Goal: Task Accomplishment & Management: Use online tool/utility

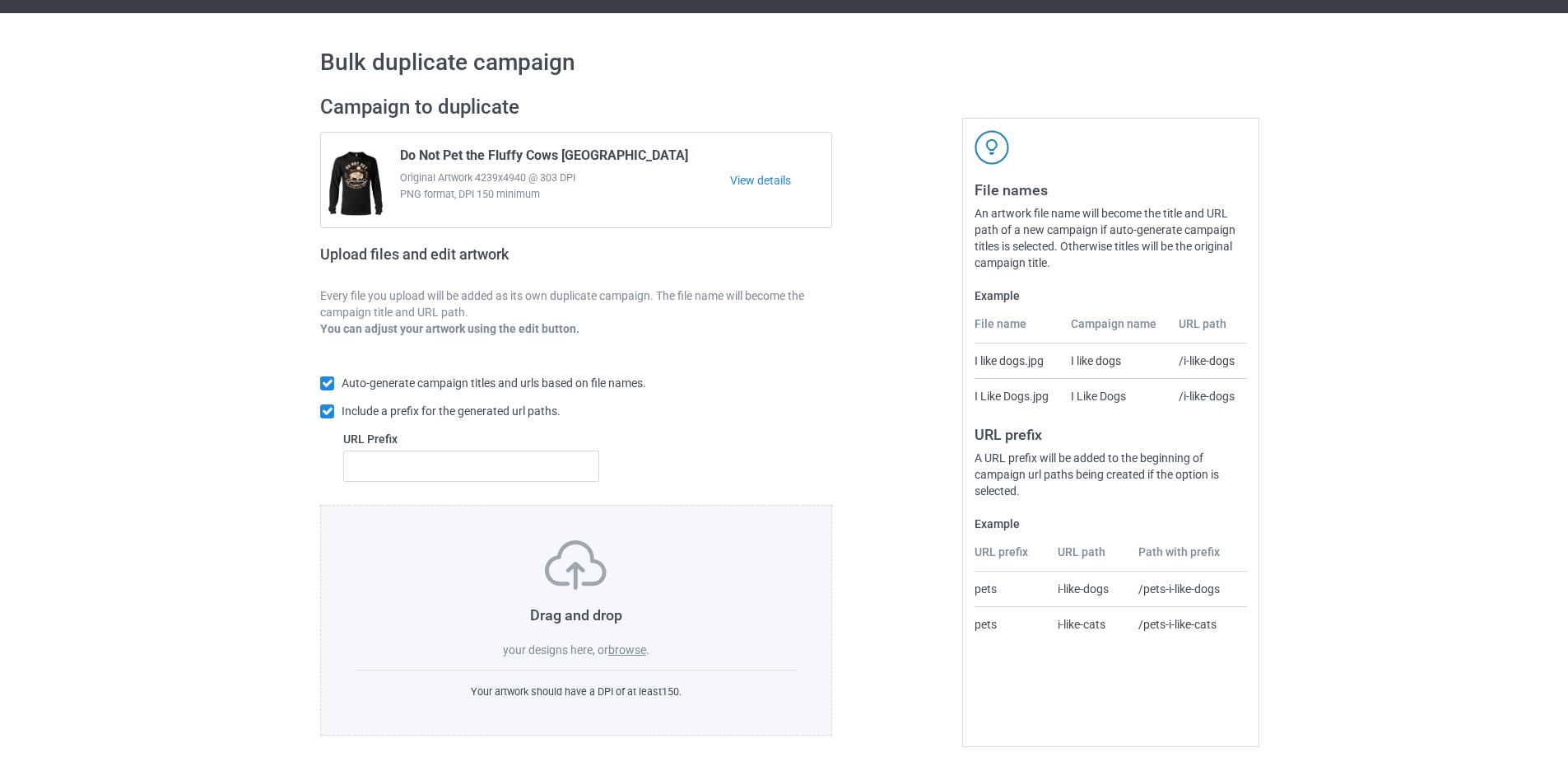
scroll to position [46, 0]
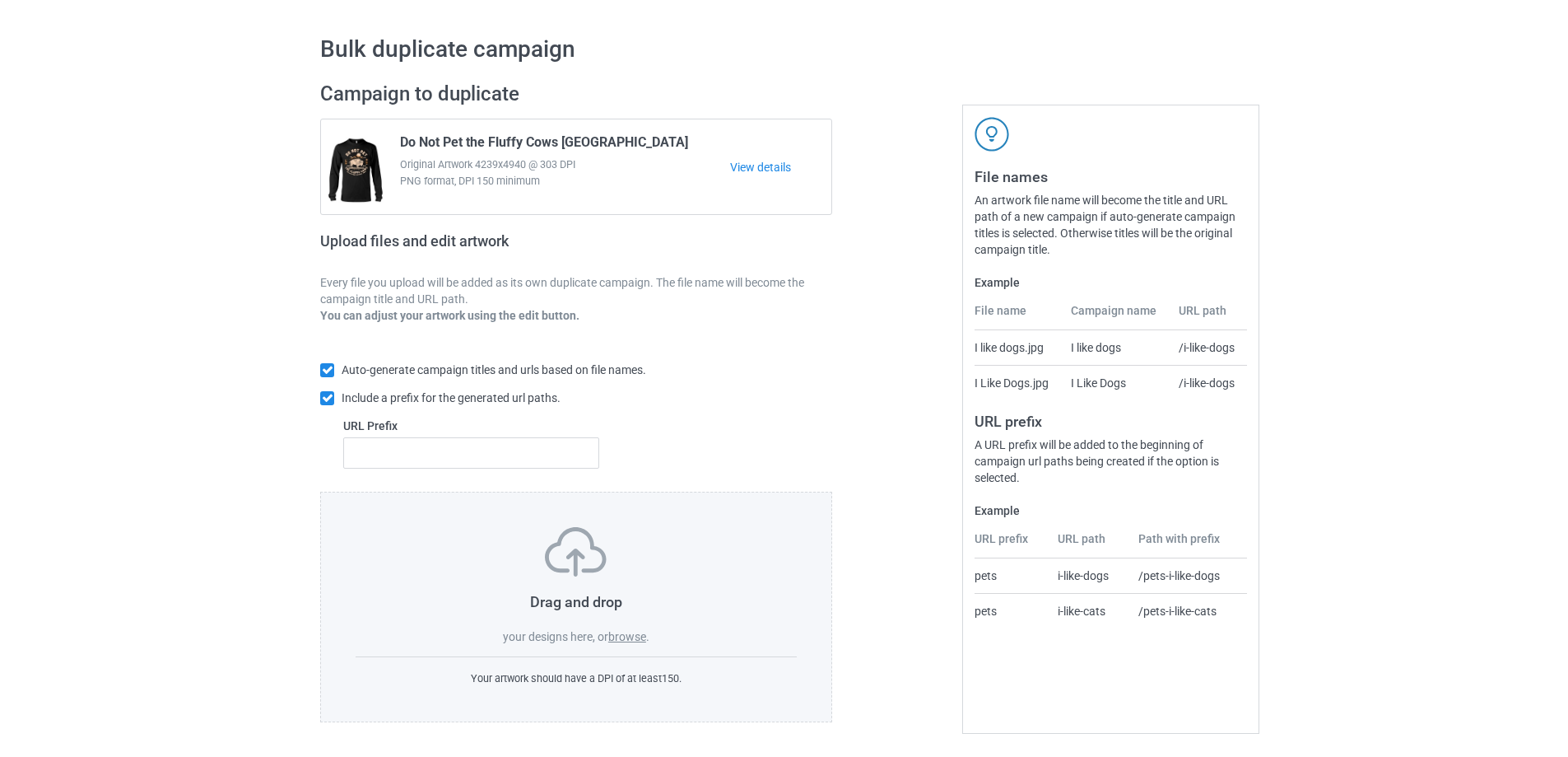
click at [619, 638] on label "browse" at bounding box center [627, 636] width 38 height 13
click at [0, 0] on input "browse" at bounding box center [0, 0] width 0 height 0
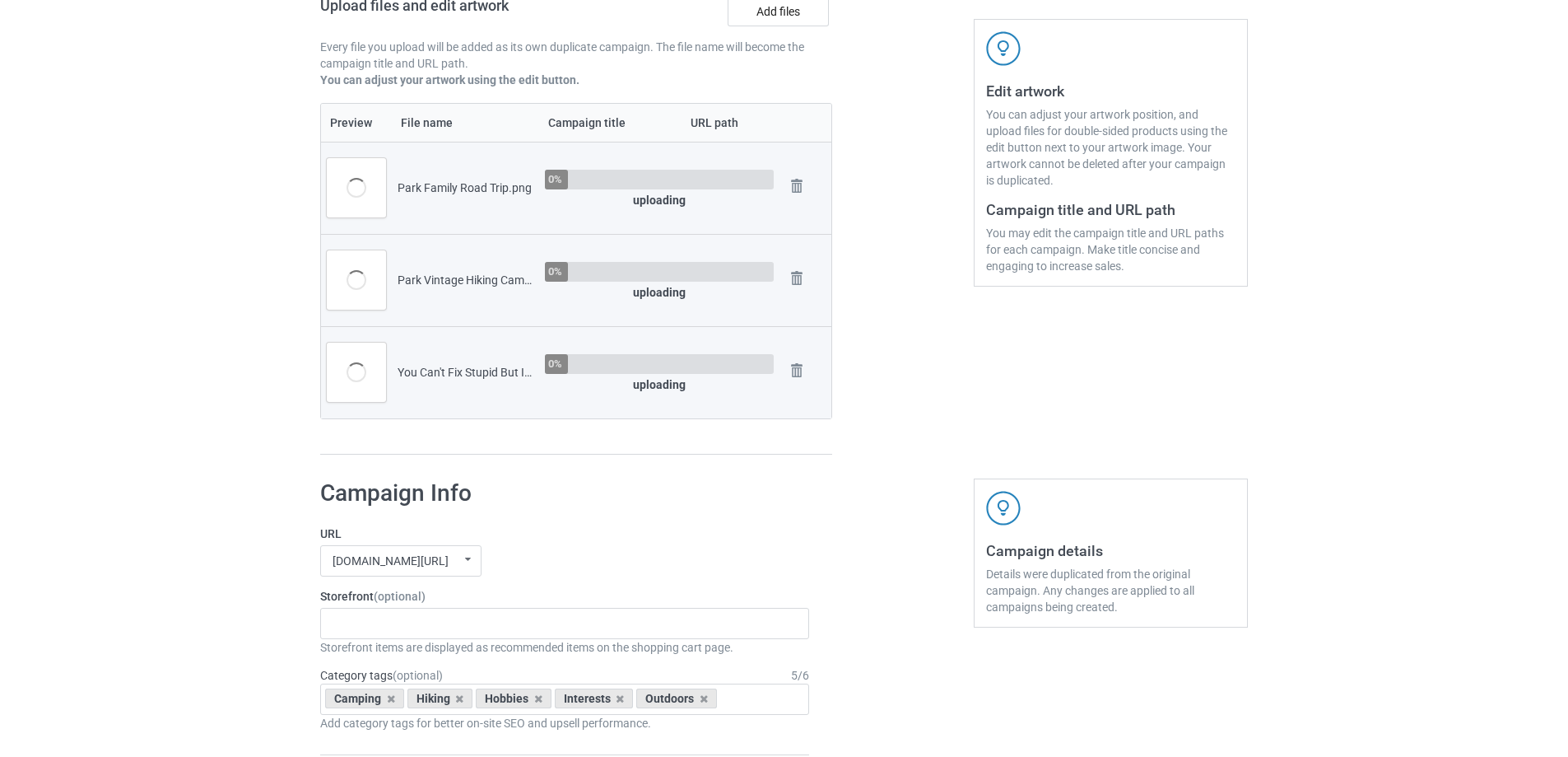
scroll to position [622, 0]
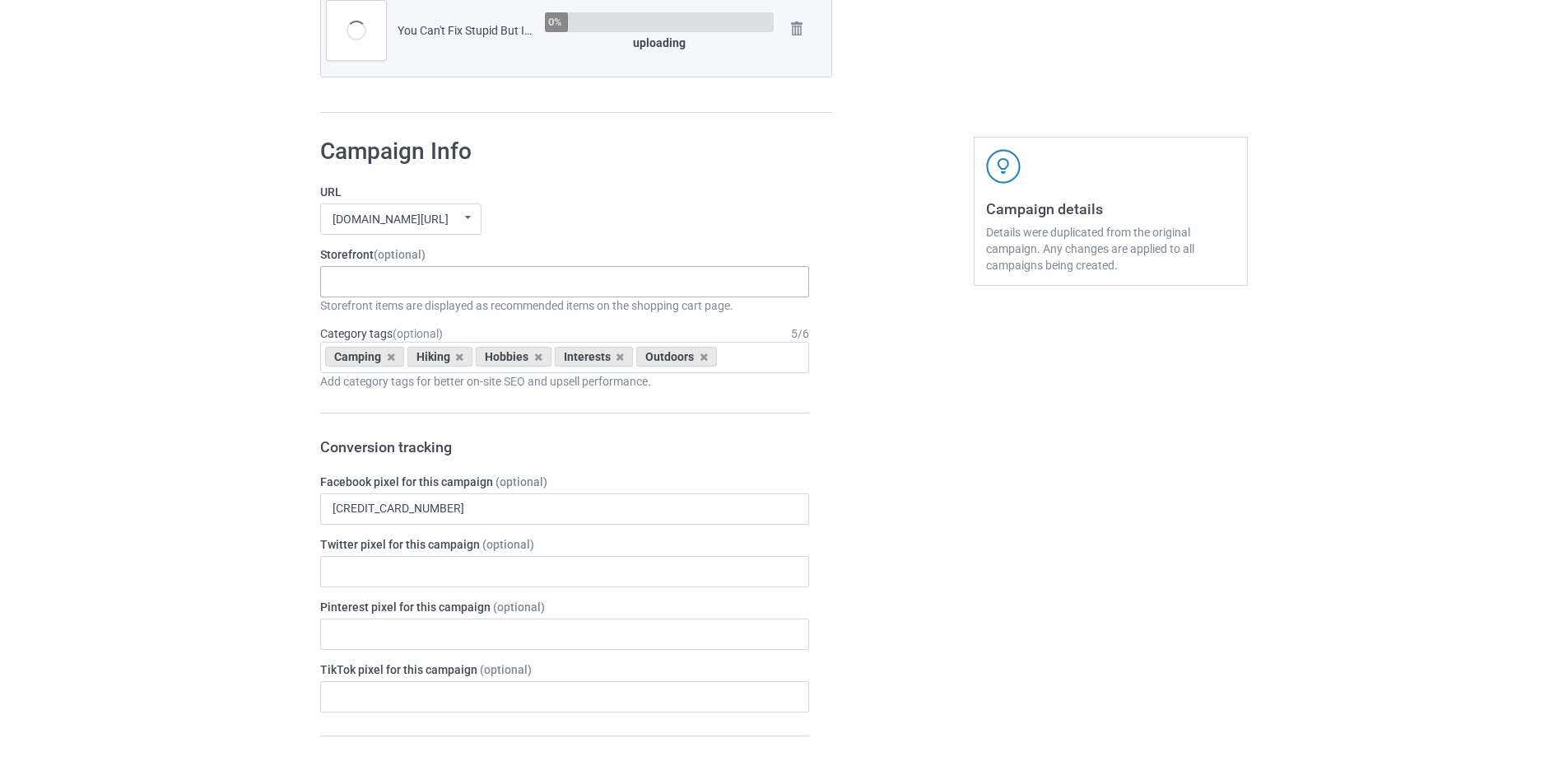
click at [374, 286] on div "Gifts For Hunter 2025 Gifts For Bikers No Hobby [DATE] Hide And Seek World Cham…" at bounding box center [564, 281] width 489 height 31
type input "camping"
click at [422, 312] on div "I Love Camping" at bounding box center [564, 311] width 487 height 30
type input "hiking"
drag, startPoint x: 413, startPoint y: 306, endPoint x: 698, endPoint y: 364, distance: 290.8
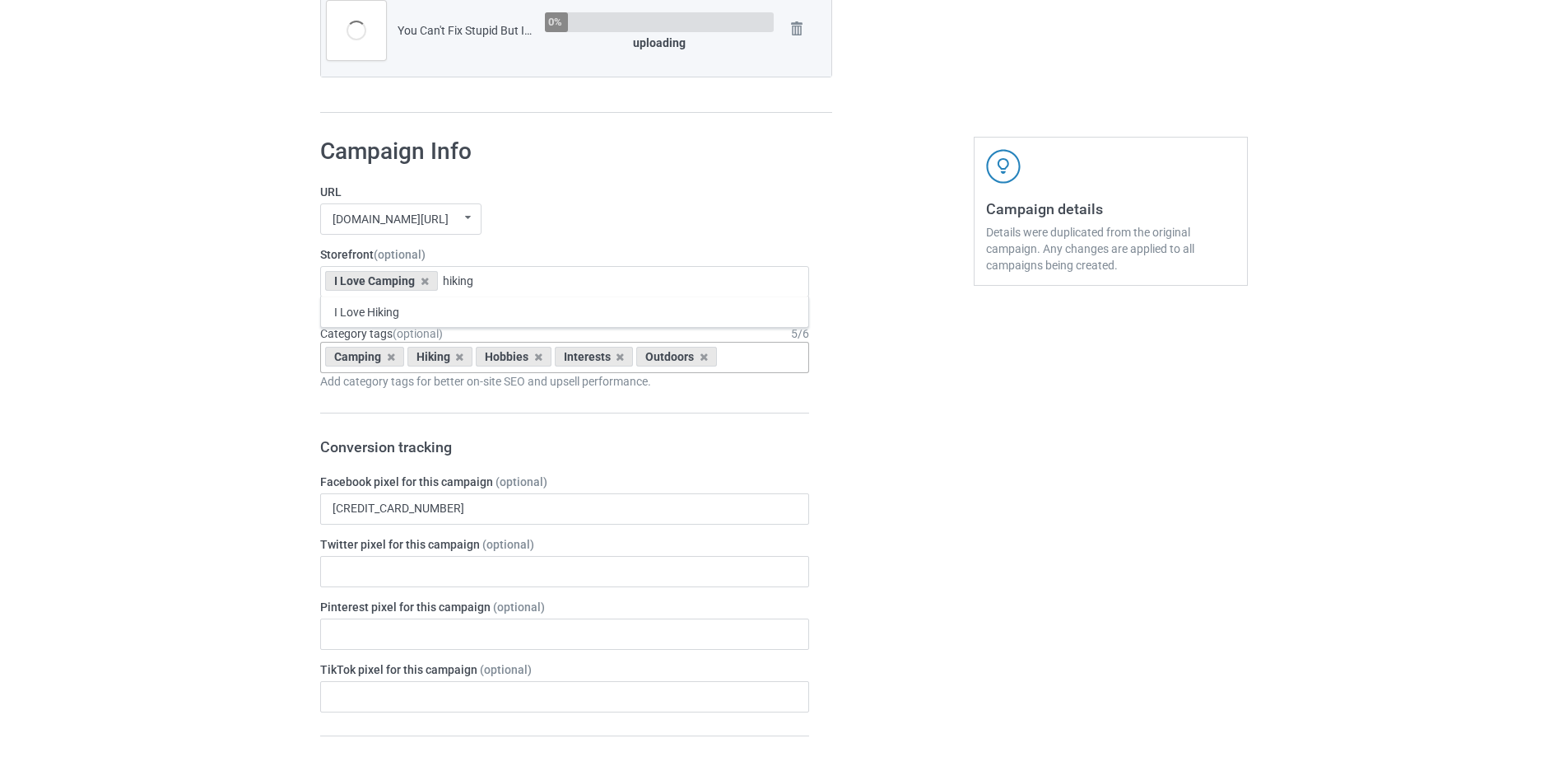
click at [413, 305] on div "I Love Hiking" at bounding box center [564, 311] width 487 height 30
drag, startPoint x: 1161, startPoint y: 501, endPoint x: 837, endPoint y: 417, distance: 334.7
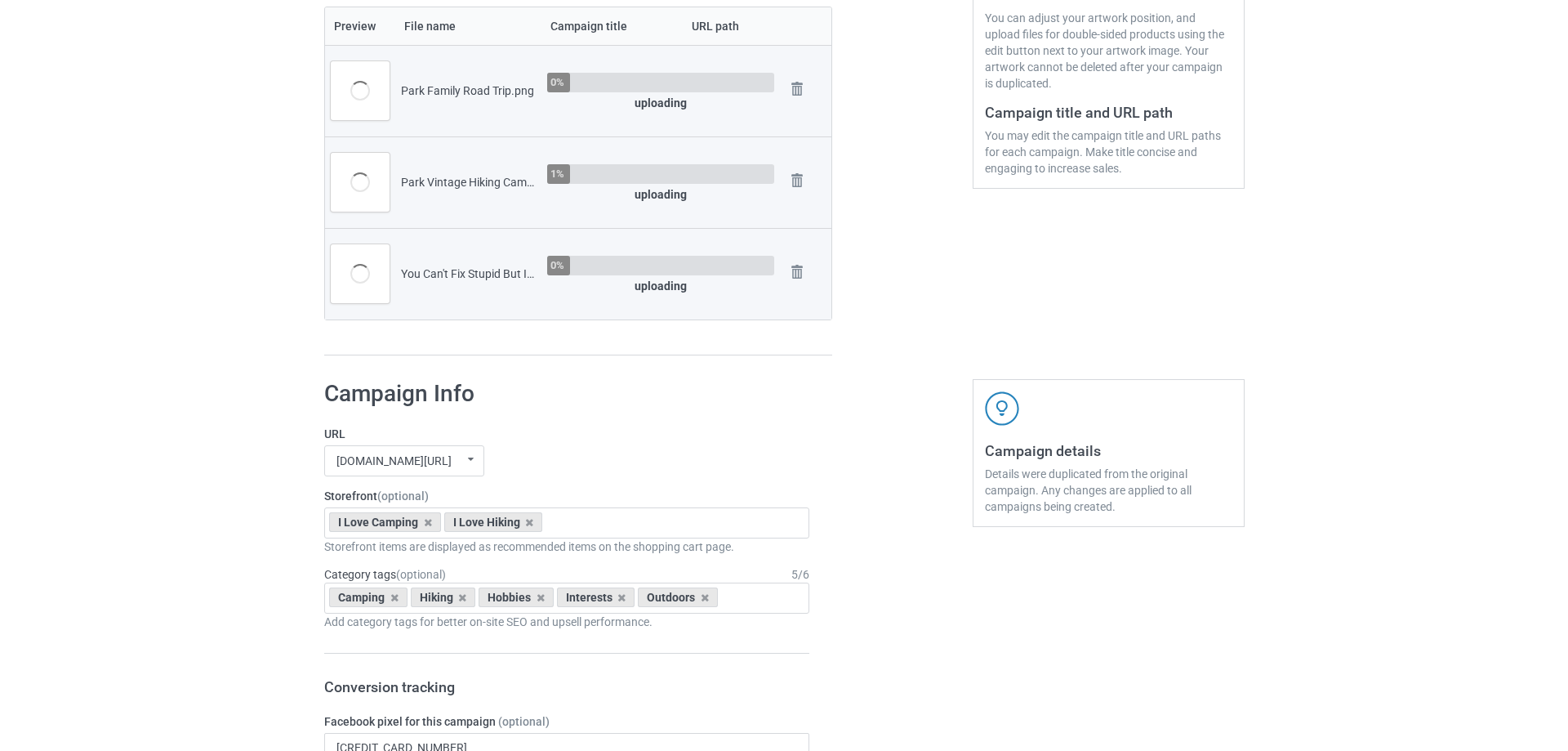
scroll to position [209, 0]
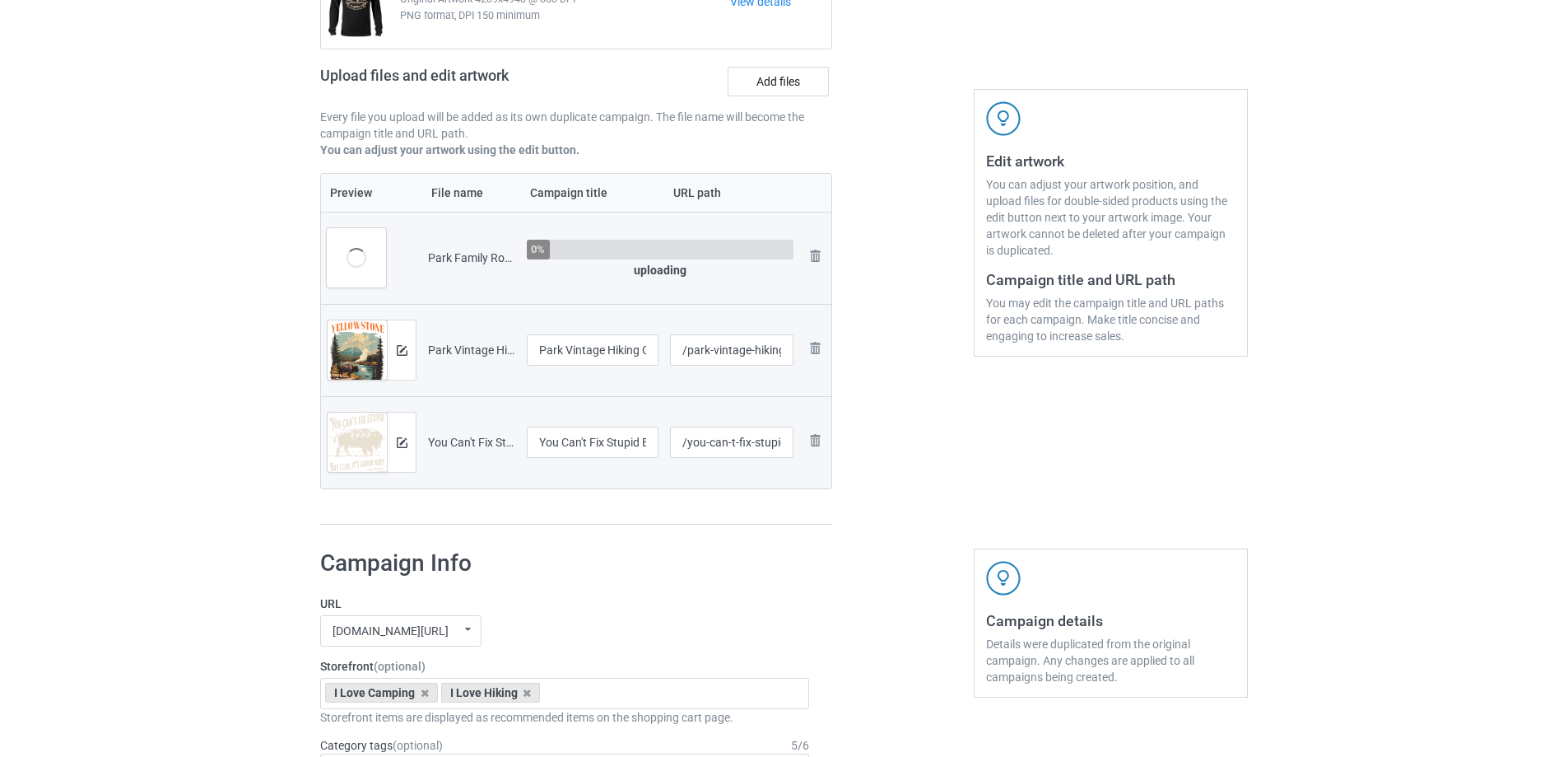
click at [411, 341] on div at bounding box center [400, 350] width 29 height 60
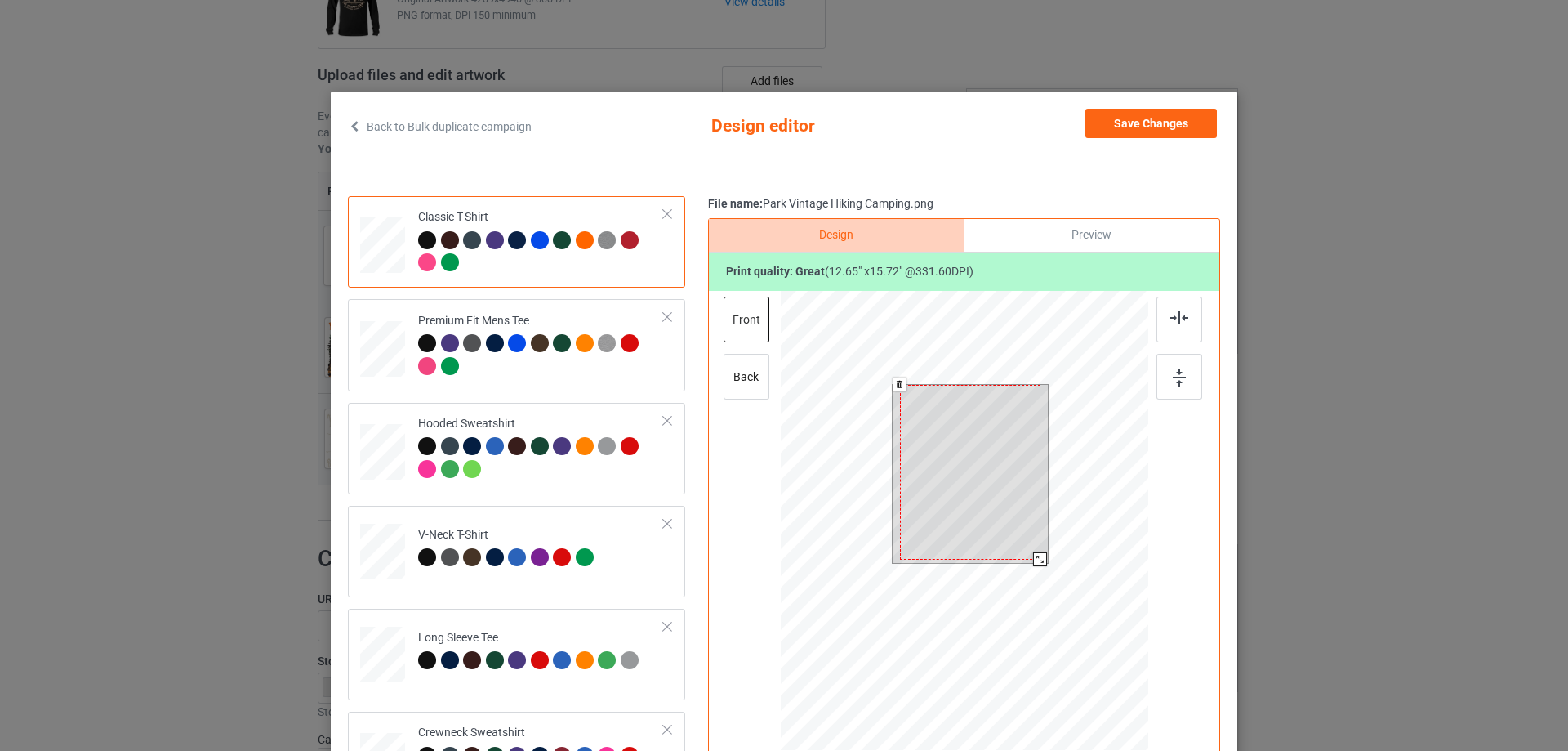
click at [1033, 550] on div at bounding box center [971, 472] width 141 height 175
click at [1031, 558] on div at bounding box center [1038, 556] width 14 height 14
click at [1012, 490] on div at bounding box center [971, 469] width 136 height 168
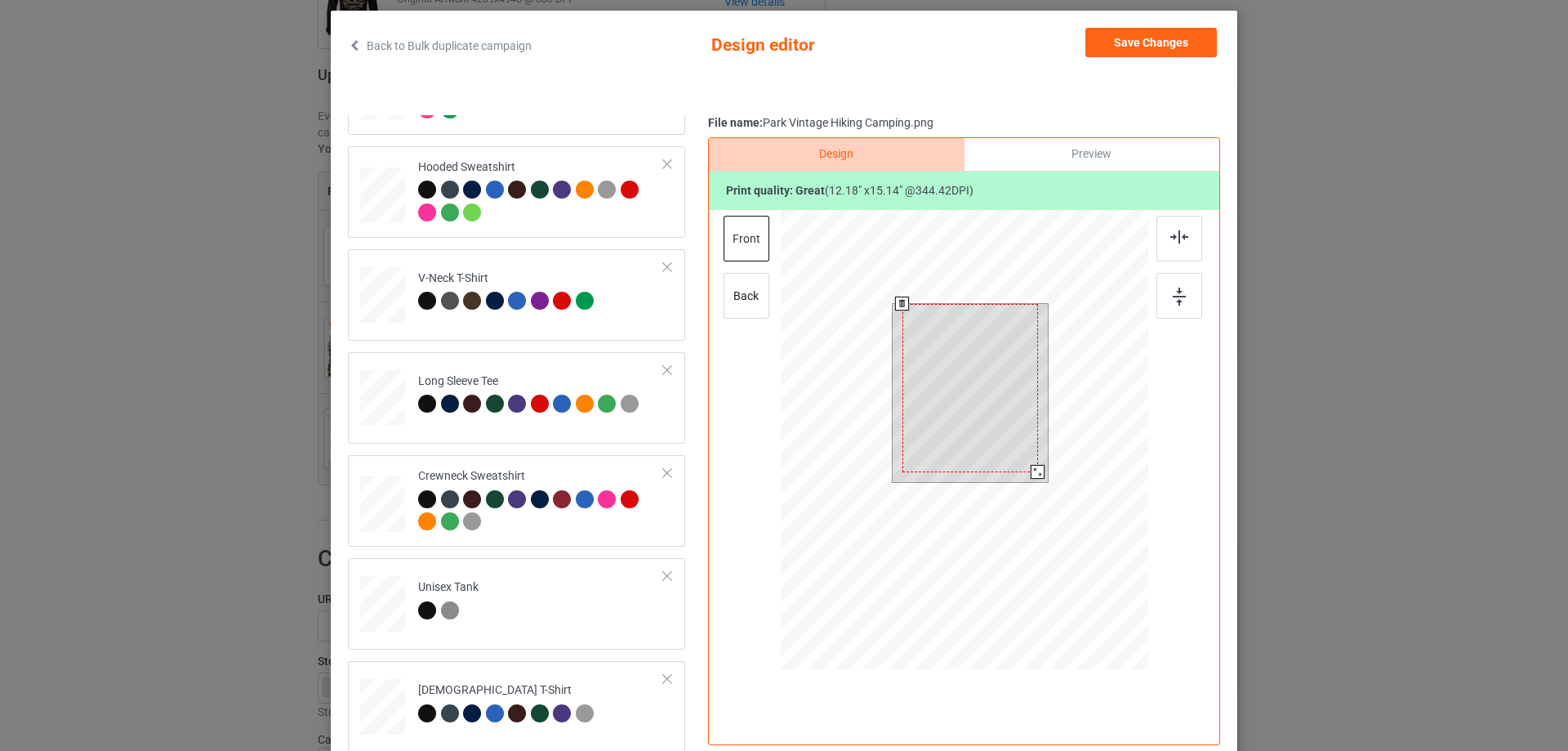
scroll to position [0, 0]
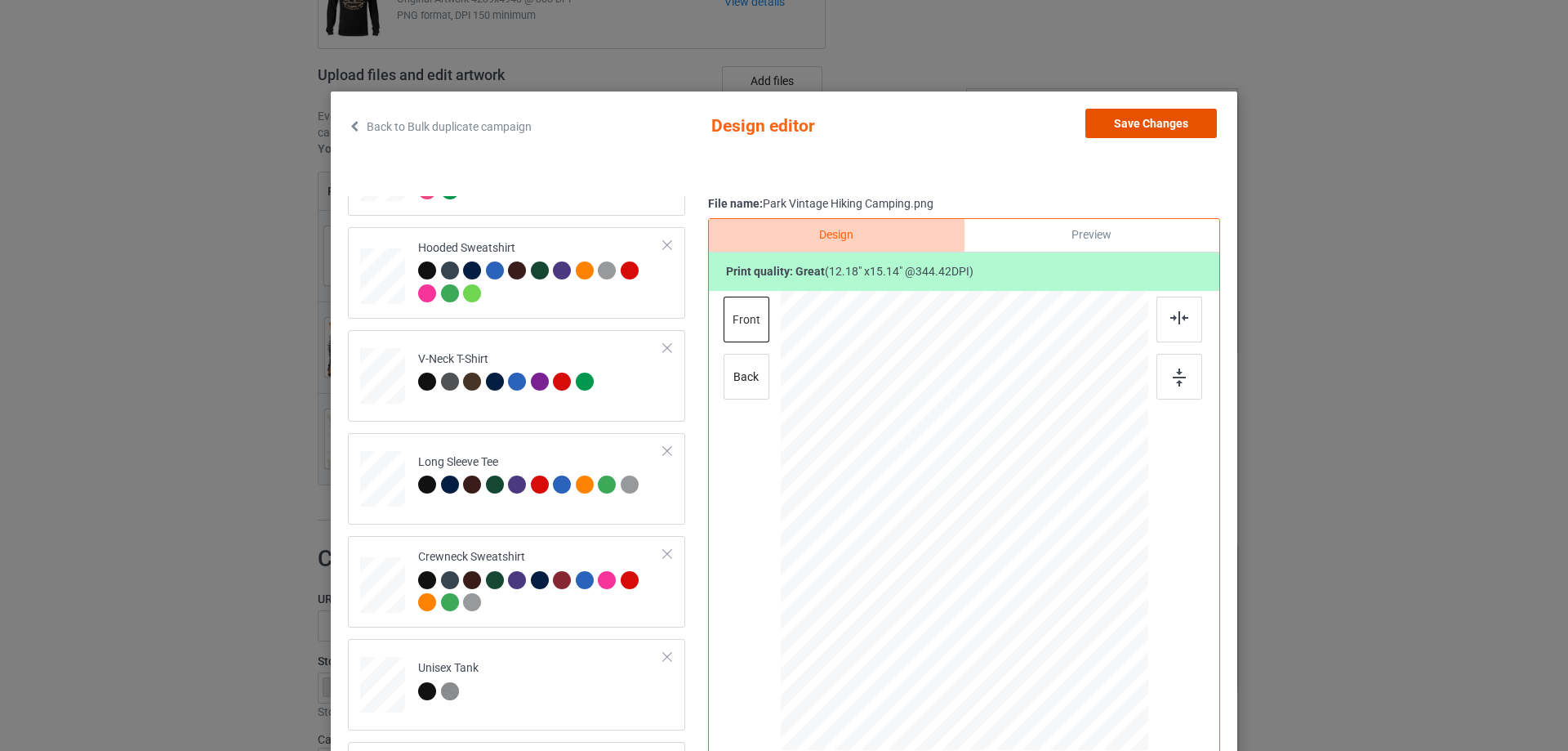
click at [1163, 124] on button "Save Changes" at bounding box center [1151, 124] width 131 height 29
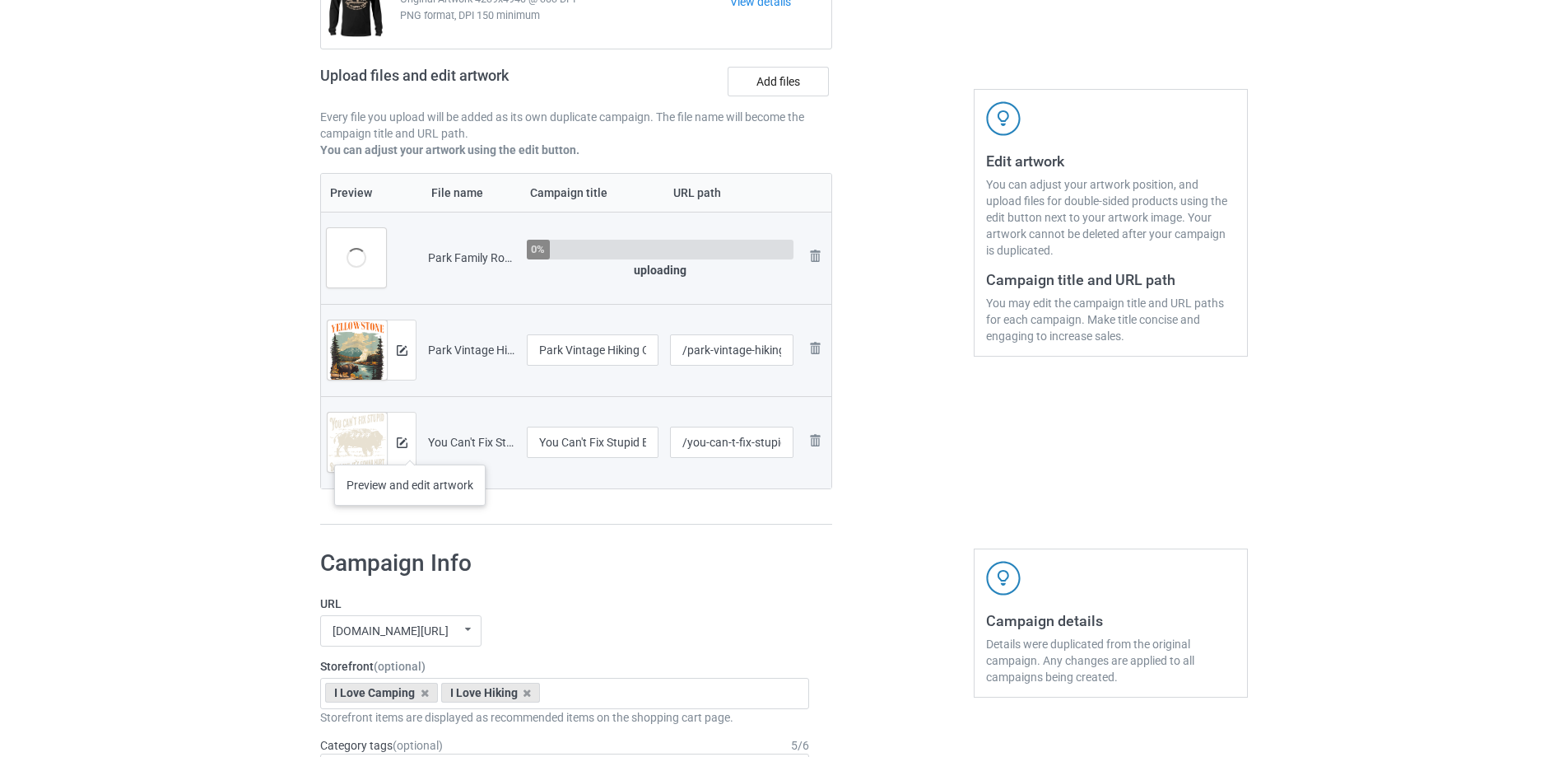
click at [410, 448] on div at bounding box center [400, 442] width 29 height 60
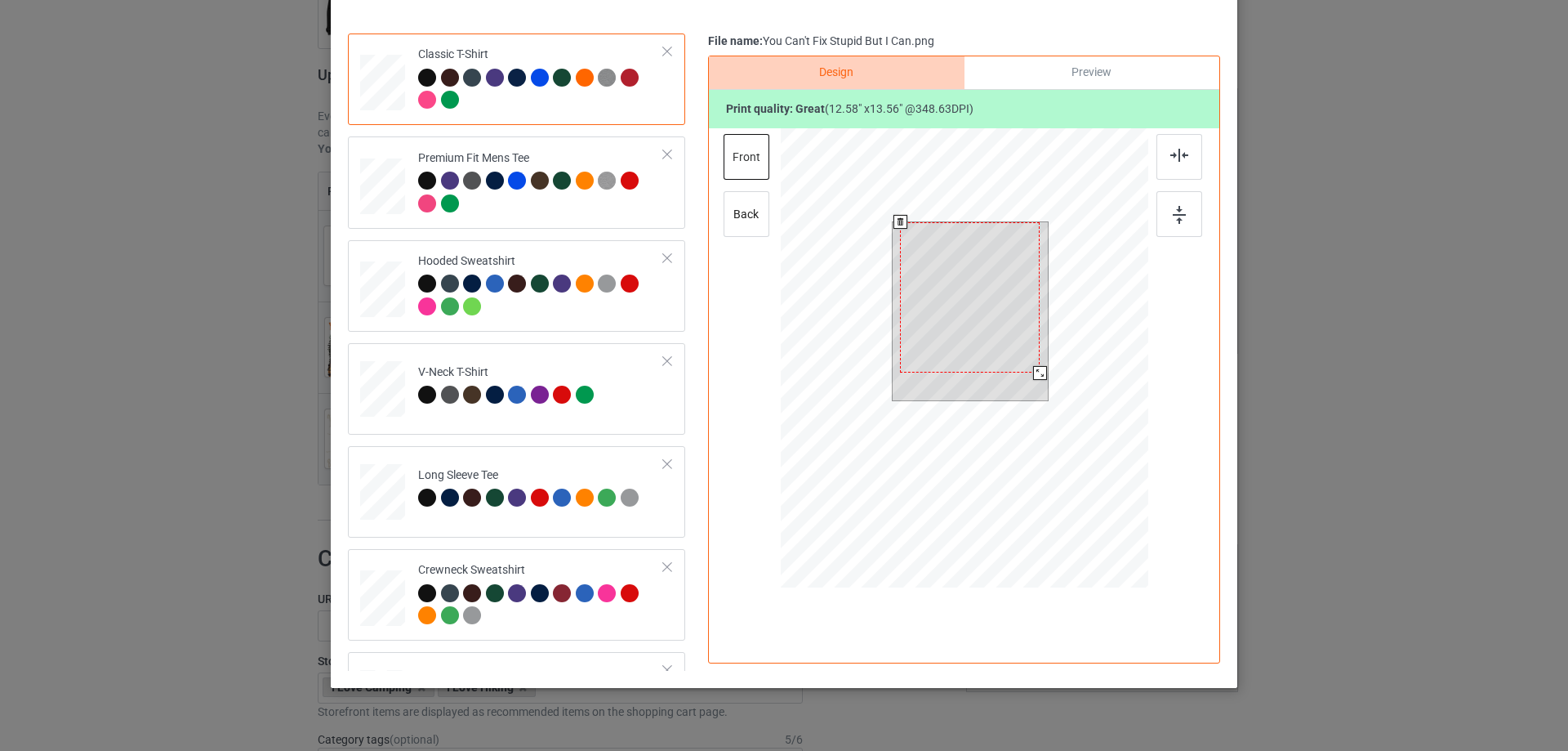
scroll to position [163, 0]
click at [1036, 377] on div at bounding box center [1043, 377] width 14 height 14
click at [1034, 376] on div at bounding box center [1041, 375] width 14 height 14
click at [986, 323] on div at bounding box center [973, 298] width 142 height 154
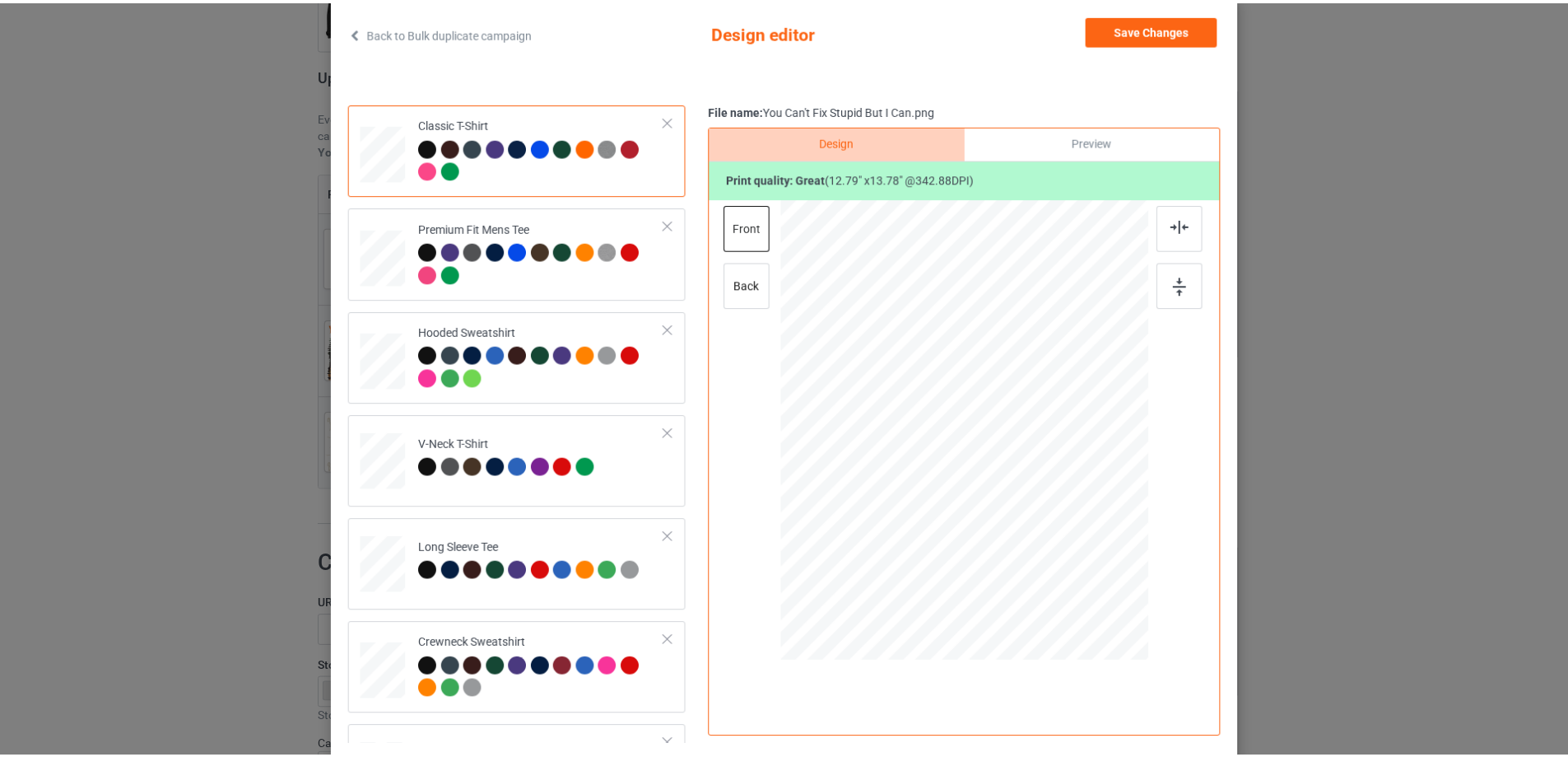
scroll to position [0, 0]
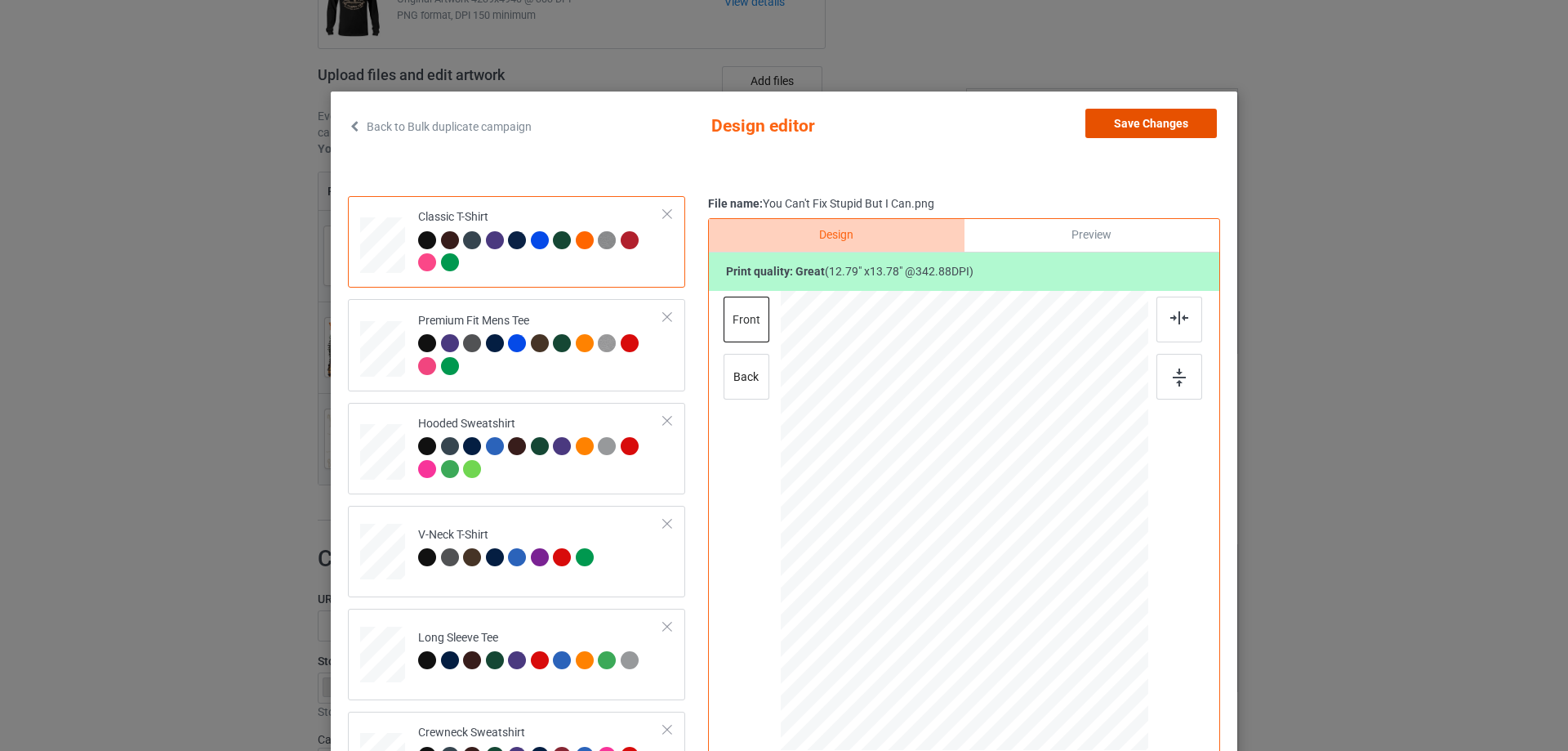
click at [1137, 131] on button "Save Changes" at bounding box center [1151, 124] width 131 height 29
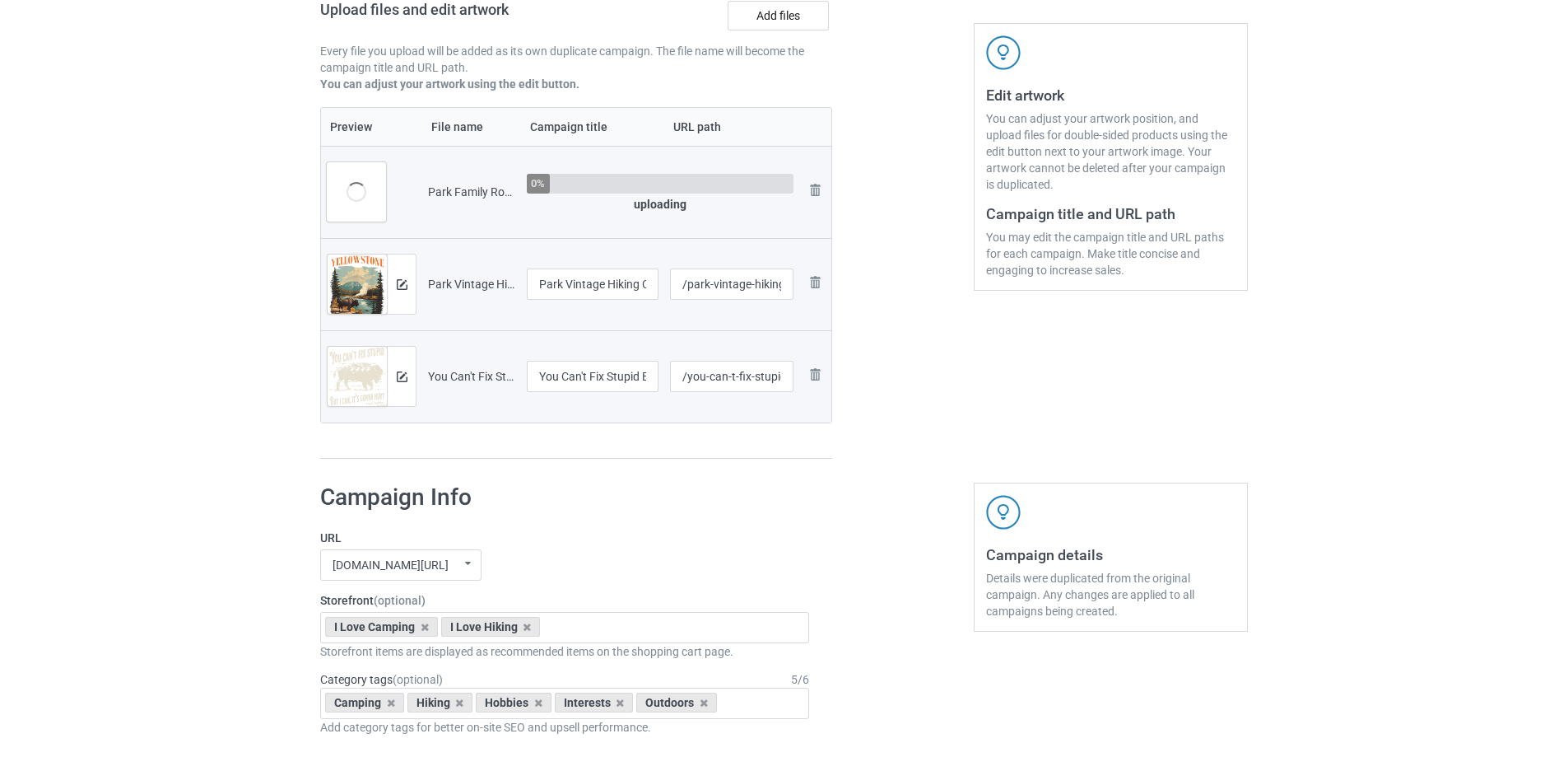
scroll to position [46, 0]
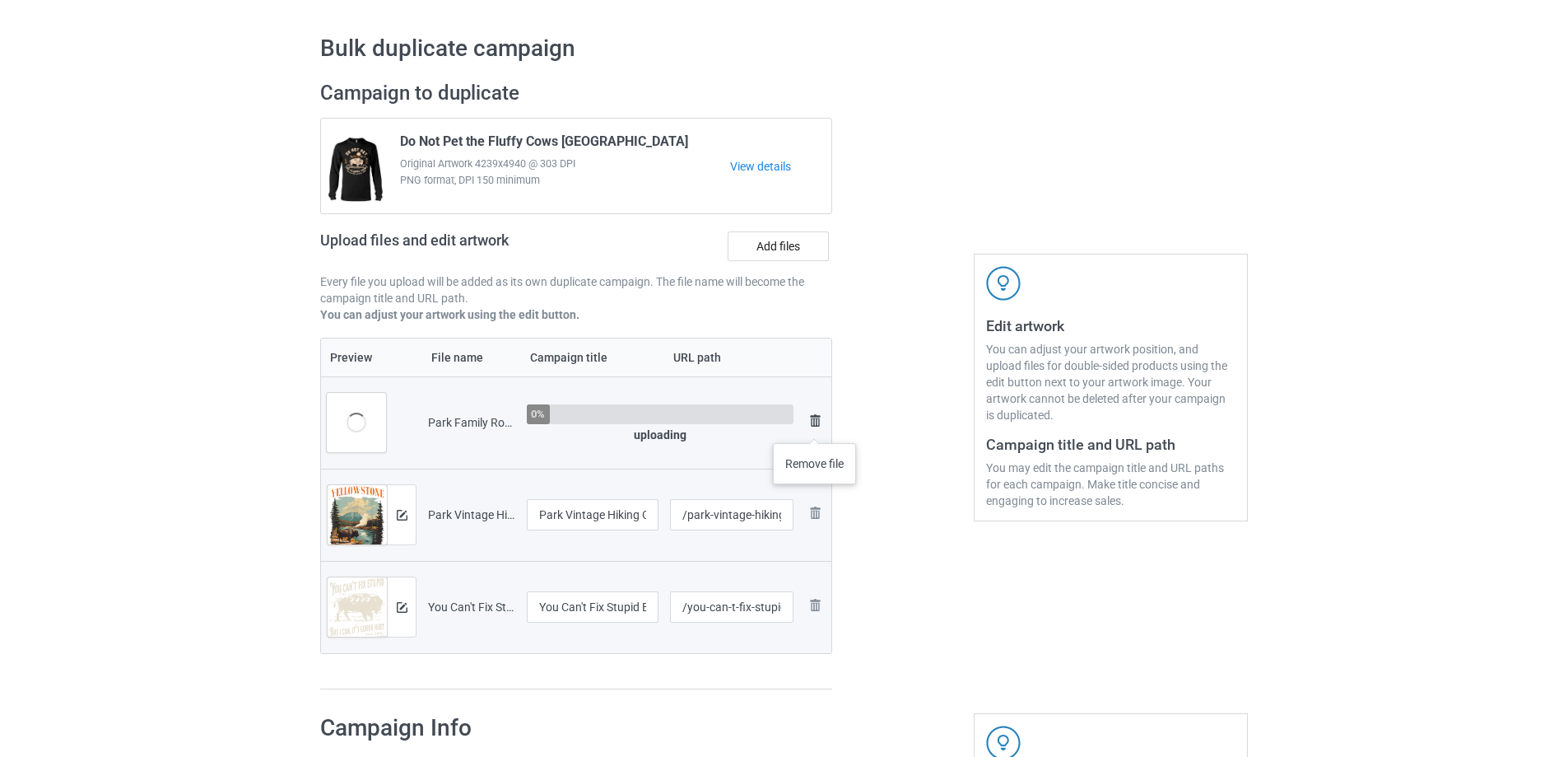
click at [815, 427] on img at bounding box center [815, 420] width 20 height 20
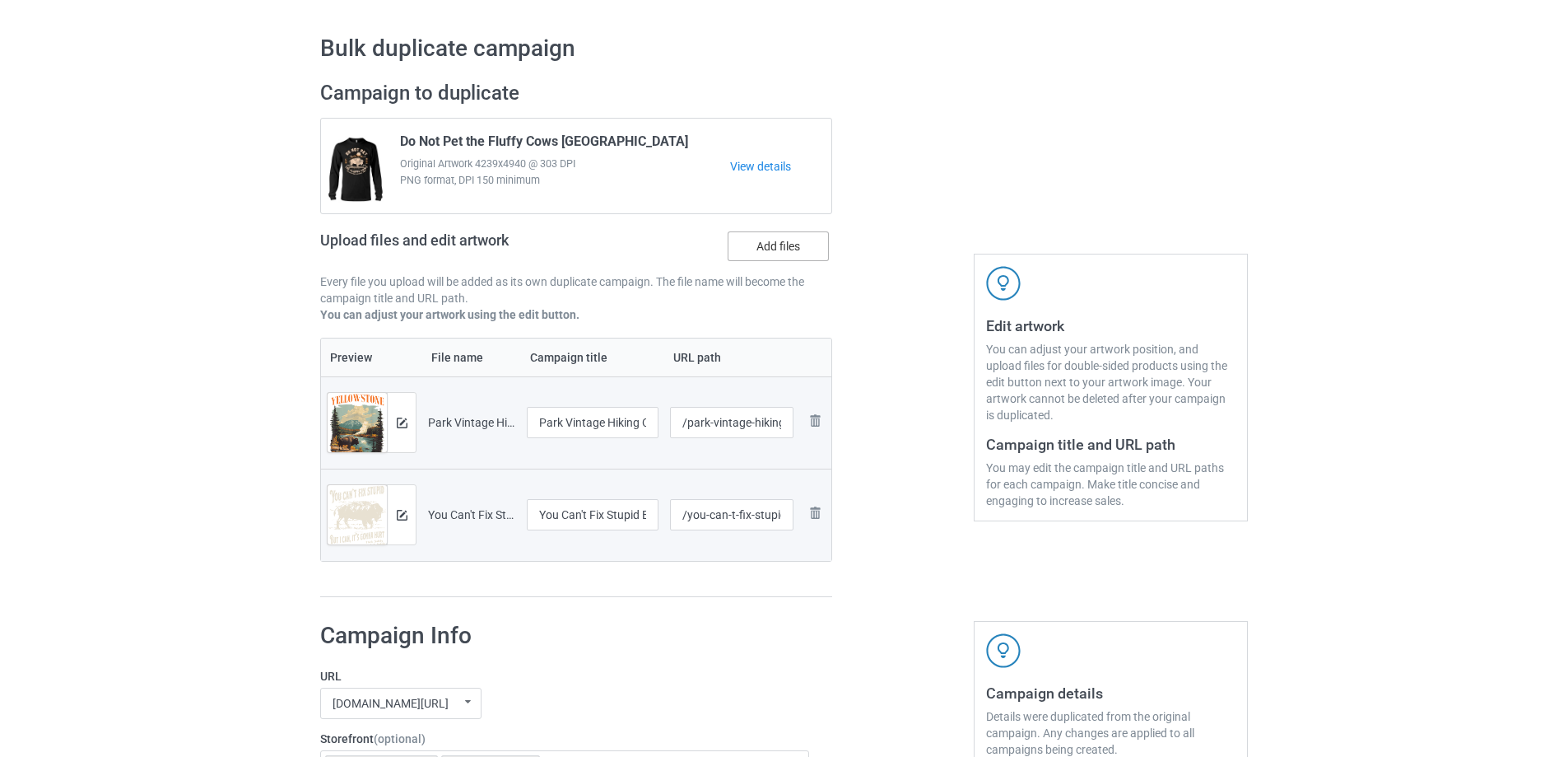
click at [764, 236] on label "Add files" at bounding box center [778, 246] width 101 height 29
click at [0, 0] on input "Add files" at bounding box center [0, 0] width 0 height 0
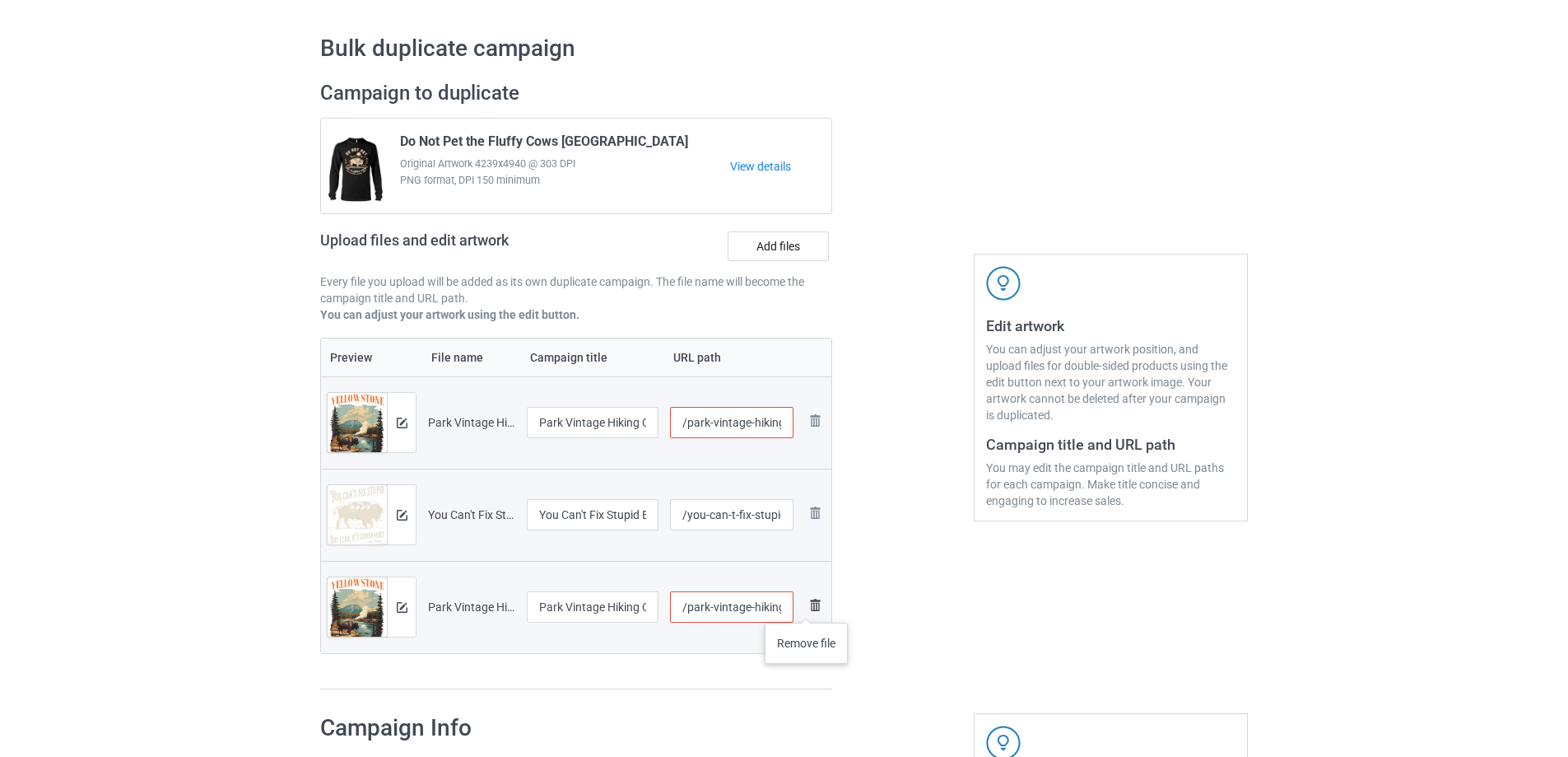
click at [807, 606] on img at bounding box center [815, 605] width 20 height 20
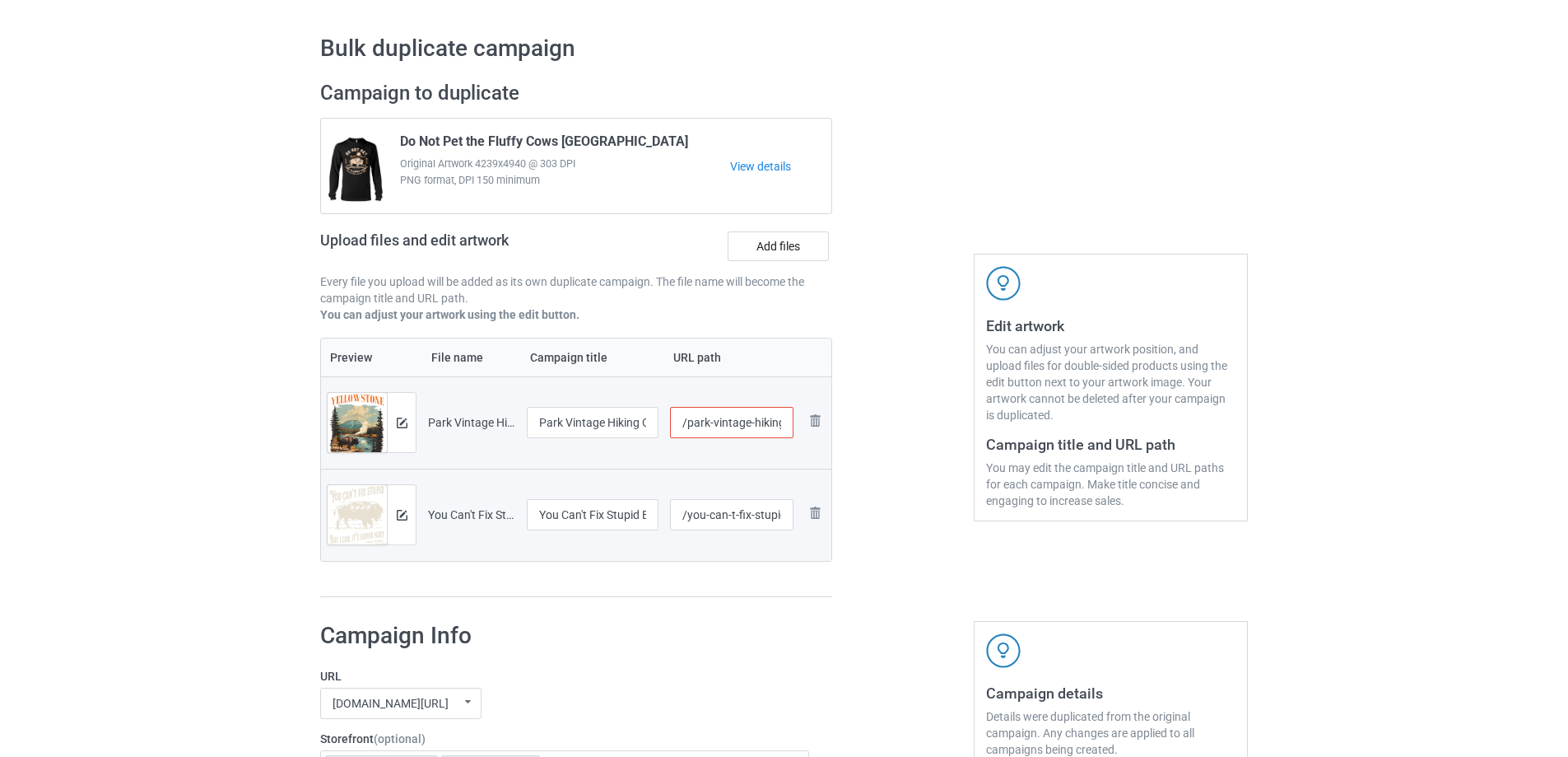
click at [889, 352] on div at bounding box center [902, 339] width 118 height 540
click at [727, 521] on input "/you-can-t-fix-stupid-but-i-can" at bounding box center [733, 515] width 125 height 31
click at [719, 414] on input "/park-vintage-hiking-camping" at bounding box center [733, 422] width 125 height 31
click at [710, 424] on input "/park-vintage-hiking-camping" at bounding box center [733, 422] width 125 height 31
type input "/vintage-hiking-camping"
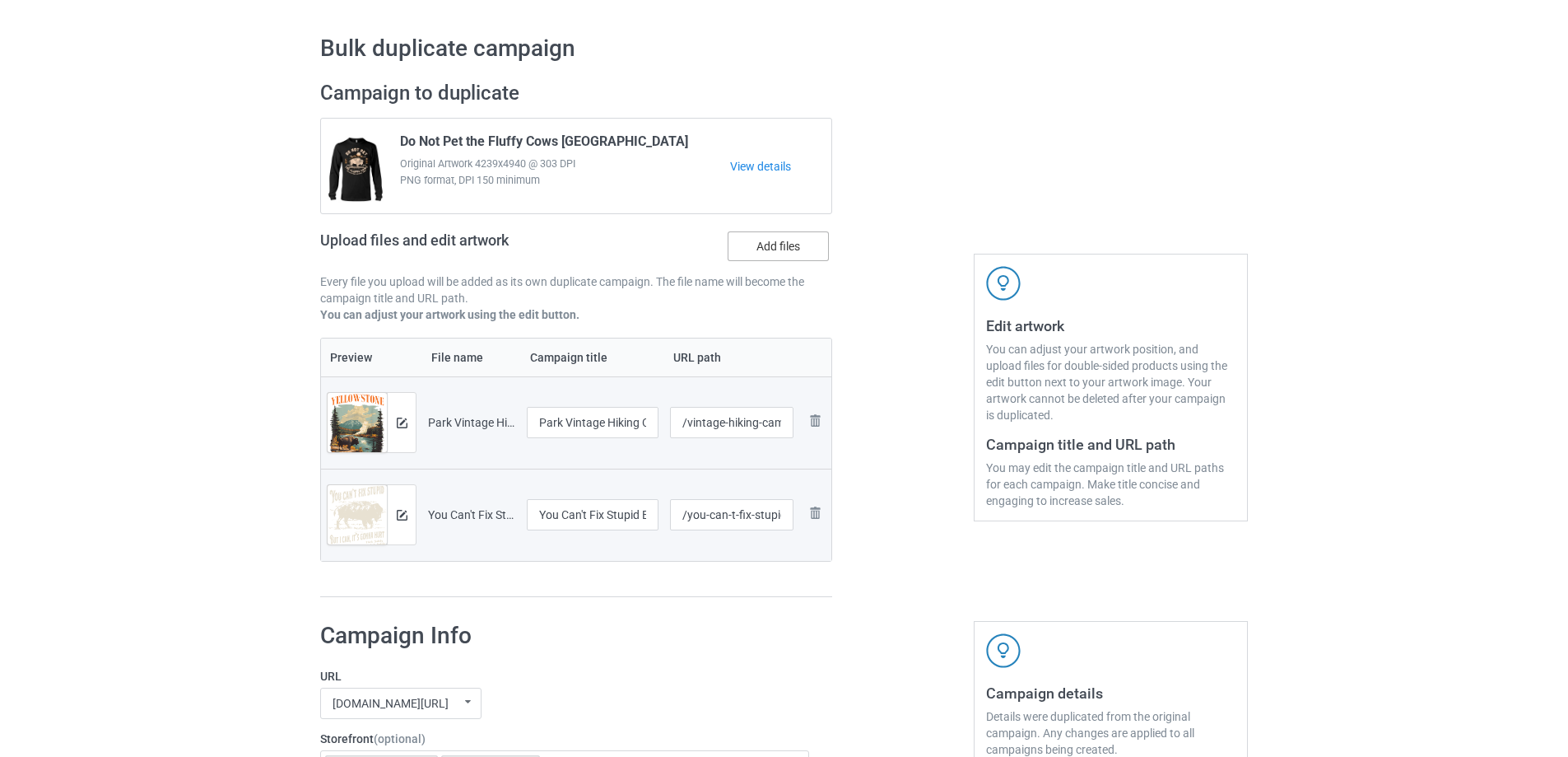
click at [792, 249] on label "Add files" at bounding box center [778, 246] width 101 height 29
click at [0, 0] on input "Add files" at bounding box center [0, 0] width 0 height 0
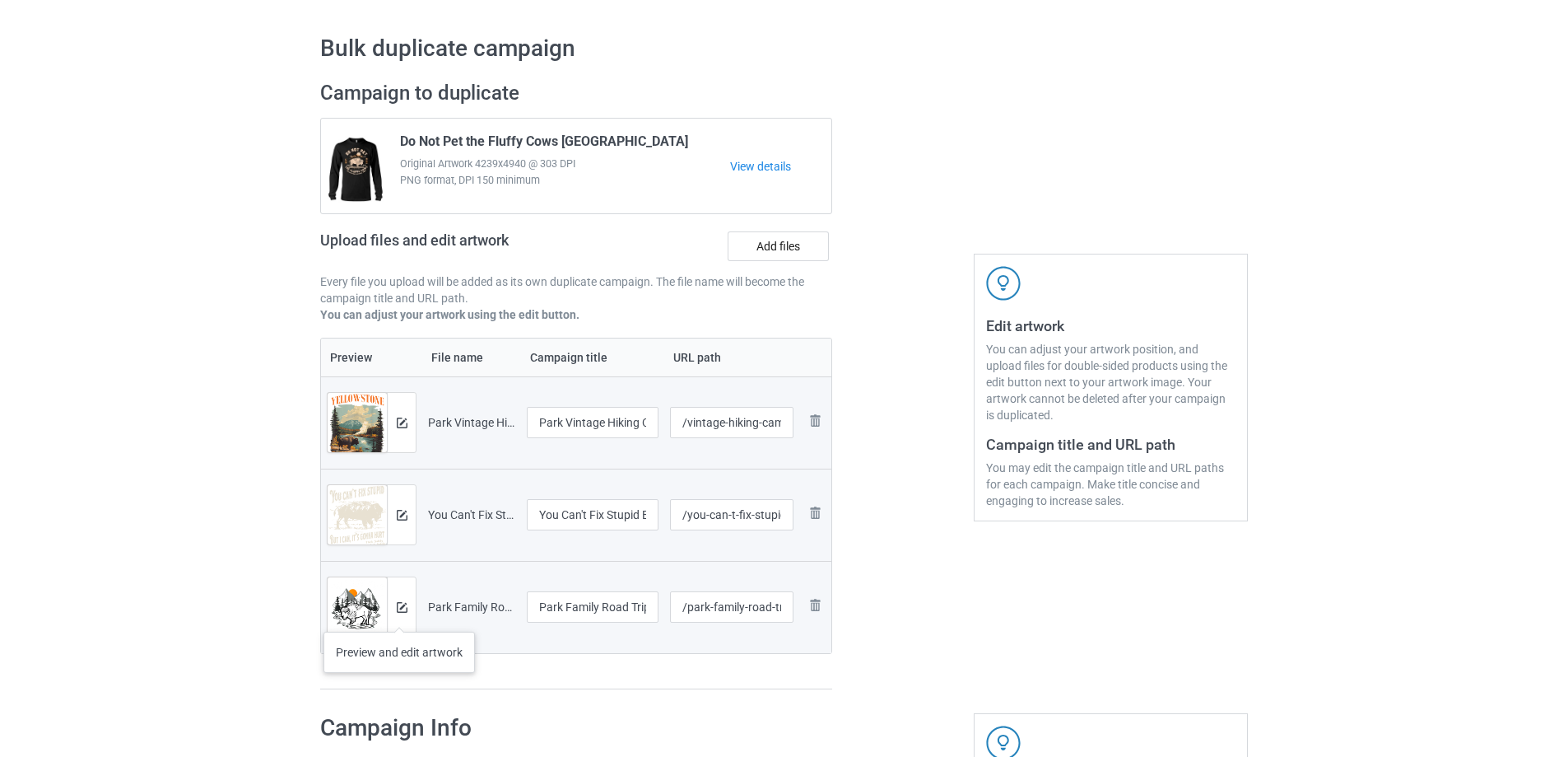
click at [400, 615] on div at bounding box center [400, 606] width 29 height 60
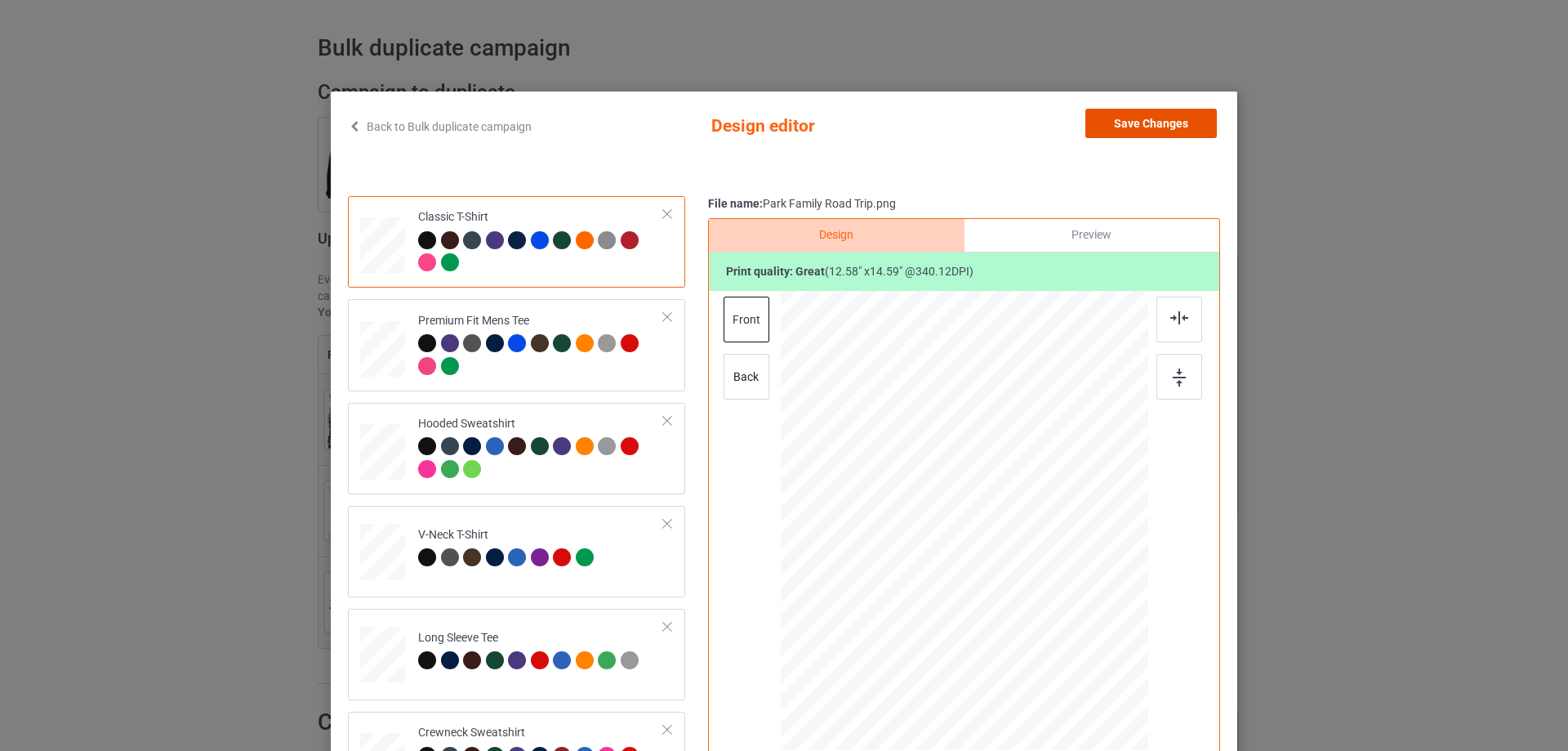
click at [1145, 119] on button "Save Changes" at bounding box center [1151, 124] width 131 height 29
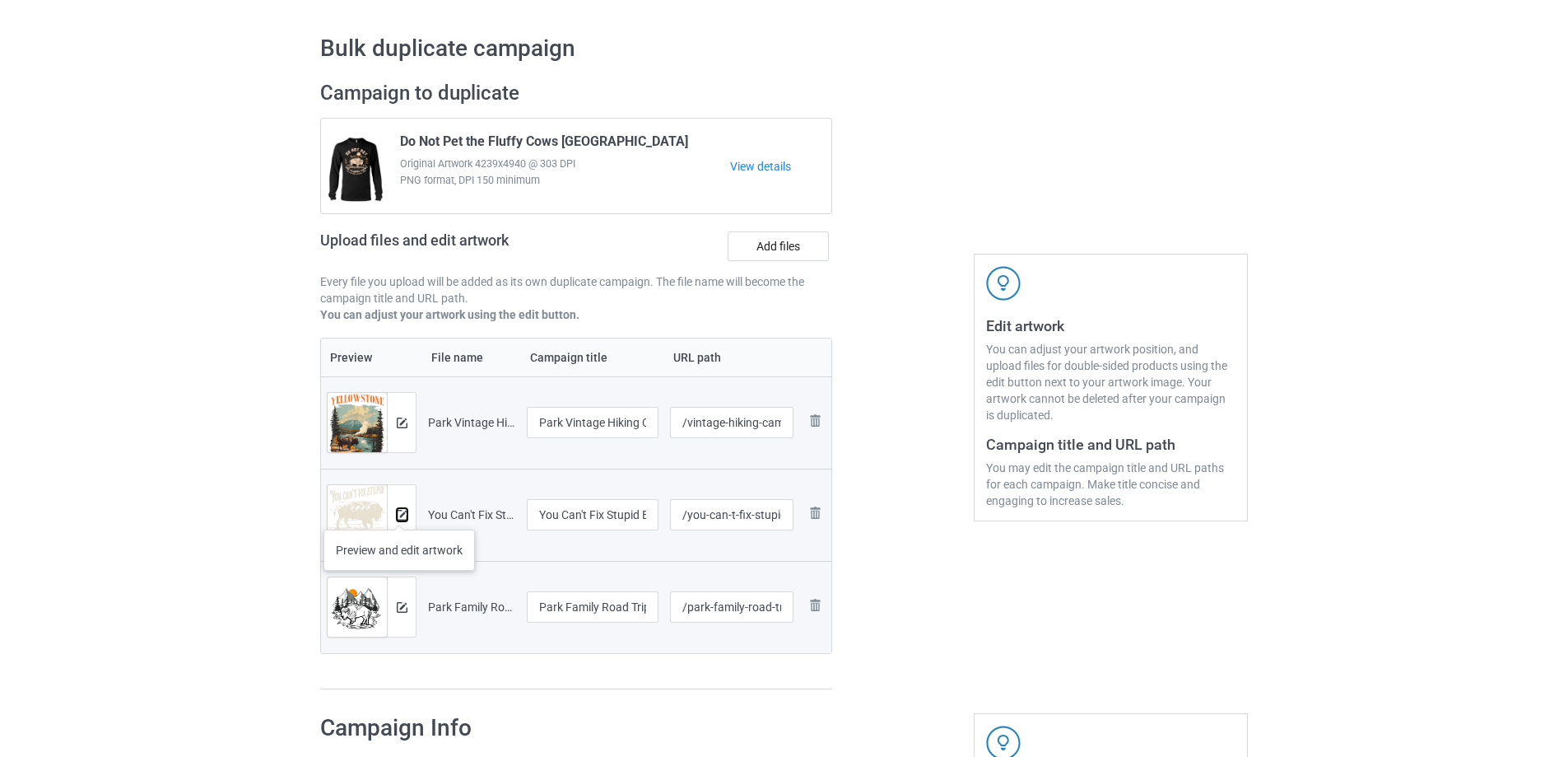
click at [400, 513] on img at bounding box center [402, 515] width 10 height 10
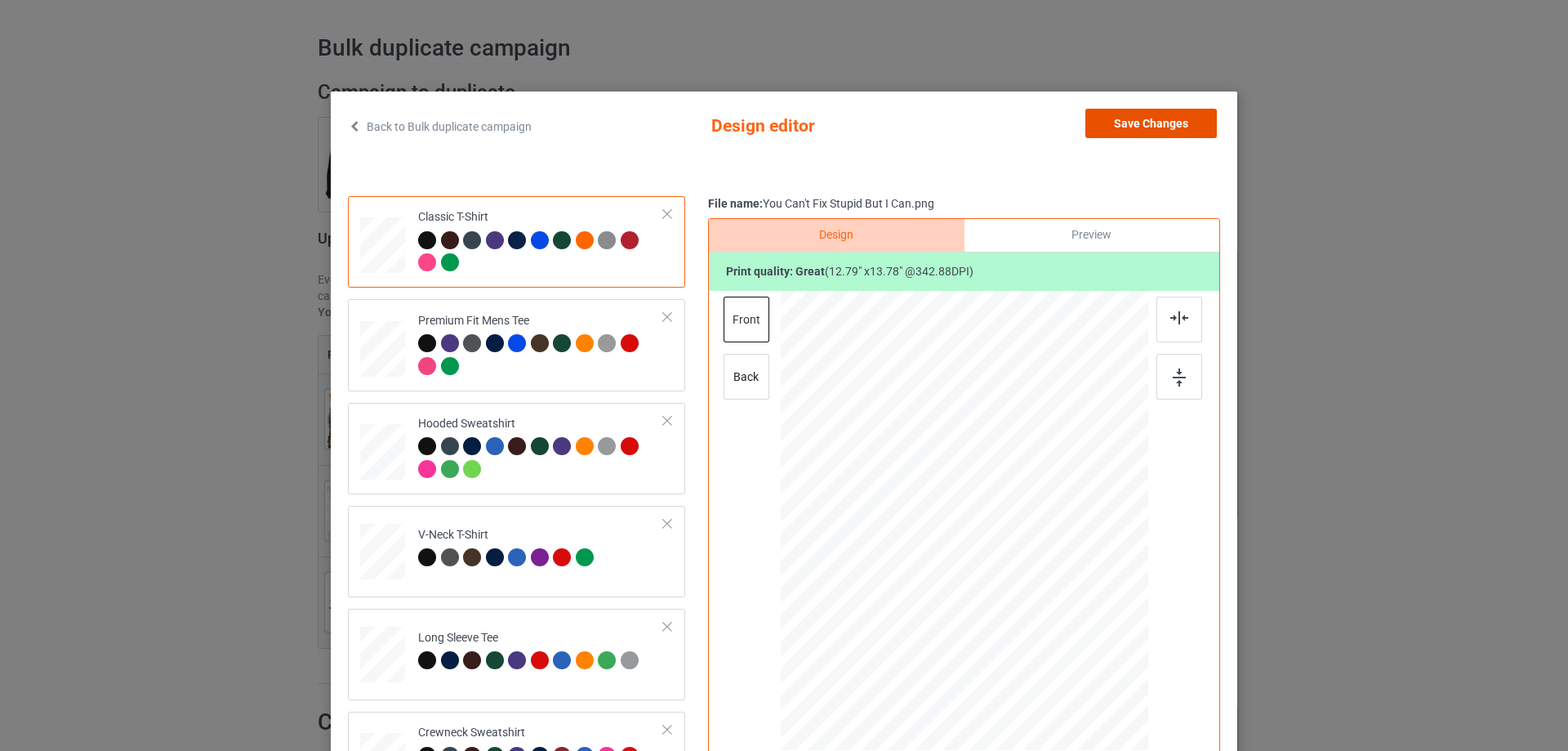
click at [1138, 109] on button "Save Changes" at bounding box center [1151, 124] width 131 height 29
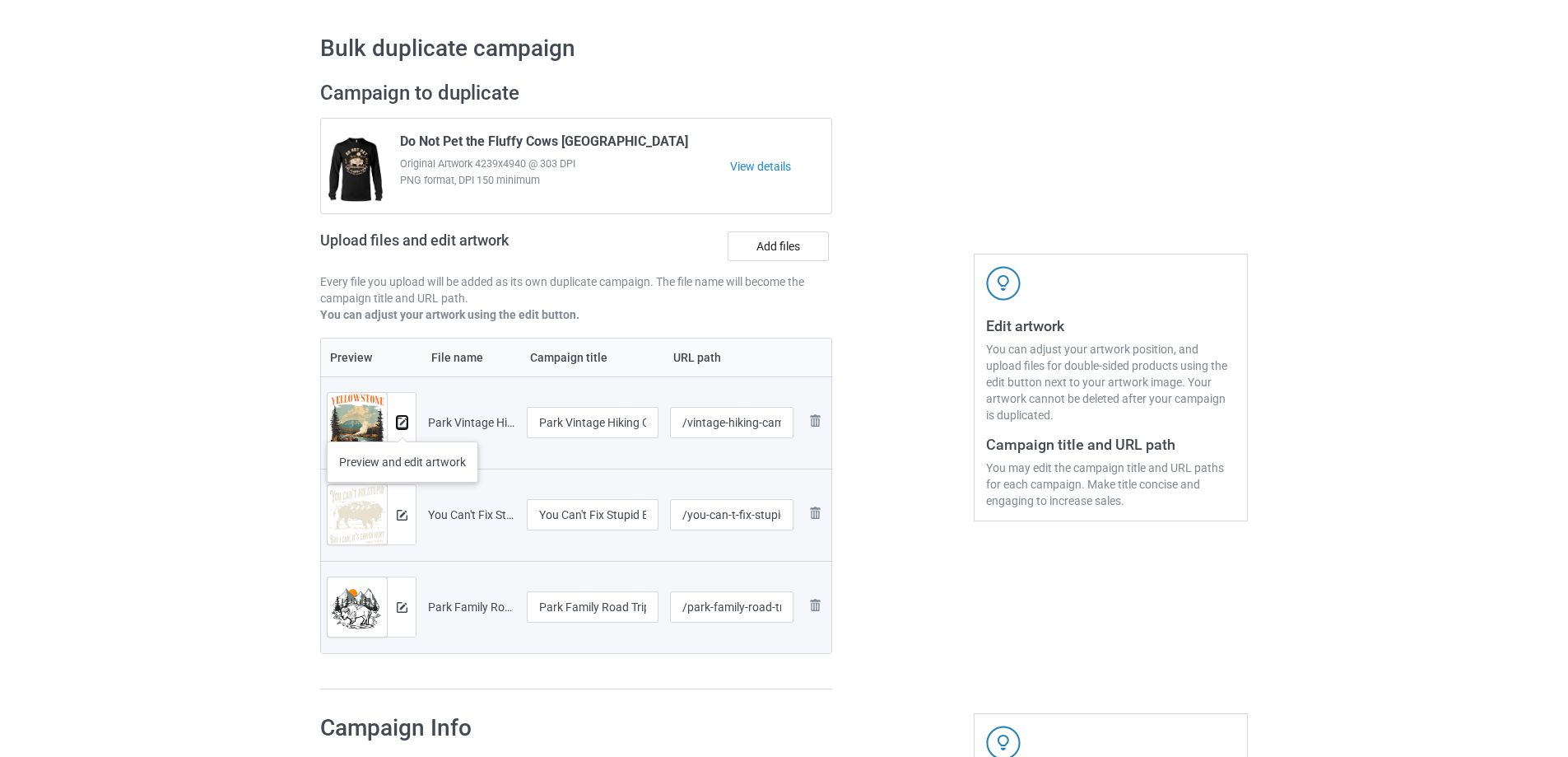
click at [402, 427] on img at bounding box center [402, 422] width 10 height 10
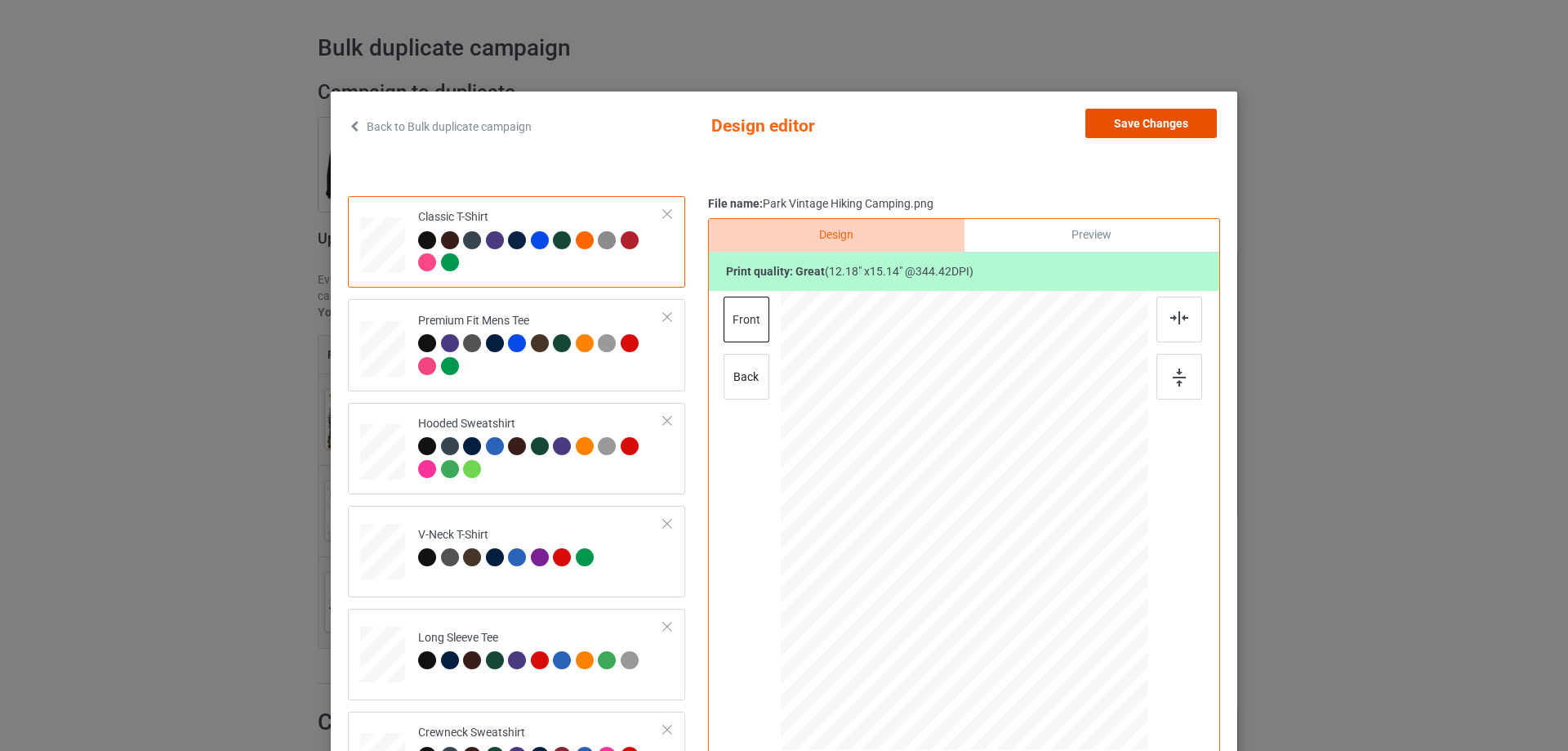
click at [1147, 118] on button "Save Changes" at bounding box center [1151, 124] width 131 height 29
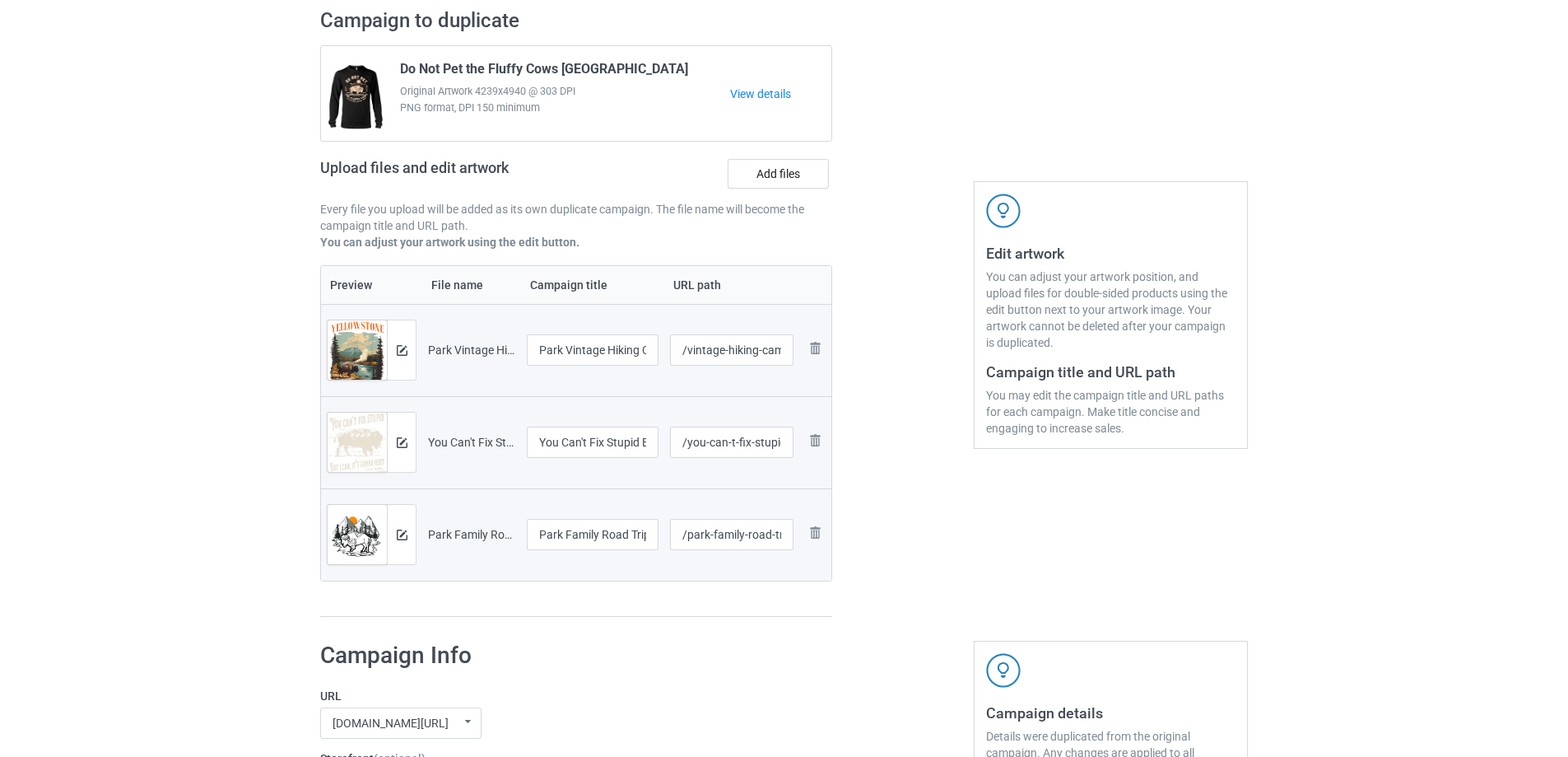
scroll to position [0, 0]
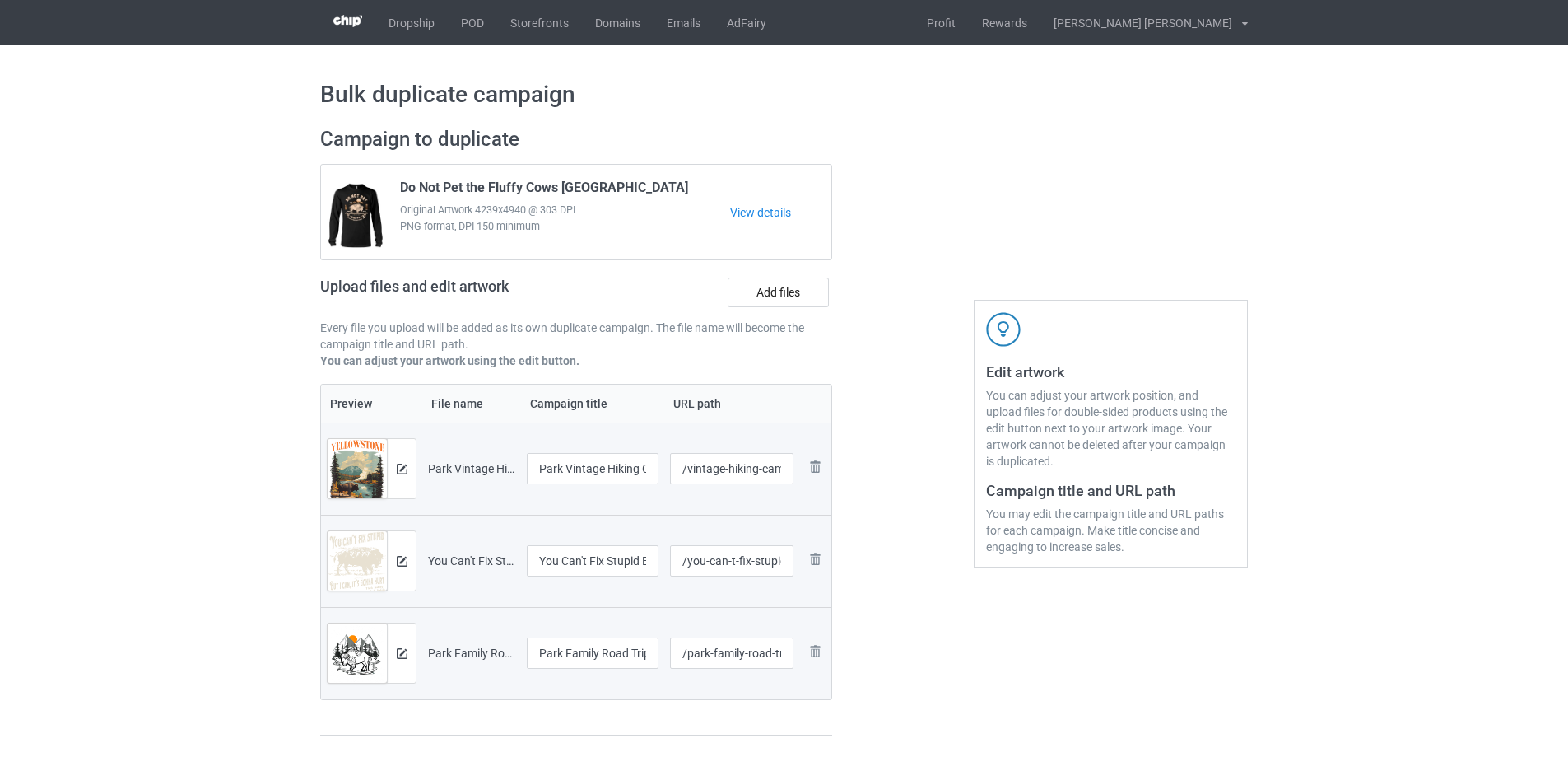
drag, startPoint x: 400, startPoint y: 186, endPoint x: 685, endPoint y: 186, distance: 285.0
click at [685, 186] on div "Do Not Pet the Fluffy Cows [GEOGRAPHIC_DATA] Original Artwork 4239x4940 @ 303 D…" at bounding box center [559, 212] width 342 height 77
copy span "Do Not Pet the Fluffy Cows [GEOGRAPHIC_DATA]"
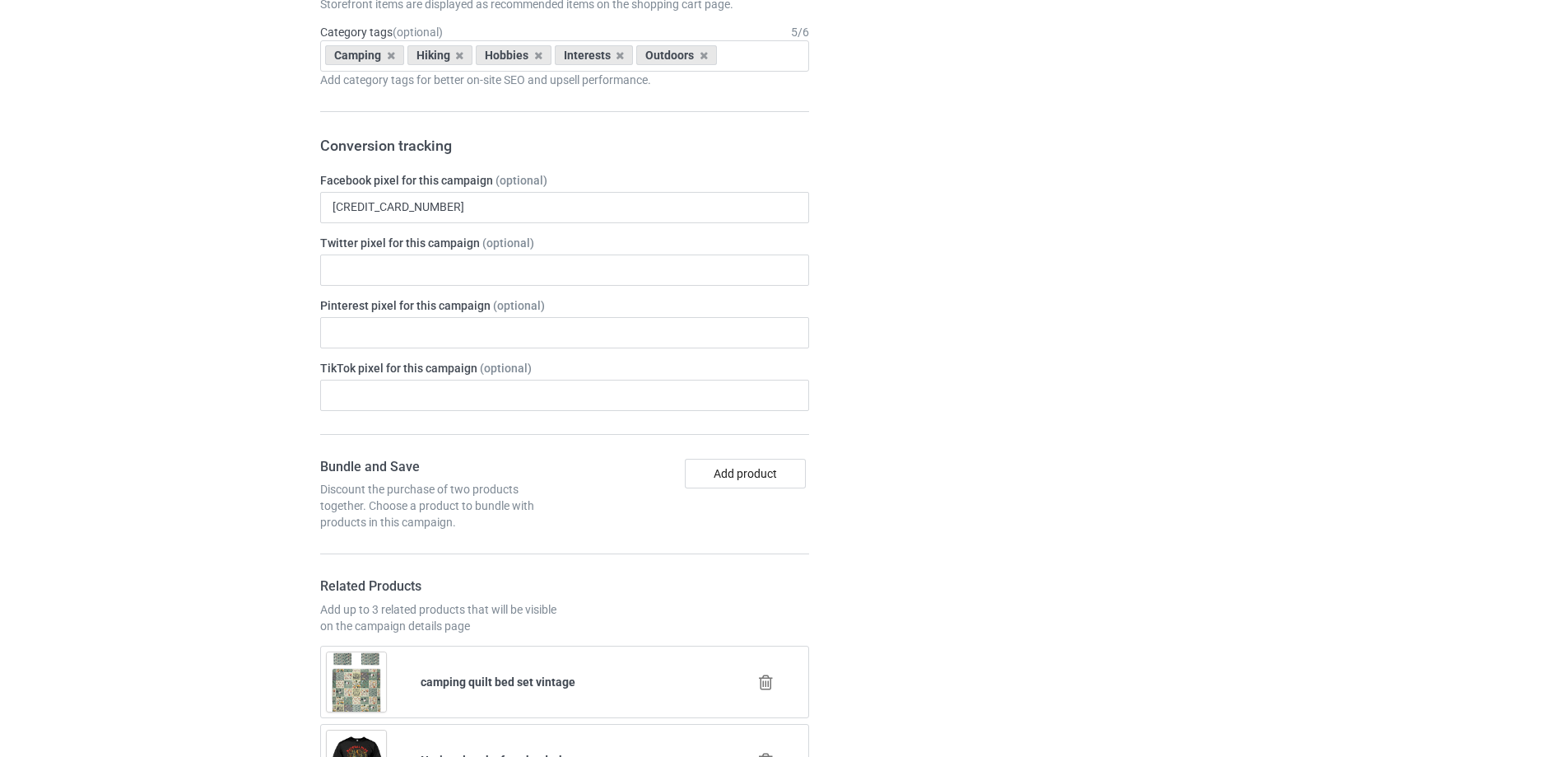
scroll to position [988, 0]
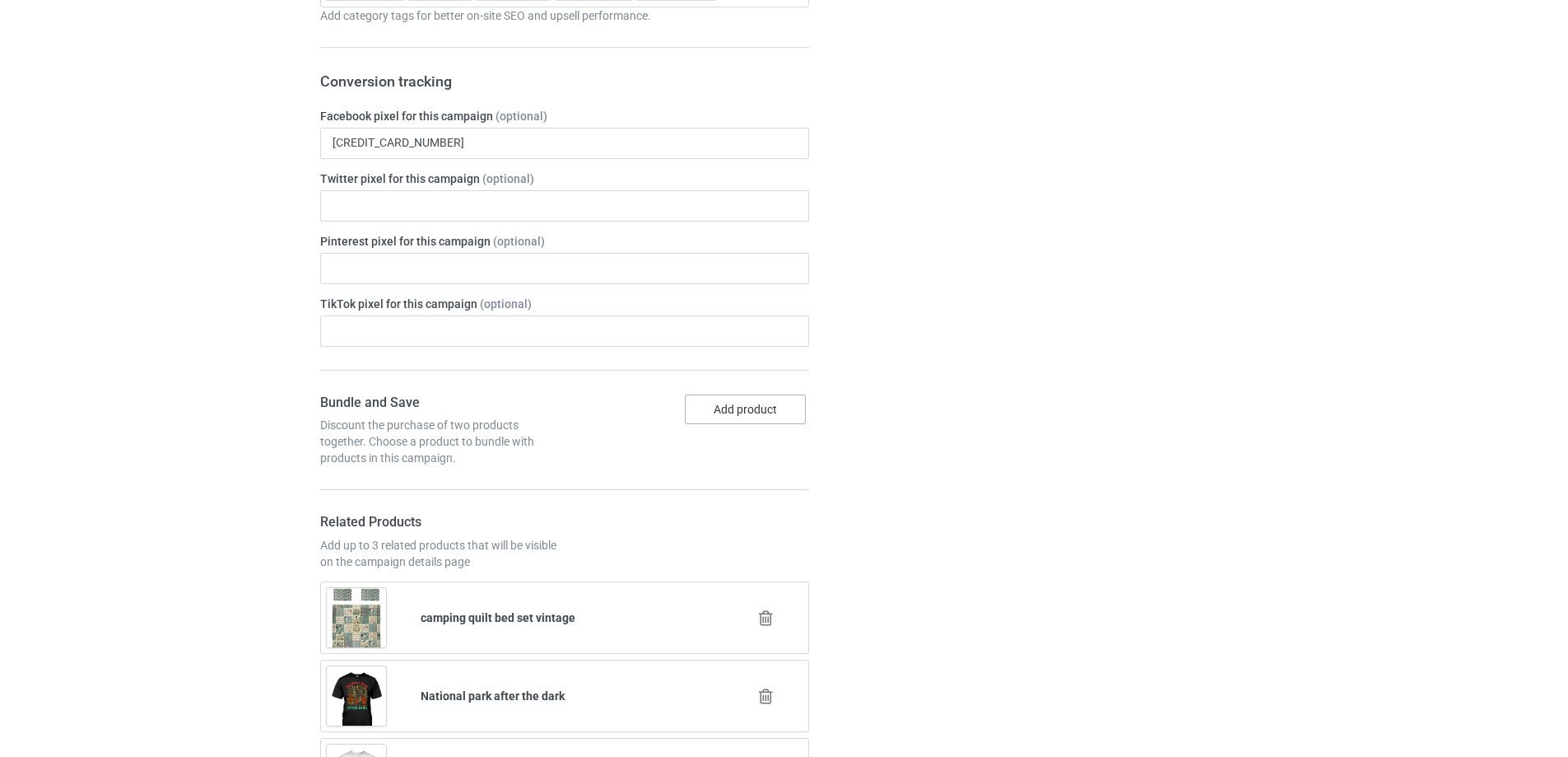
click at [727, 411] on button "Add product" at bounding box center [746, 409] width 121 height 29
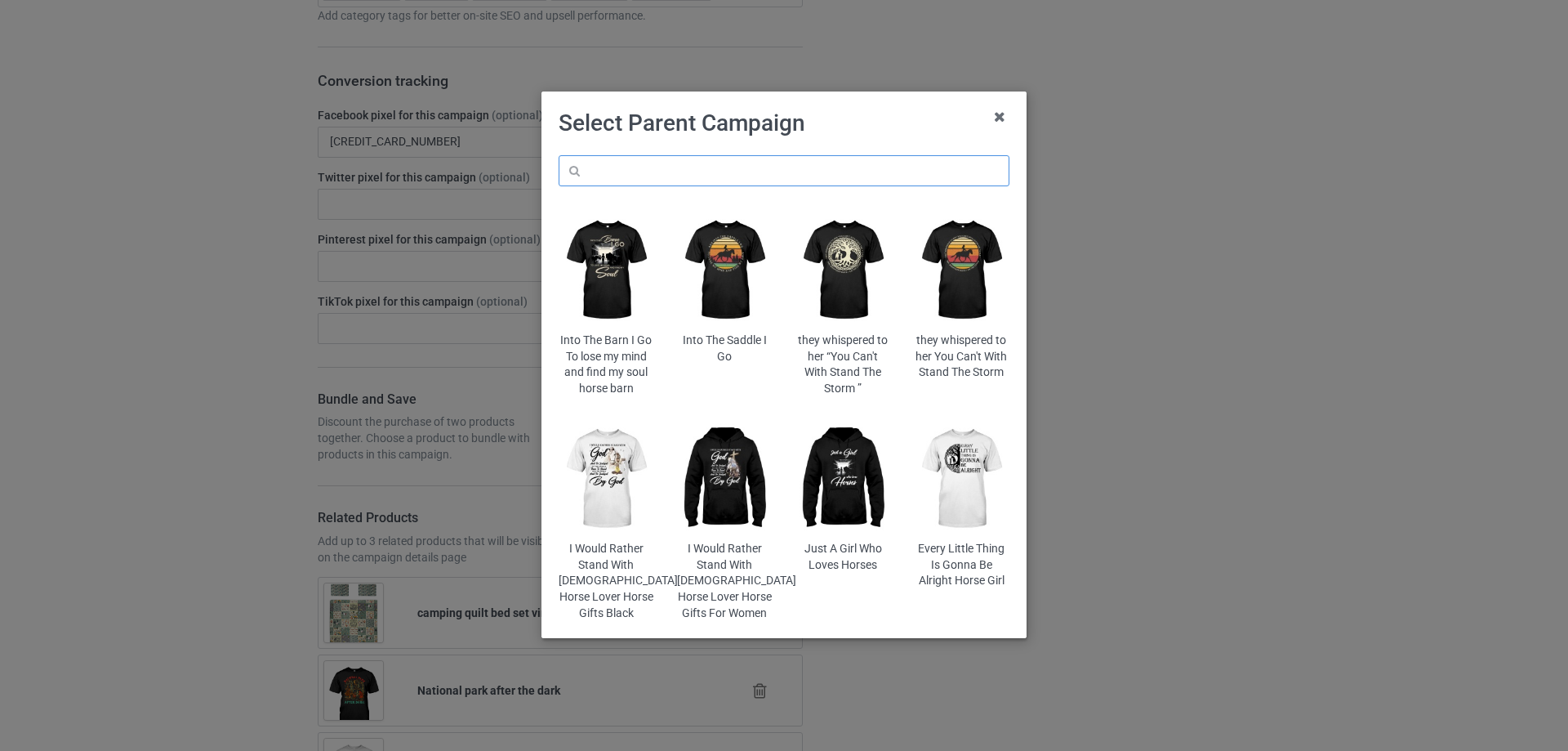
click at [683, 170] on input "text" at bounding box center [784, 171] width 451 height 31
paste input "Do Not Pet the Fluffy Cows [GEOGRAPHIC_DATA]"
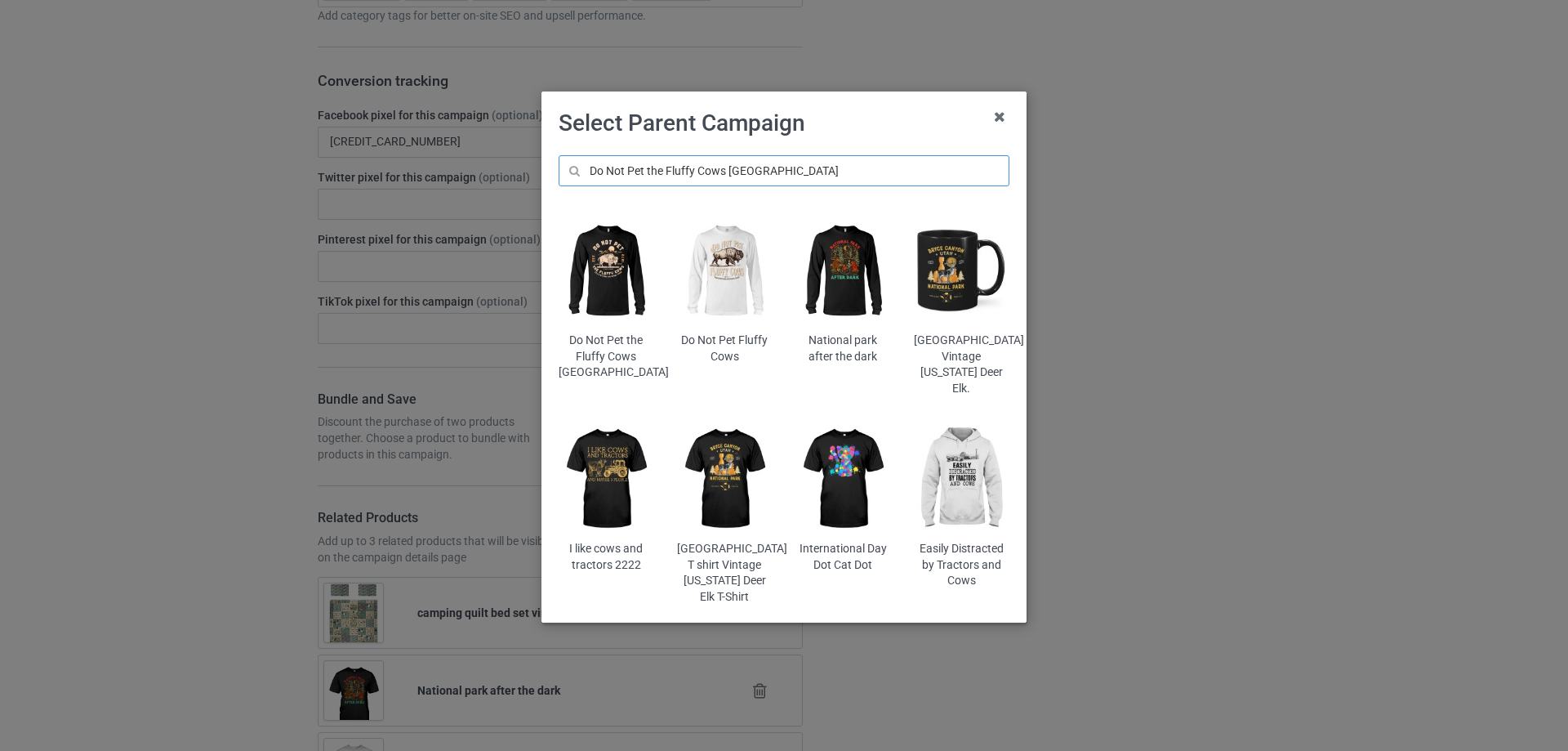
type input "Do Not Pet the Fluffy Cows [GEOGRAPHIC_DATA]"
click at [611, 292] on img at bounding box center [606, 270] width 95 height 119
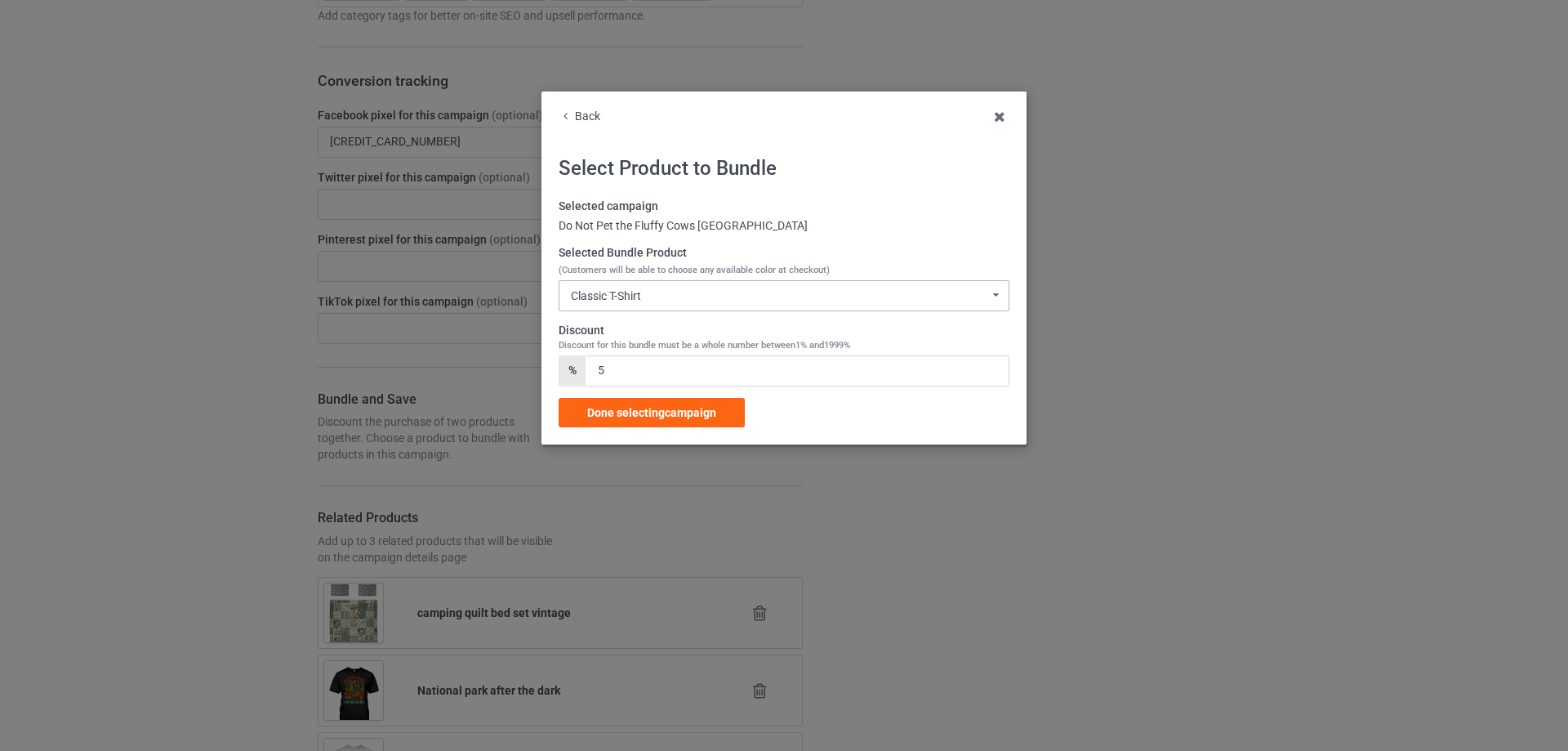
click at [626, 296] on div "Classic T-Shirt" at bounding box center [606, 295] width 70 height 11
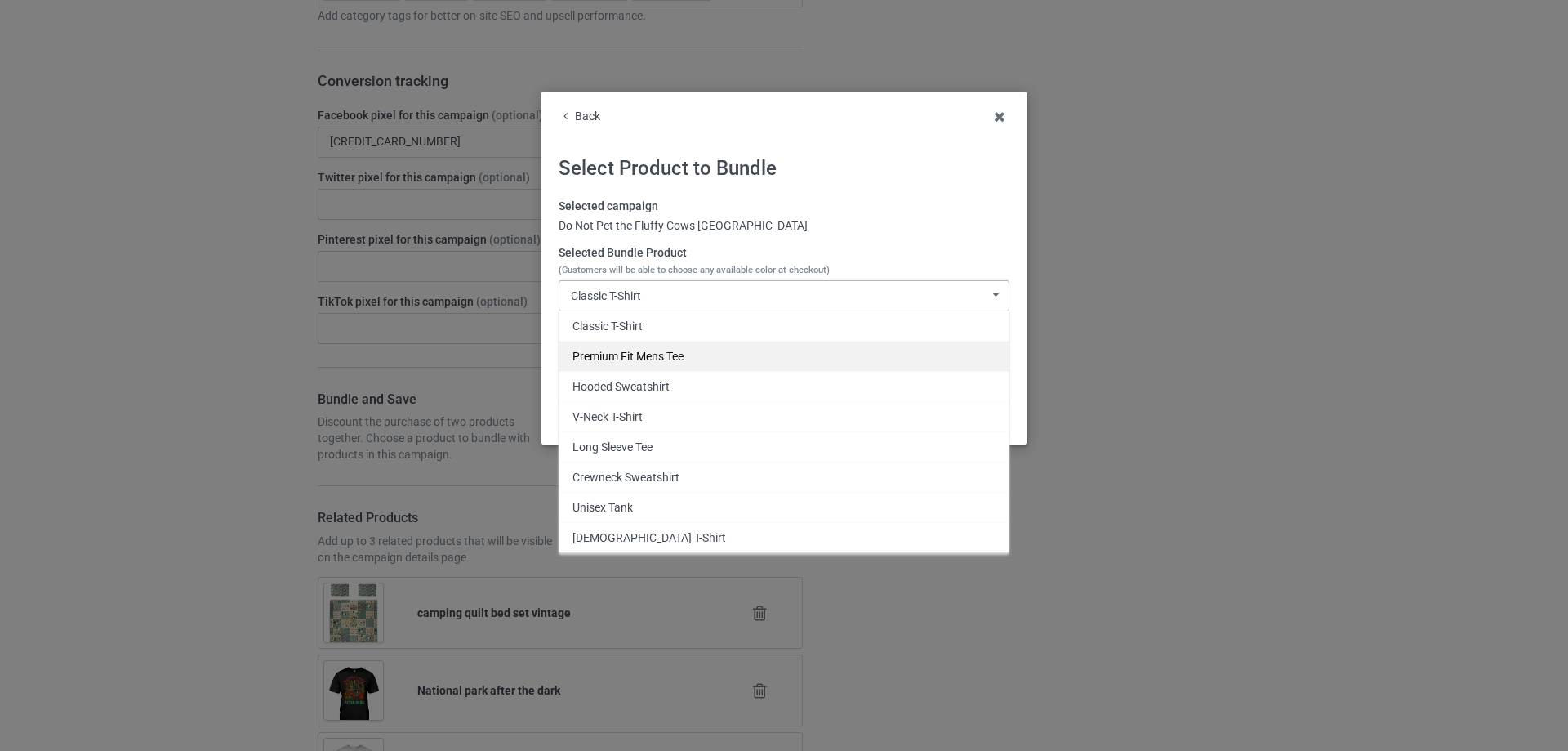
click at [625, 359] on div "Premium Fit Mens Tee" at bounding box center [784, 355] width 449 height 30
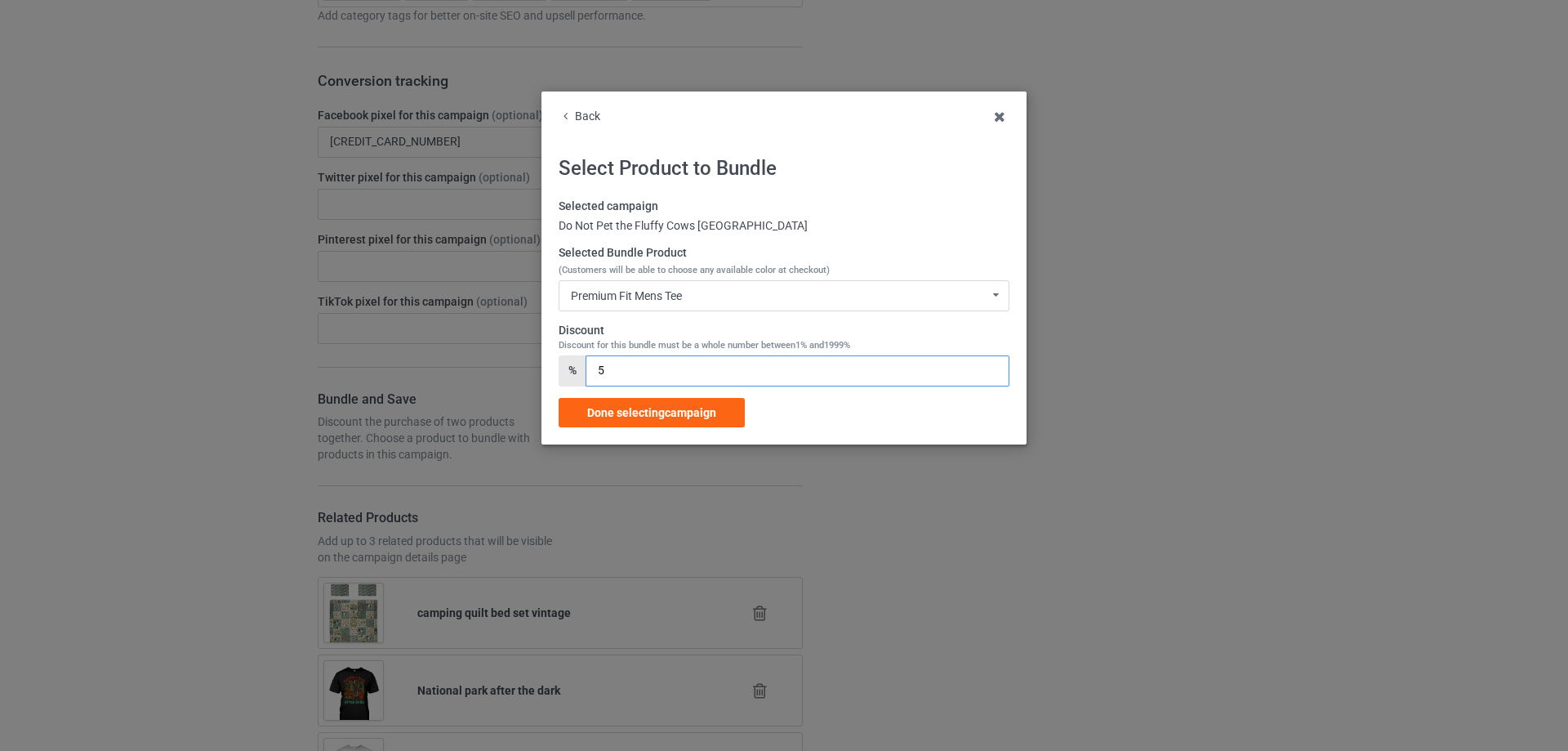
click at [597, 364] on input "5" at bounding box center [796, 371] width 423 height 31
type input "15"
click at [608, 415] on span "Done selecting campaign" at bounding box center [651, 412] width 129 height 13
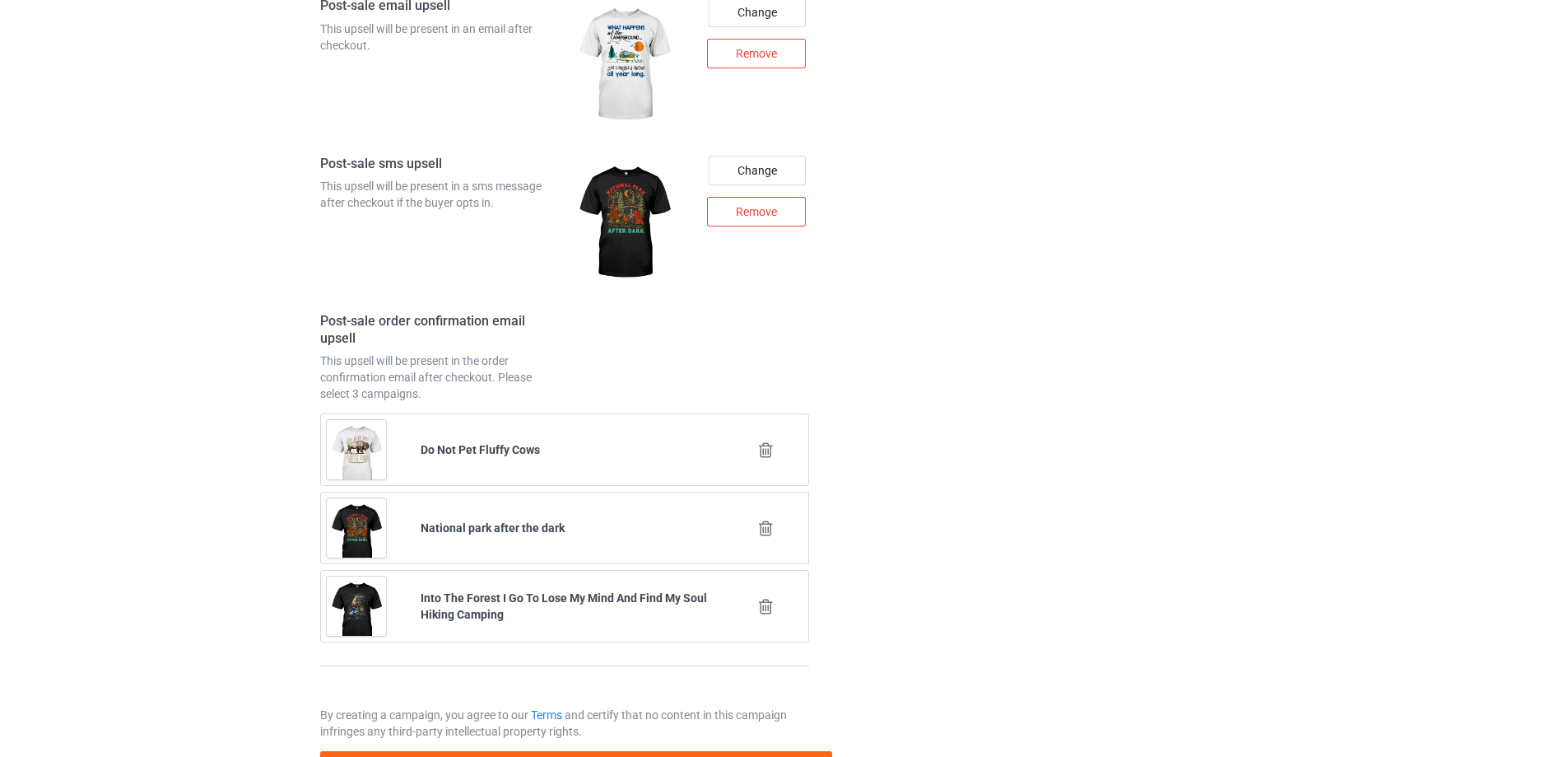
scroll to position [2589, 0]
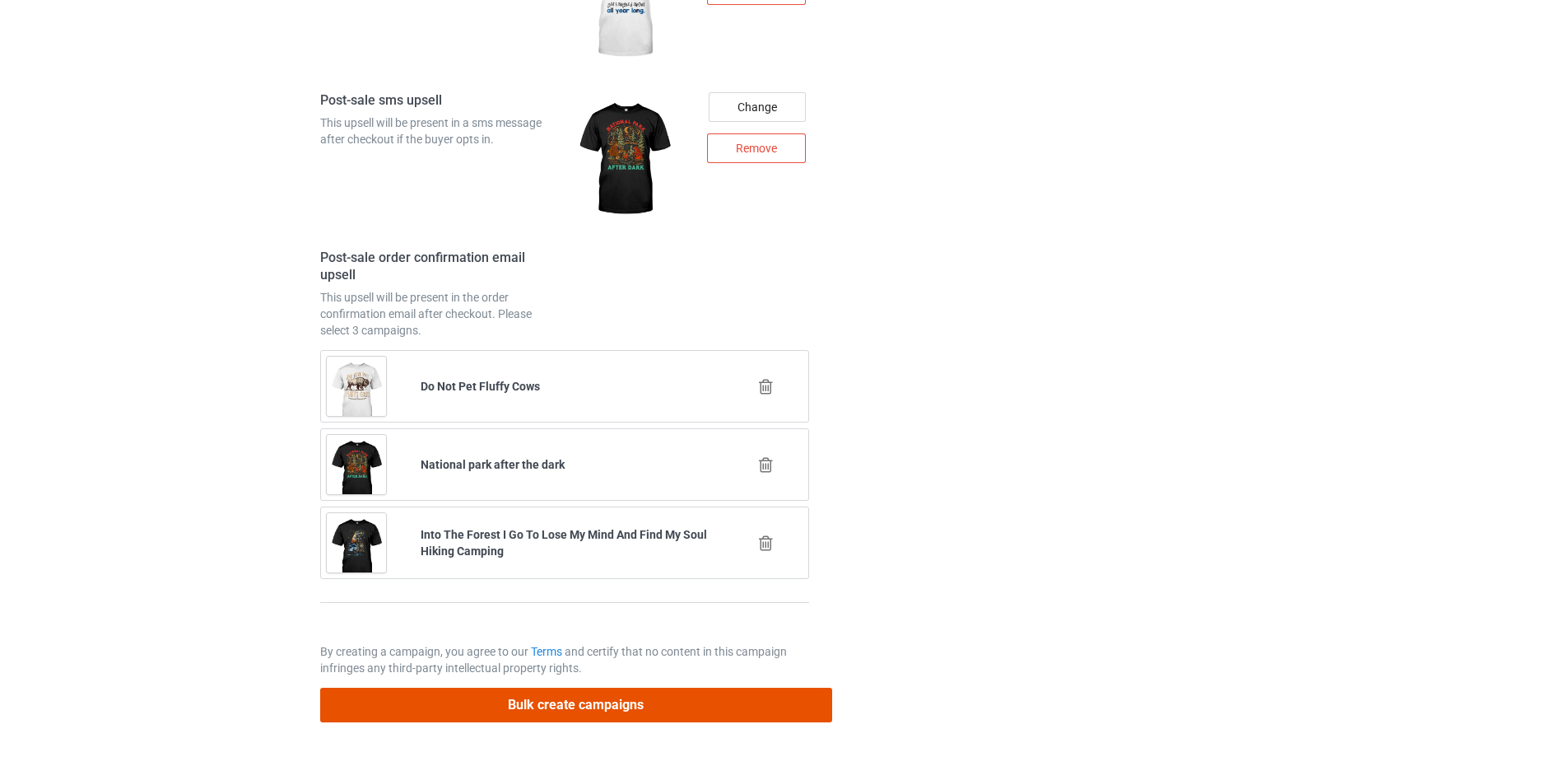
click at [649, 699] on button "Bulk create campaigns" at bounding box center [576, 704] width 512 height 34
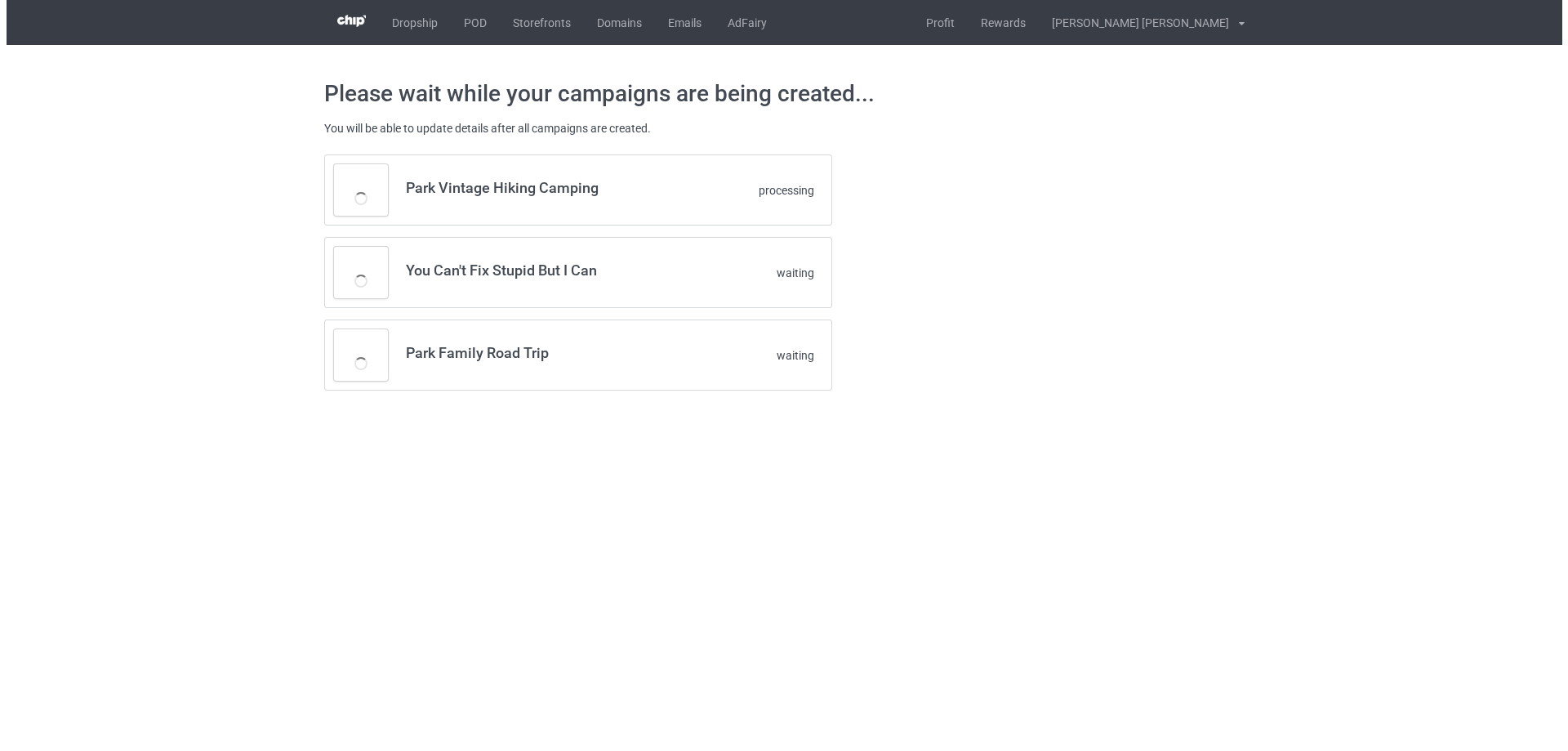
scroll to position [0, 0]
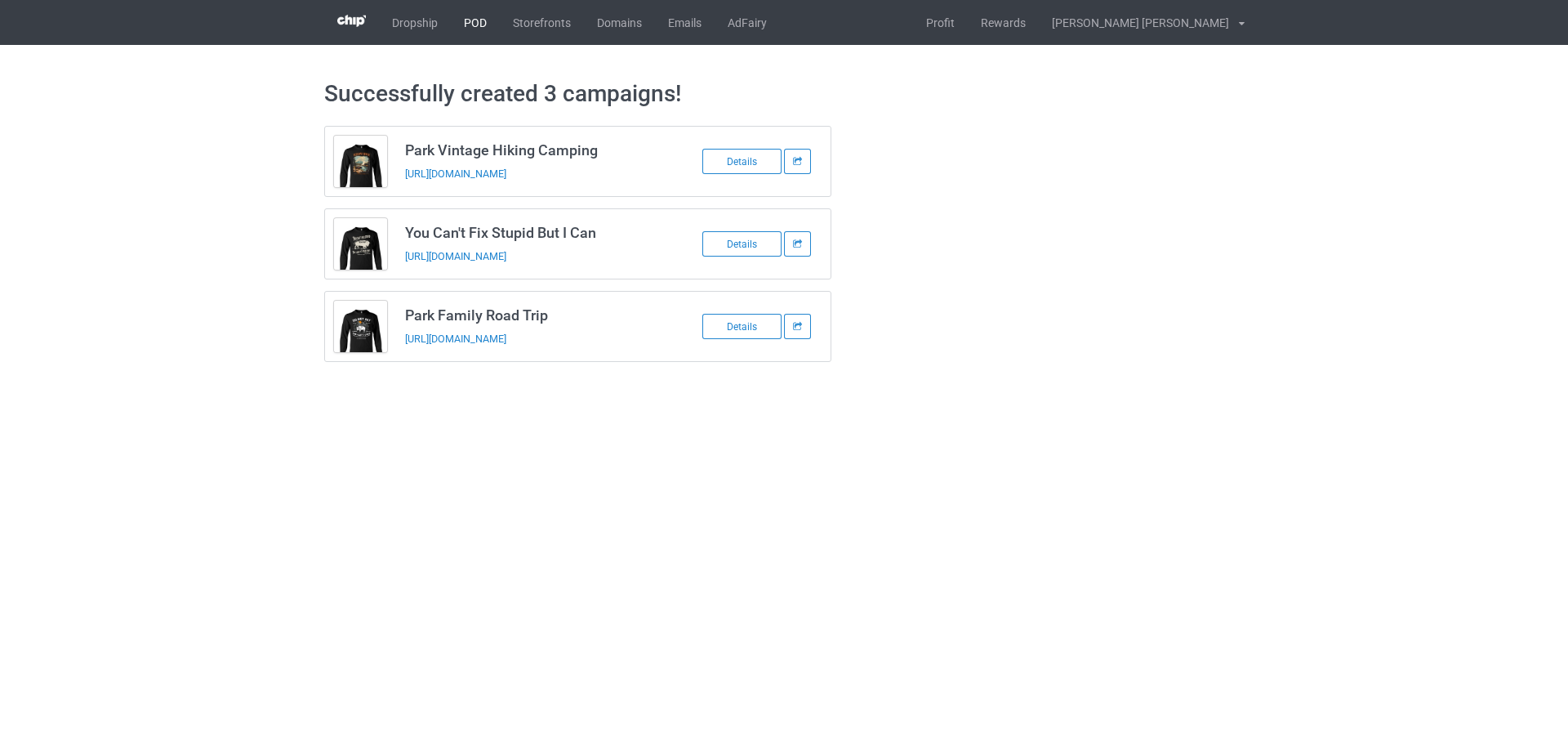
click at [482, 21] on link "POD" at bounding box center [475, 22] width 49 height 45
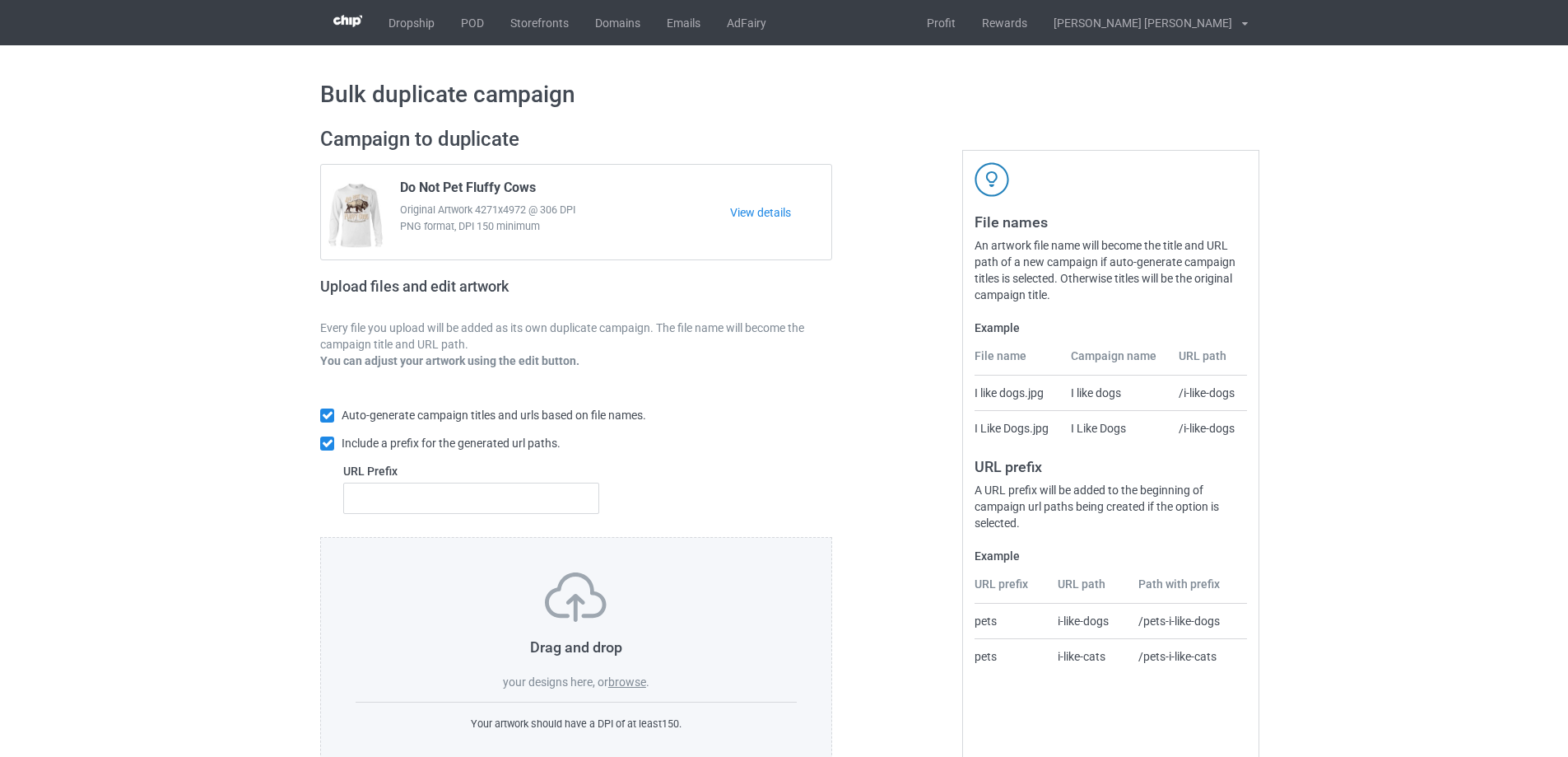
click at [637, 680] on label "browse" at bounding box center [627, 681] width 38 height 13
click at [0, 0] on input "browse" at bounding box center [0, 0] width 0 height 0
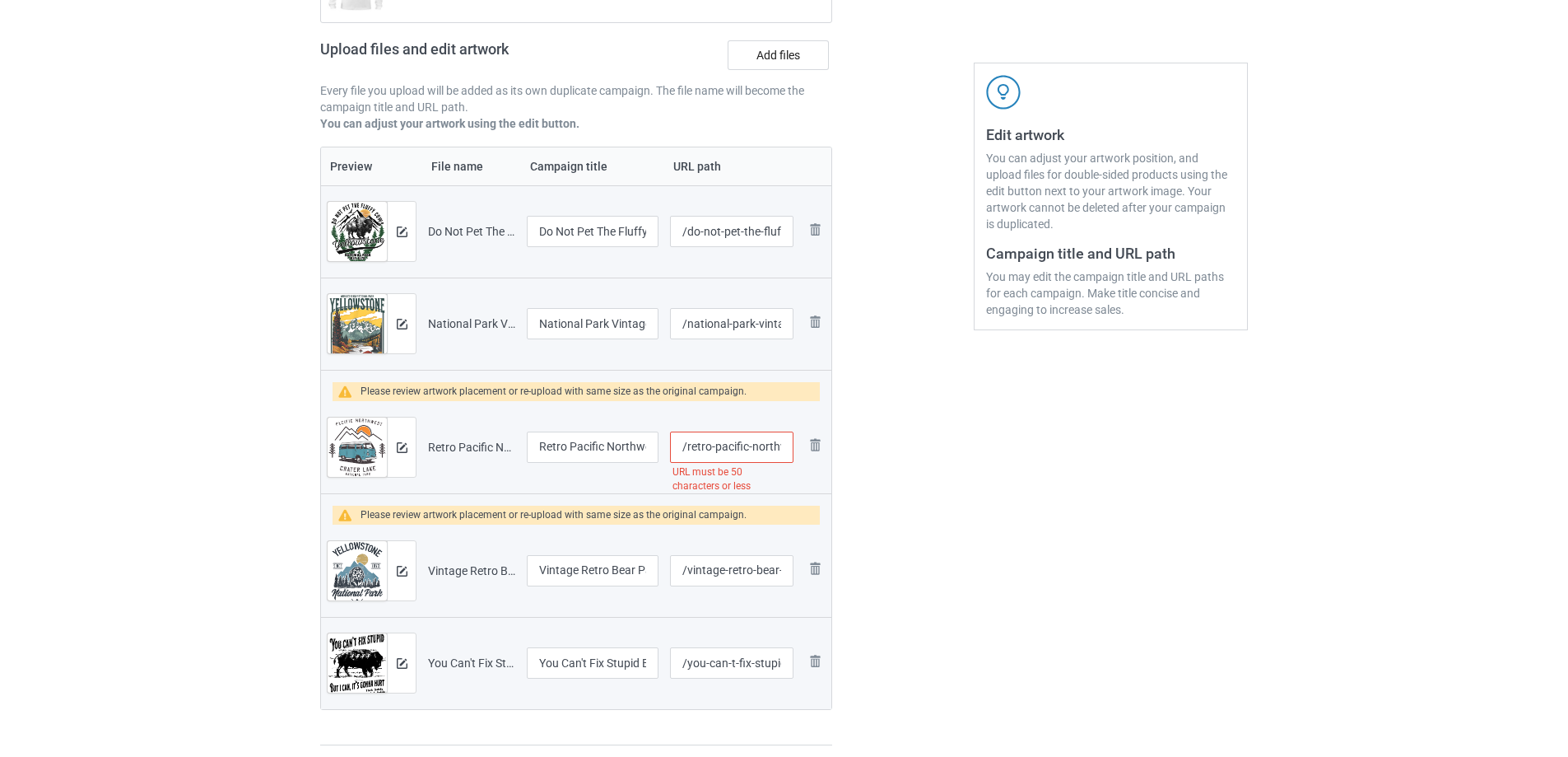
scroll to position [247, 0]
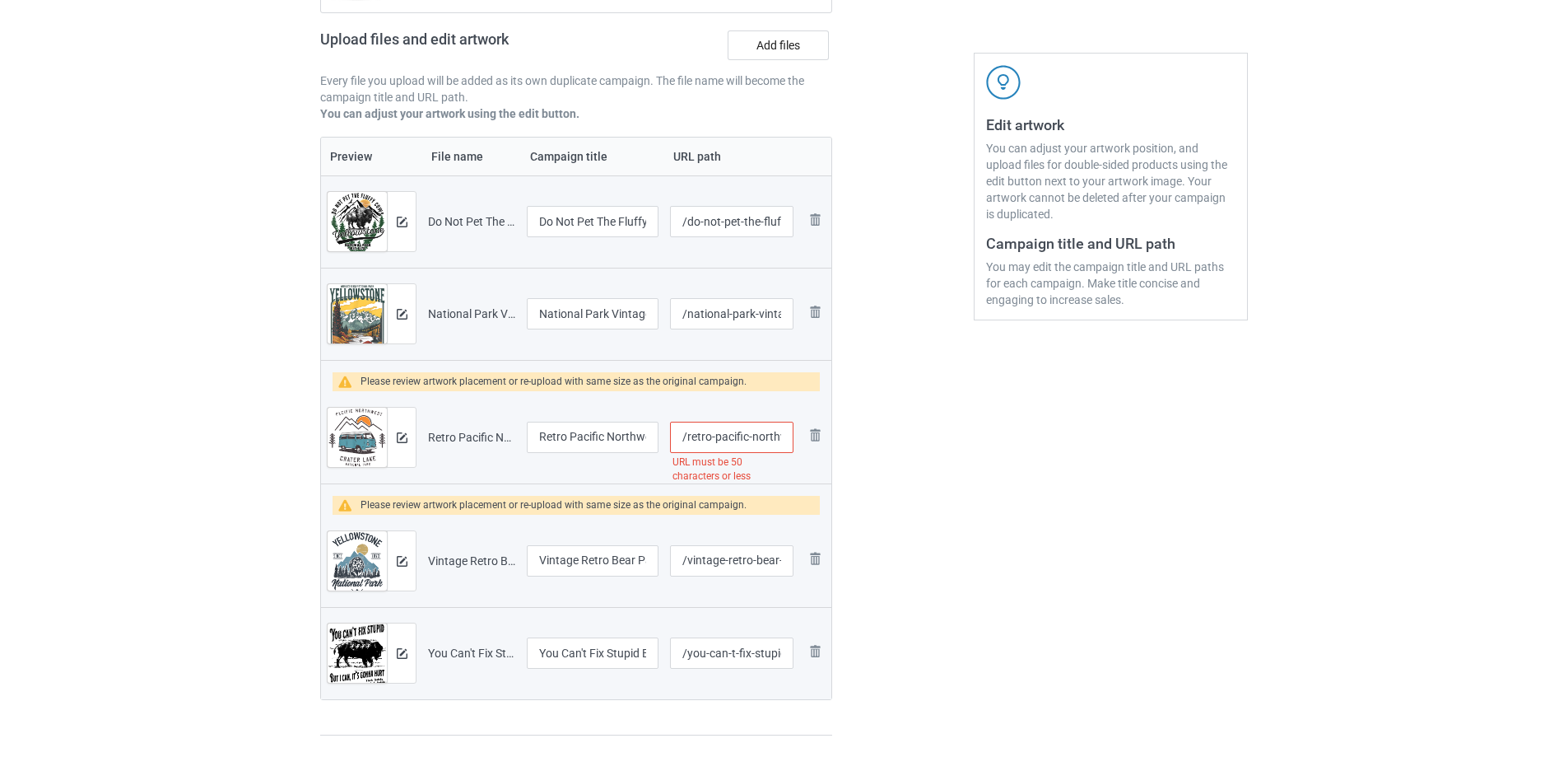
drag, startPoint x: 714, startPoint y: 438, endPoint x: 688, endPoint y: 438, distance: 26.0
click at [688, 438] on input "/retro-pacific-northwest-vacation-crater-lake-national-park" at bounding box center [732, 437] width 124 height 31
type input "/pacific-northwest-vacation-crater-lake"
click at [1045, 539] on div "Edit artwork You can adjust your artwork position, and upload files for double-…" at bounding box center [1110, 308] width 298 height 879
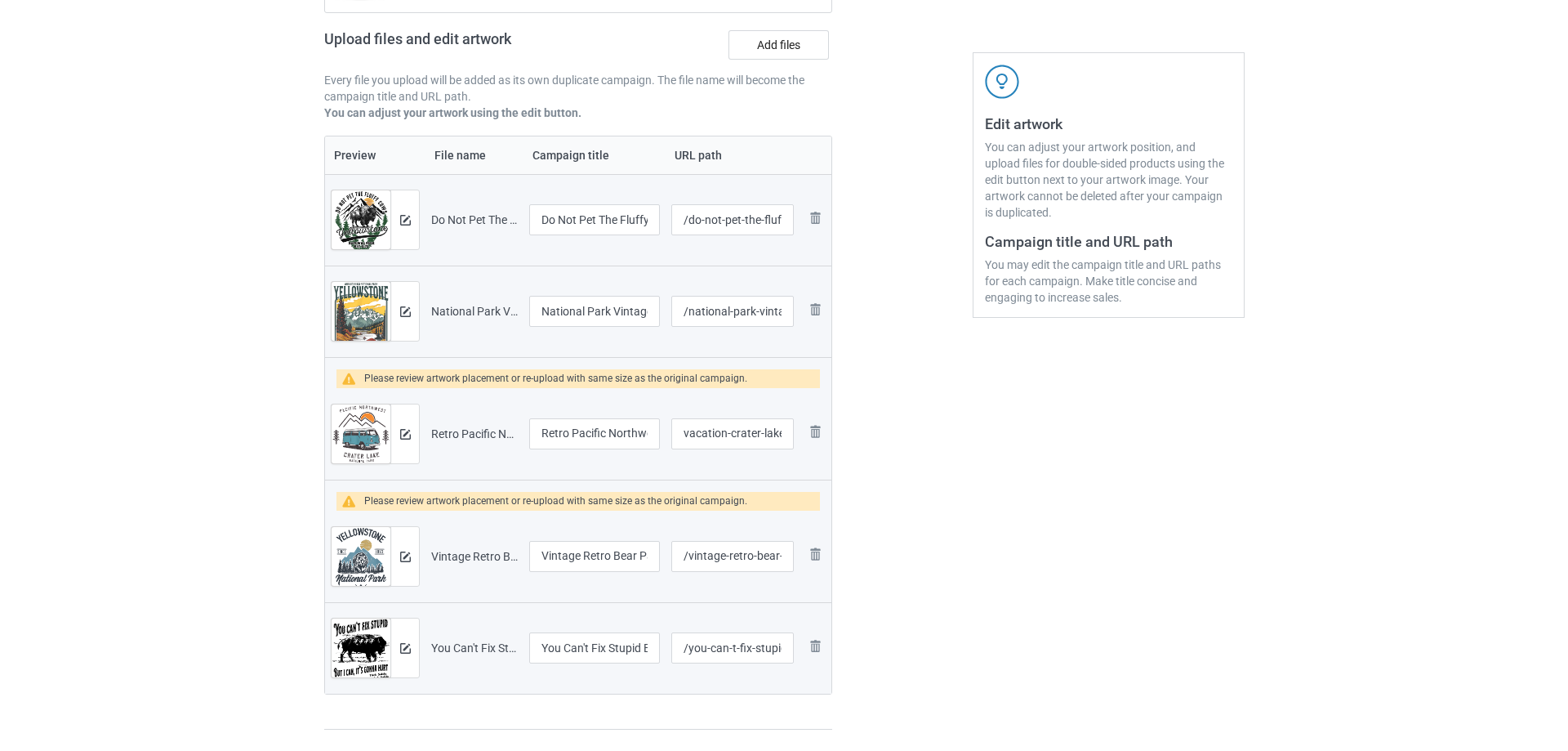
scroll to position [0, 0]
click at [405, 215] on div at bounding box center [397, 220] width 28 height 59
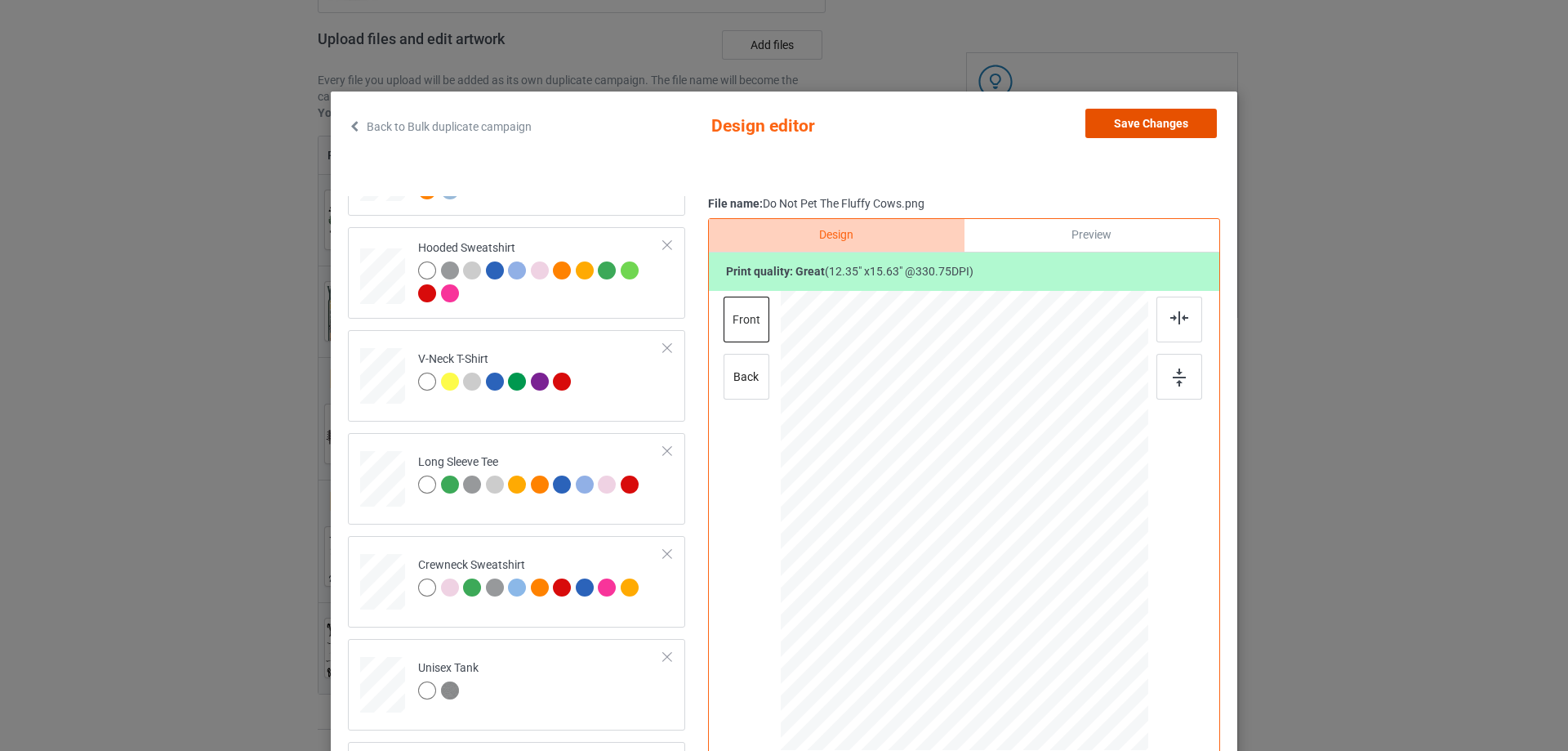
click at [1171, 118] on button "Save Changes" at bounding box center [1151, 124] width 131 height 29
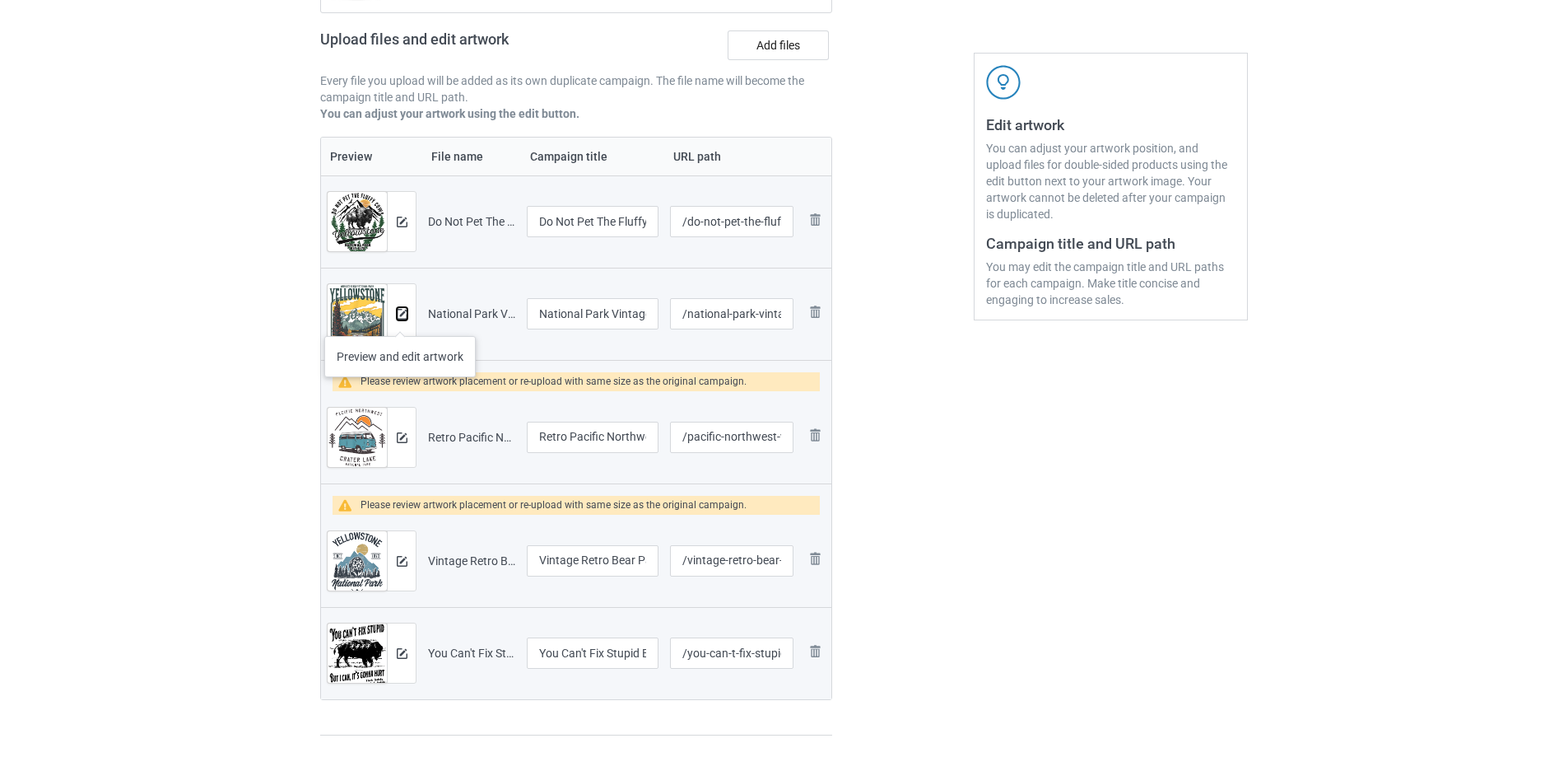
click at [400, 319] on img at bounding box center [402, 314] width 10 height 10
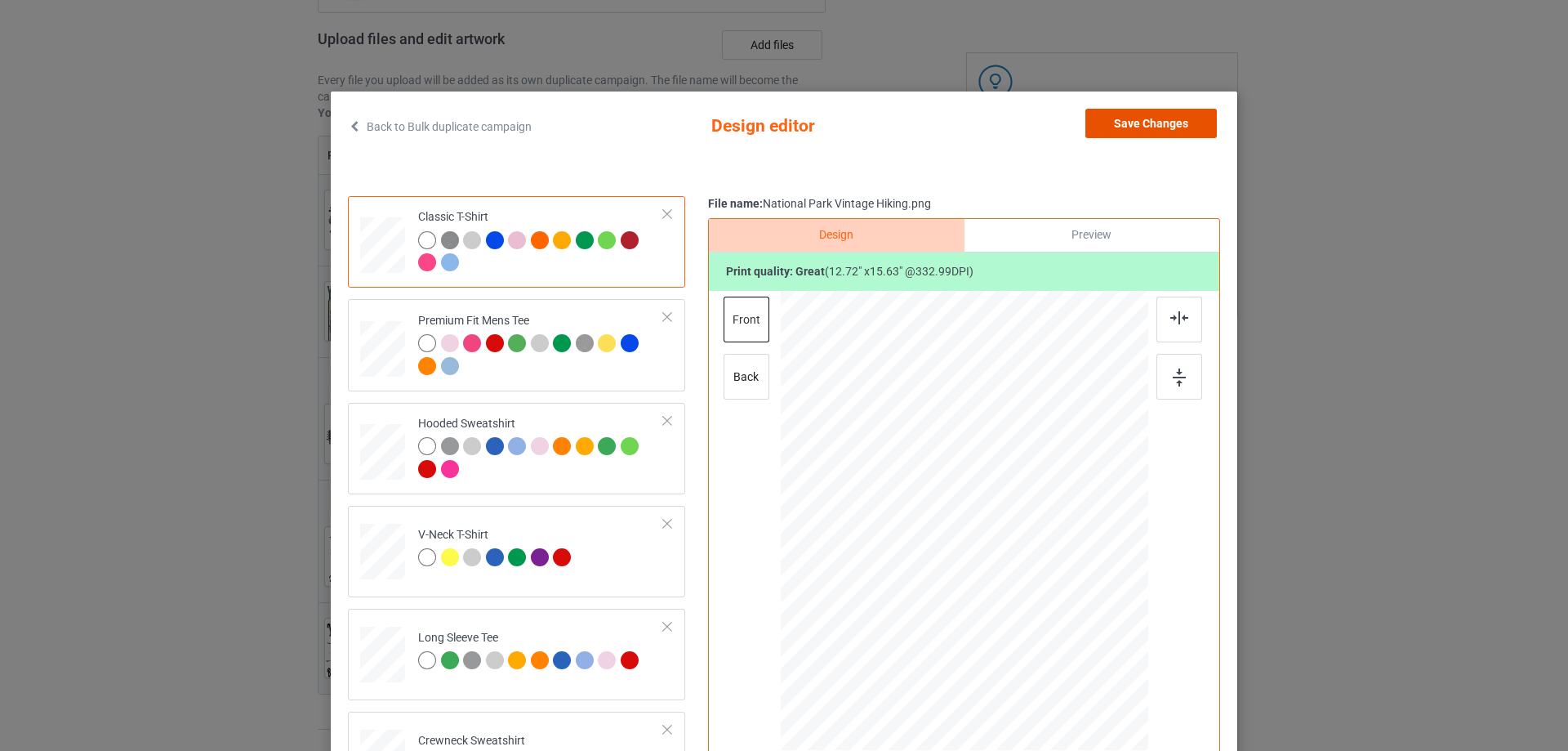
click at [1128, 125] on button "Save Changes" at bounding box center [1151, 124] width 131 height 29
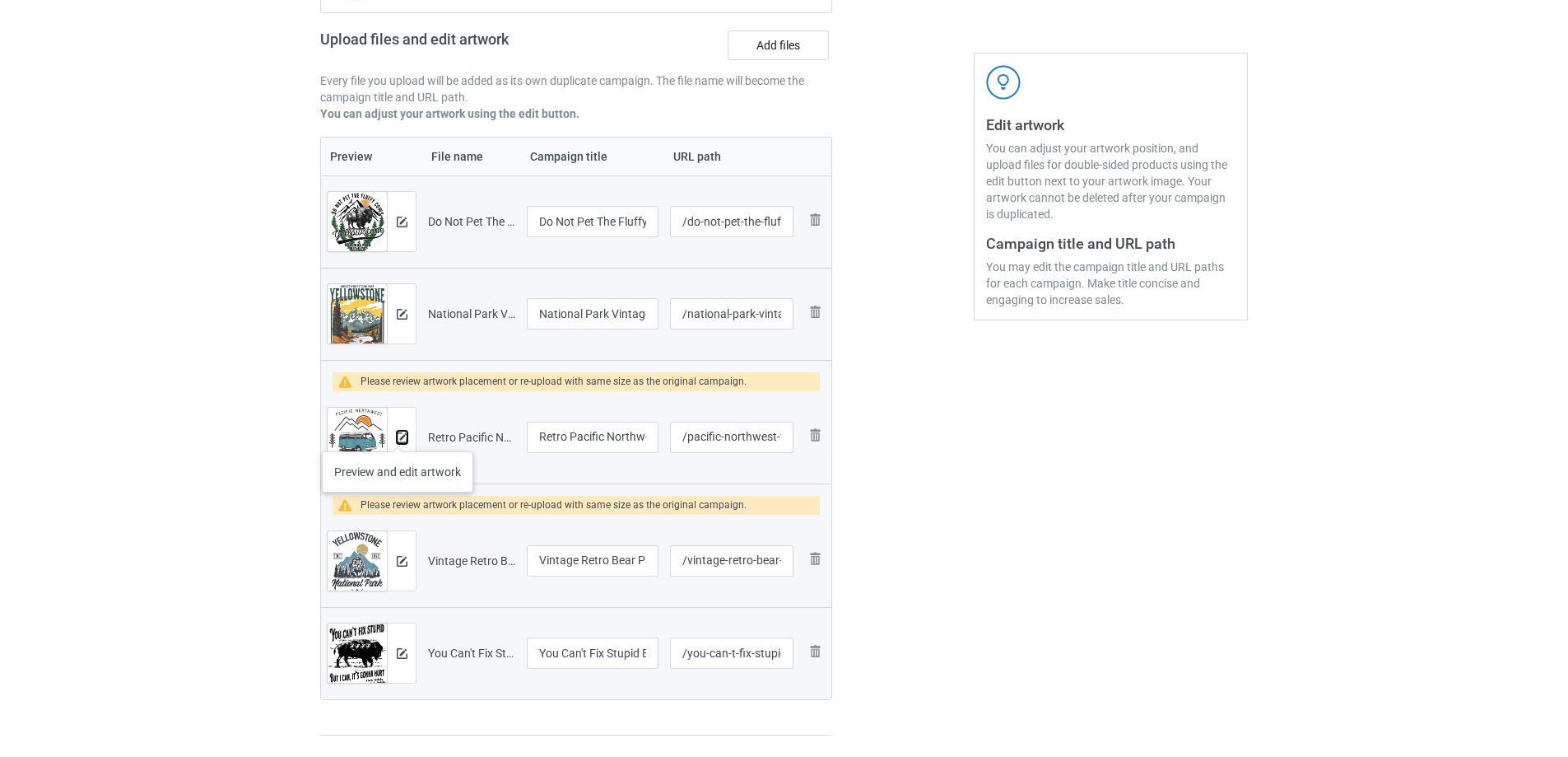
click at [398, 434] on img at bounding box center [402, 438] width 10 height 10
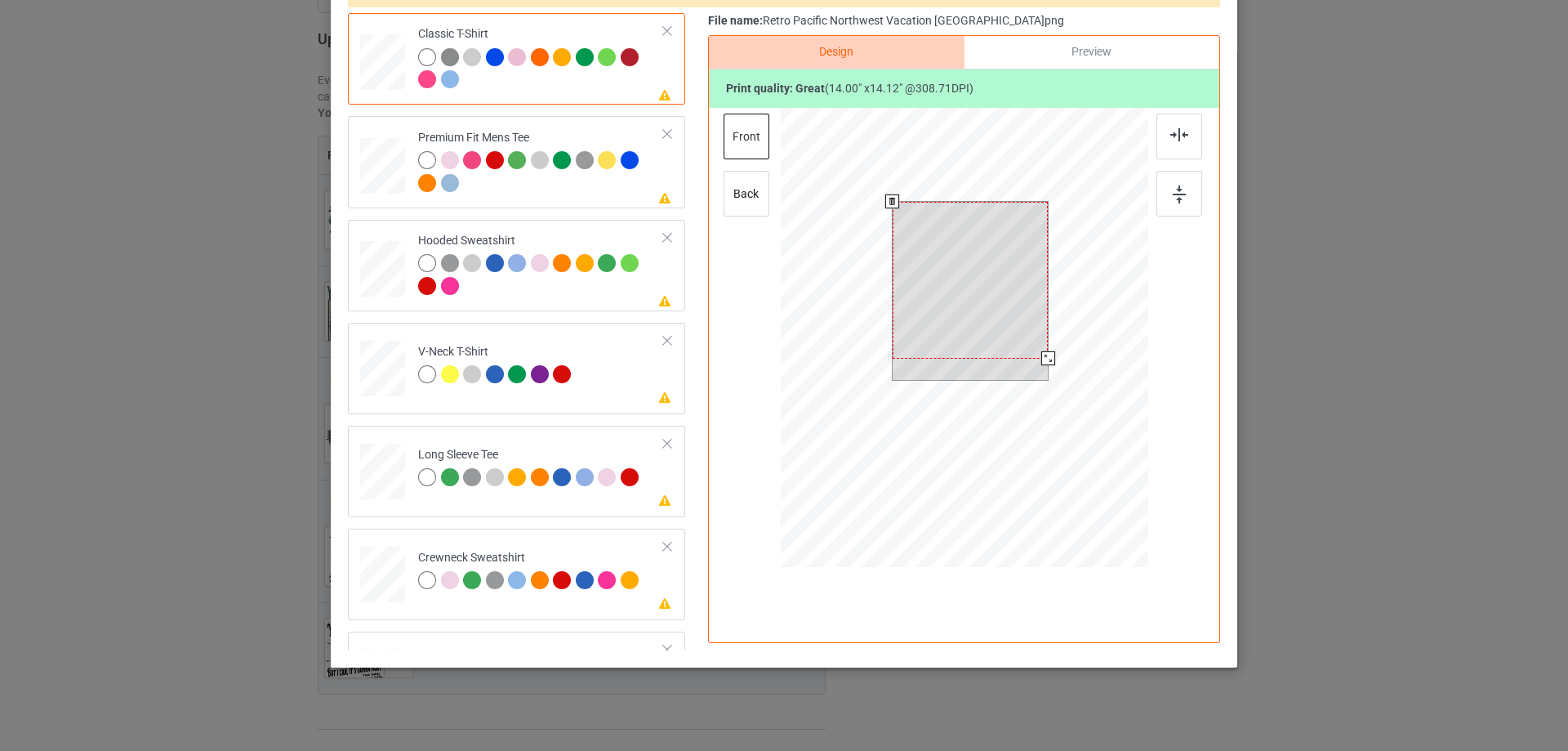
scroll to position [192, 0]
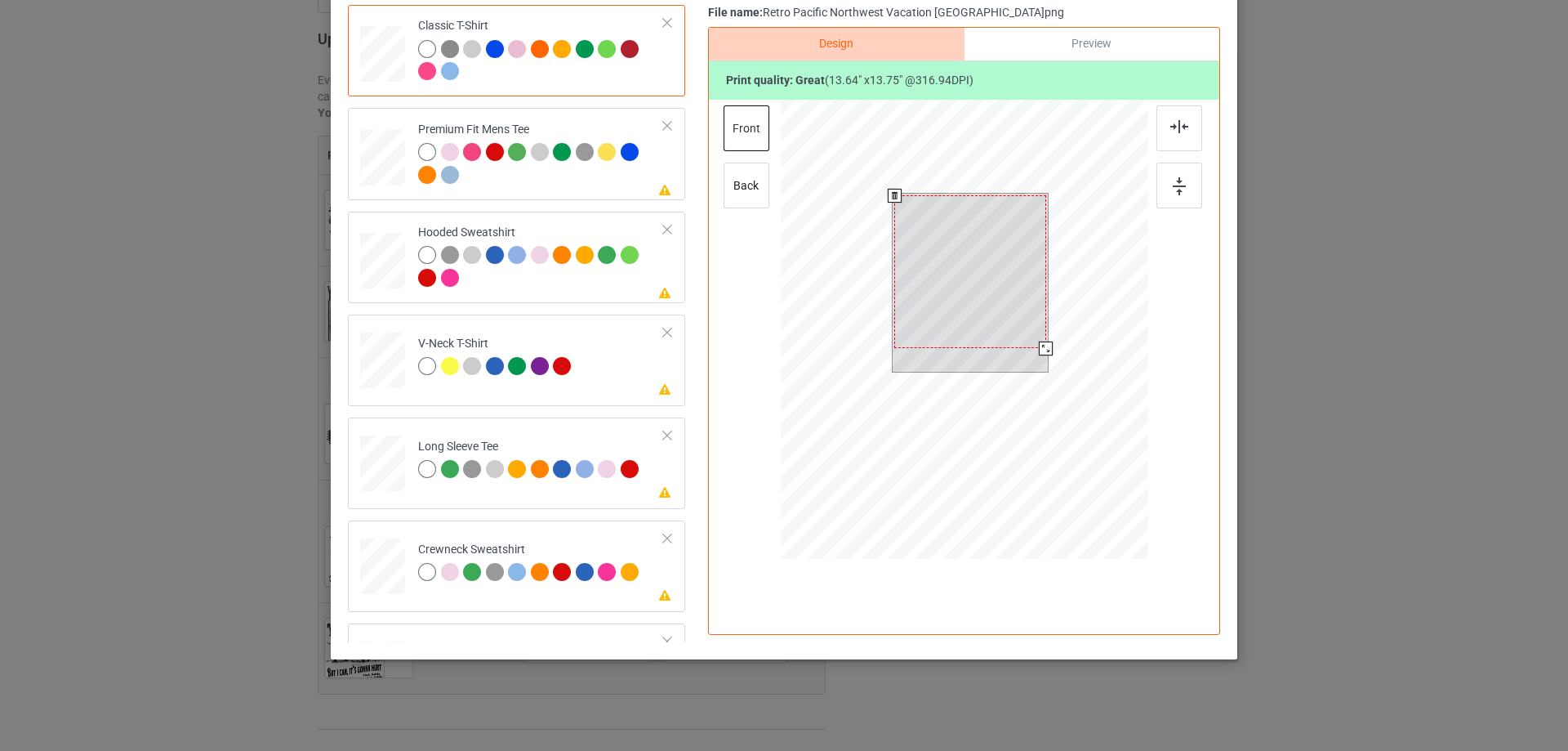
click at [1038, 349] on div at bounding box center [1045, 348] width 14 height 14
click at [1015, 285] on div at bounding box center [970, 271] width 152 height 153
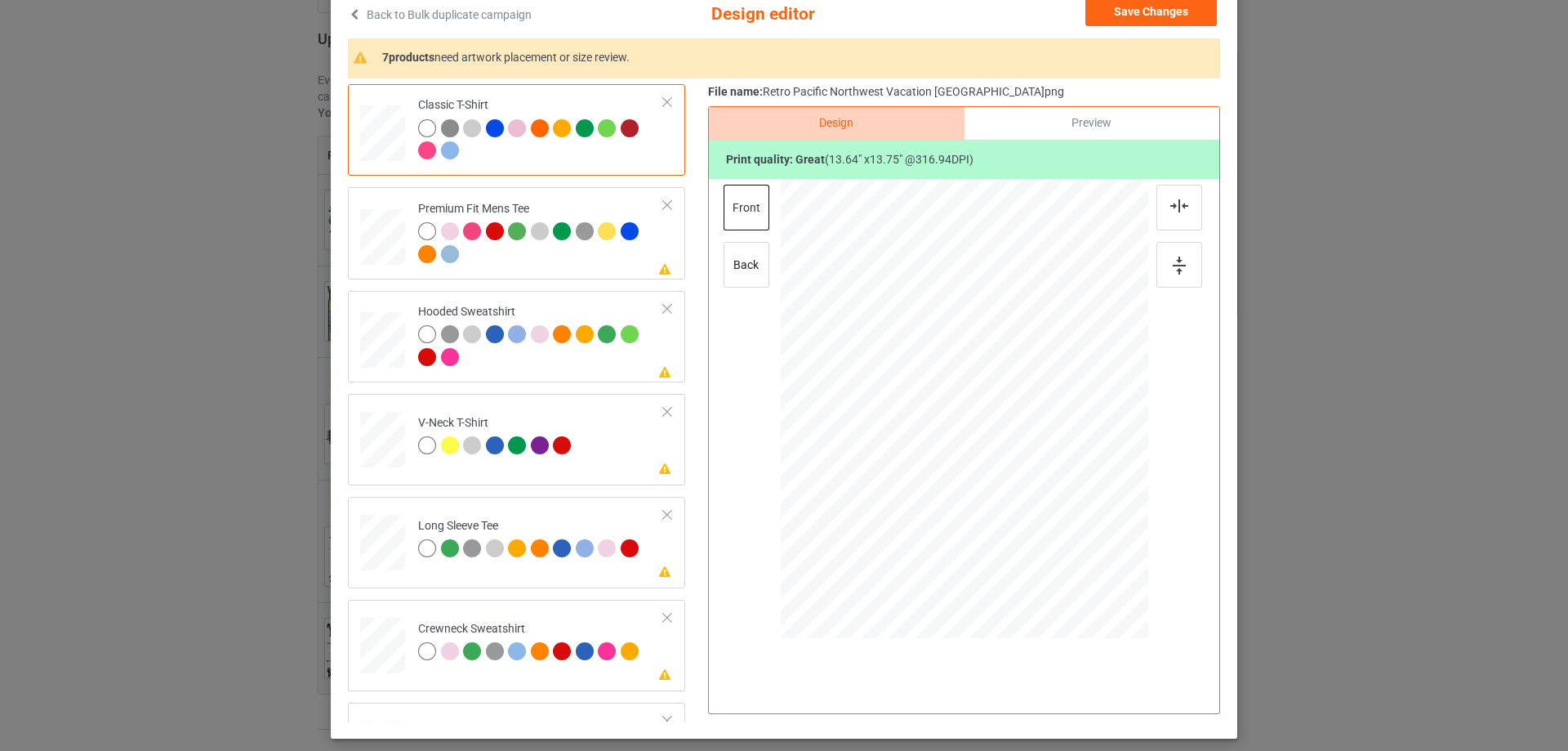
scroll to position [0, 0]
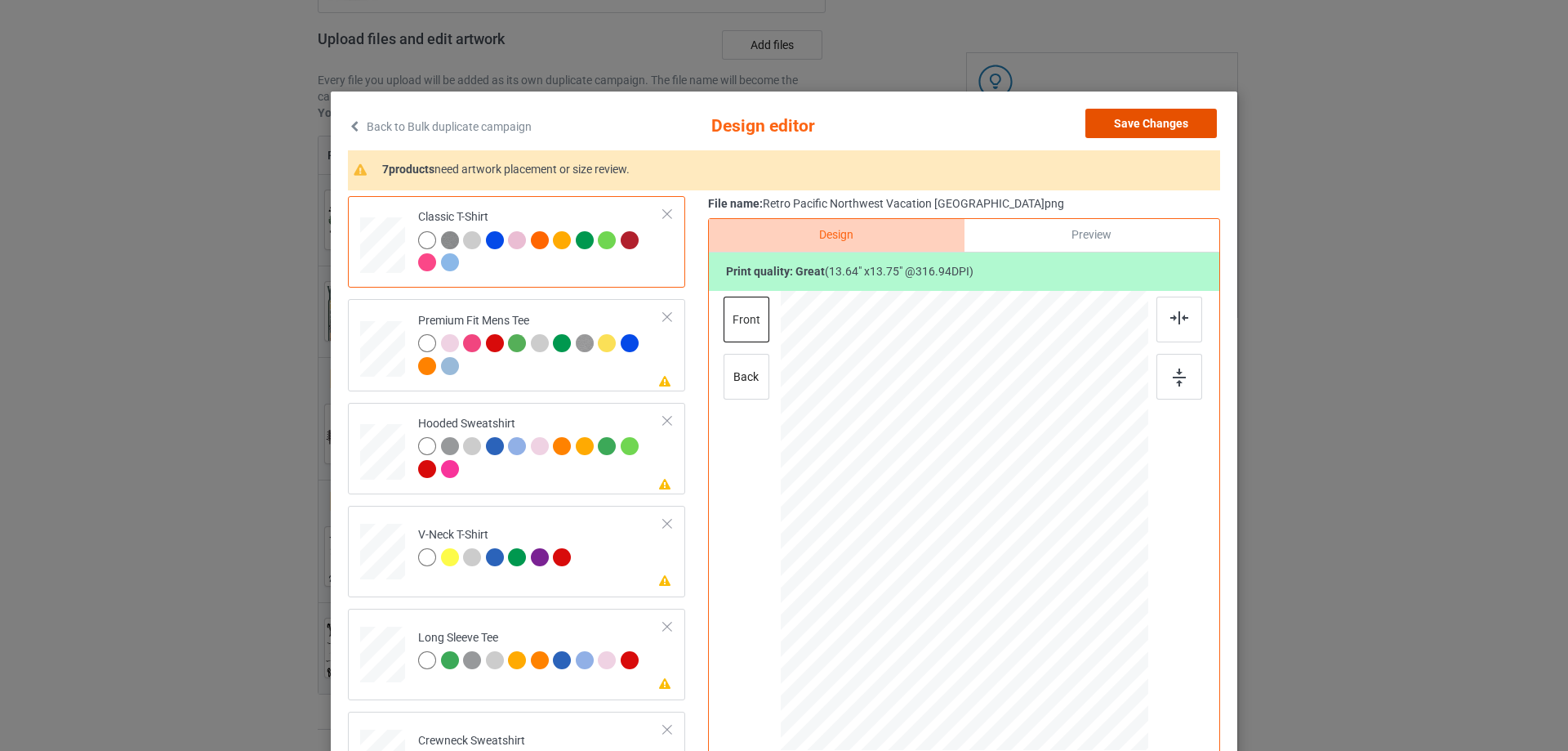
click at [1170, 124] on button "Save Changes" at bounding box center [1151, 124] width 131 height 29
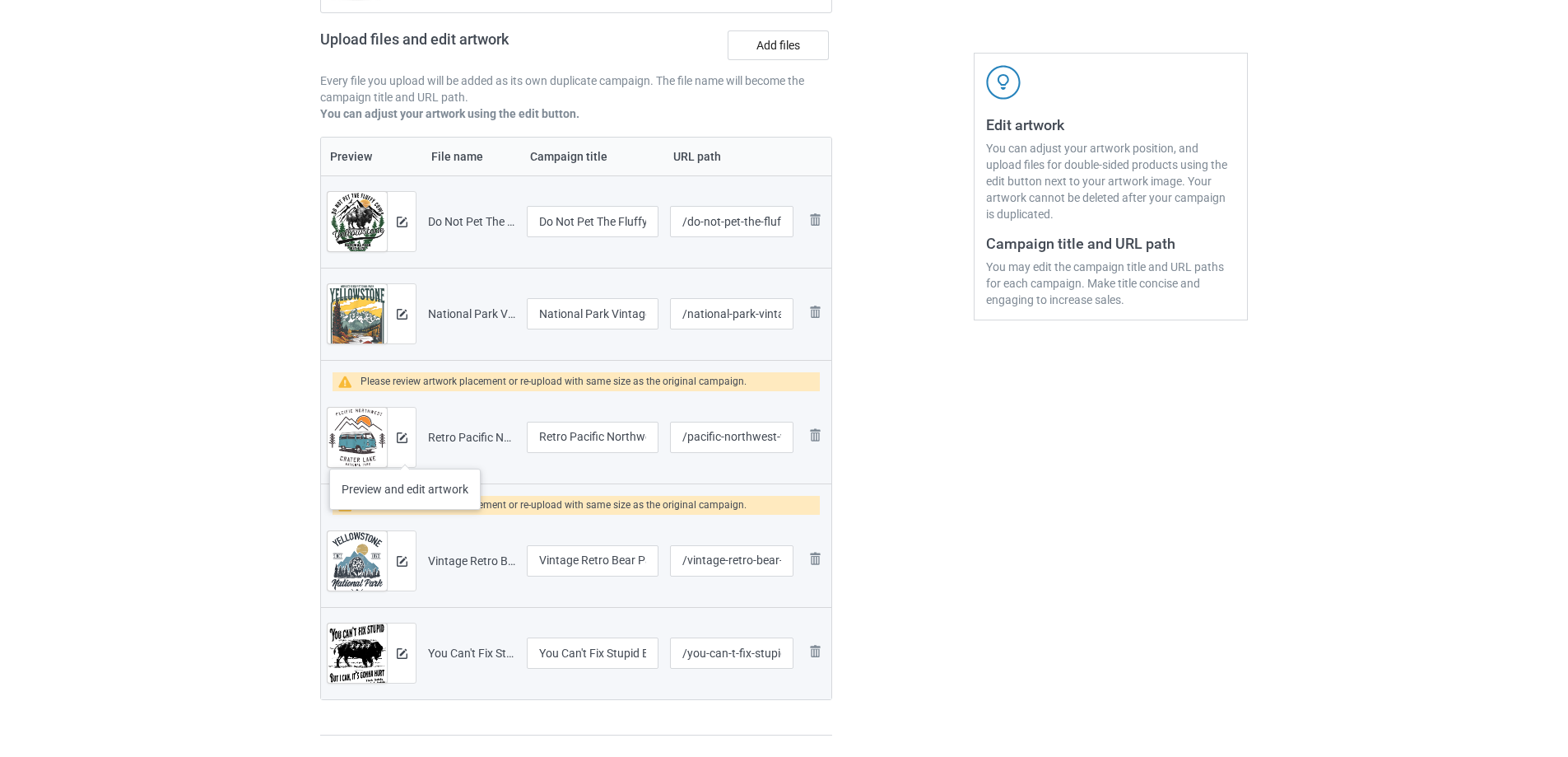
click at [405, 452] on div at bounding box center [400, 437] width 29 height 60
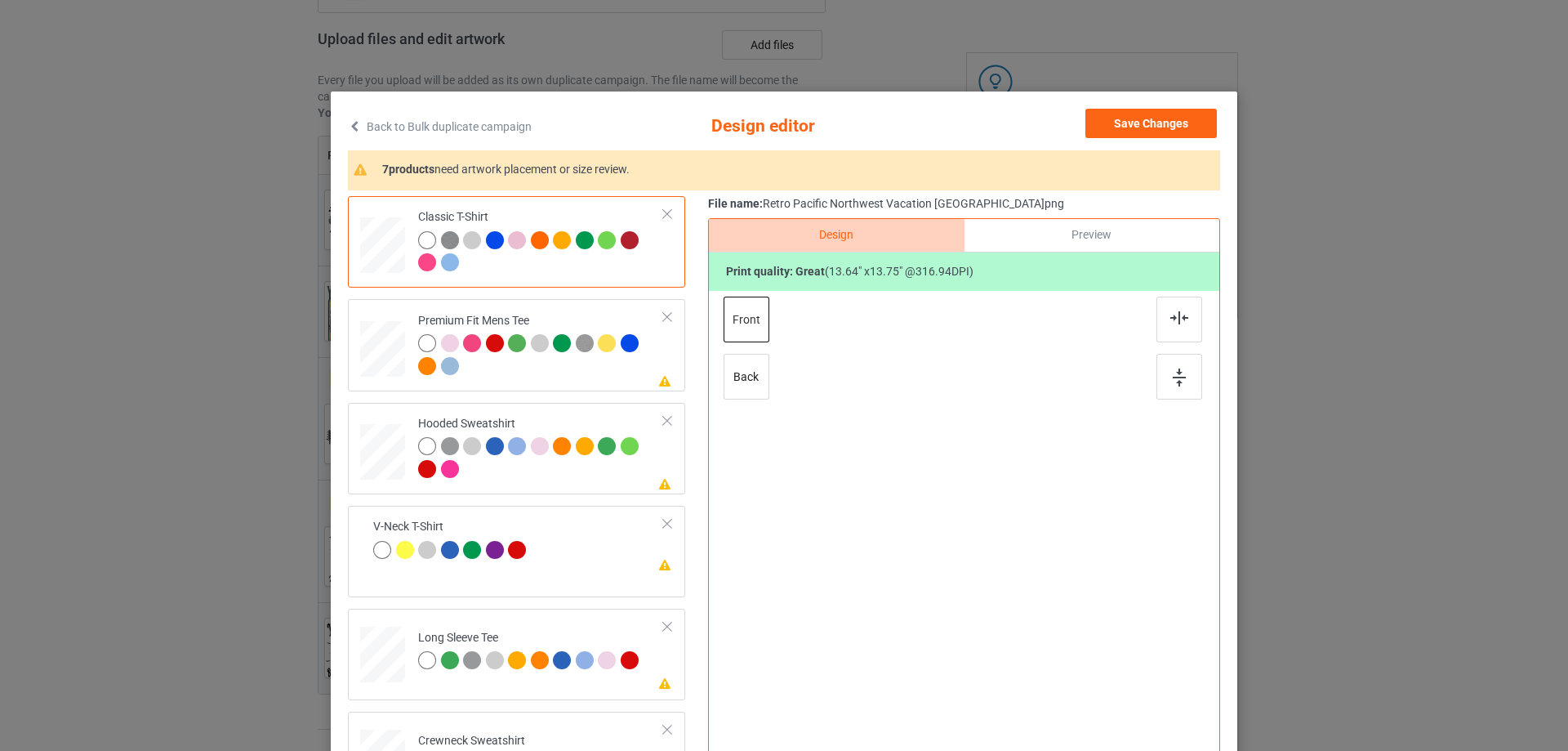
scroll to position [163, 0]
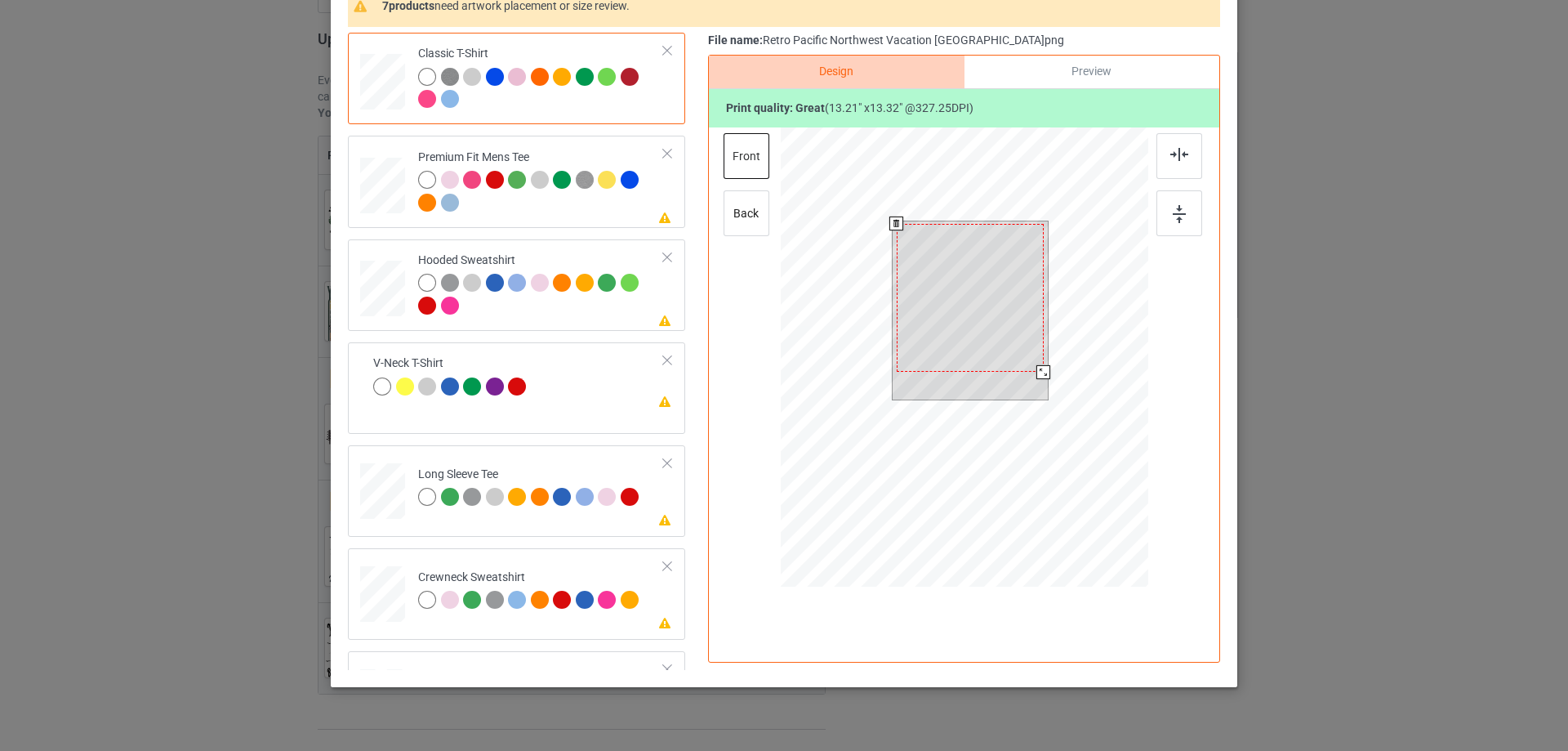
click at [1037, 375] on div at bounding box center [1044, 372] width 14 height 14
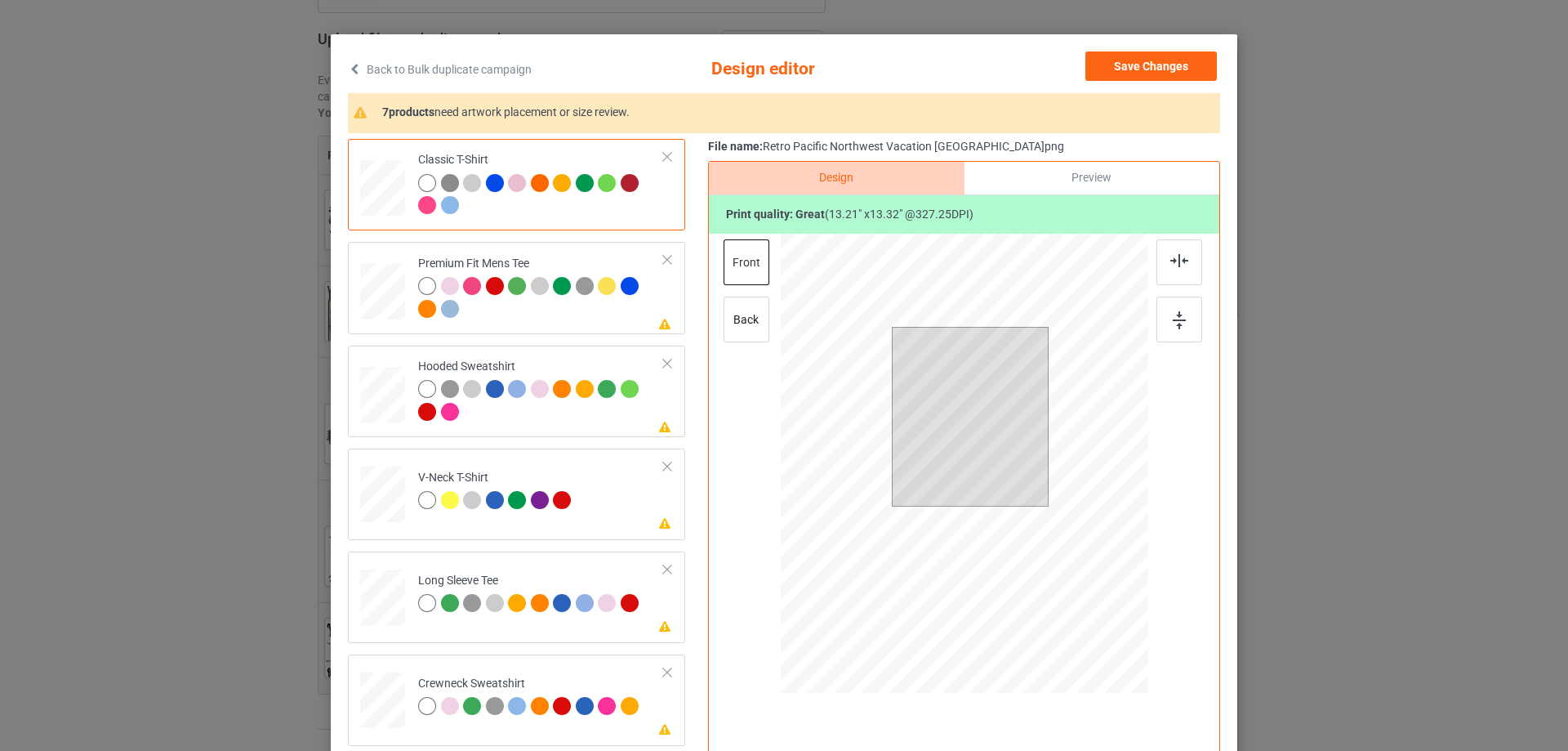
scroll to position [0, 0]
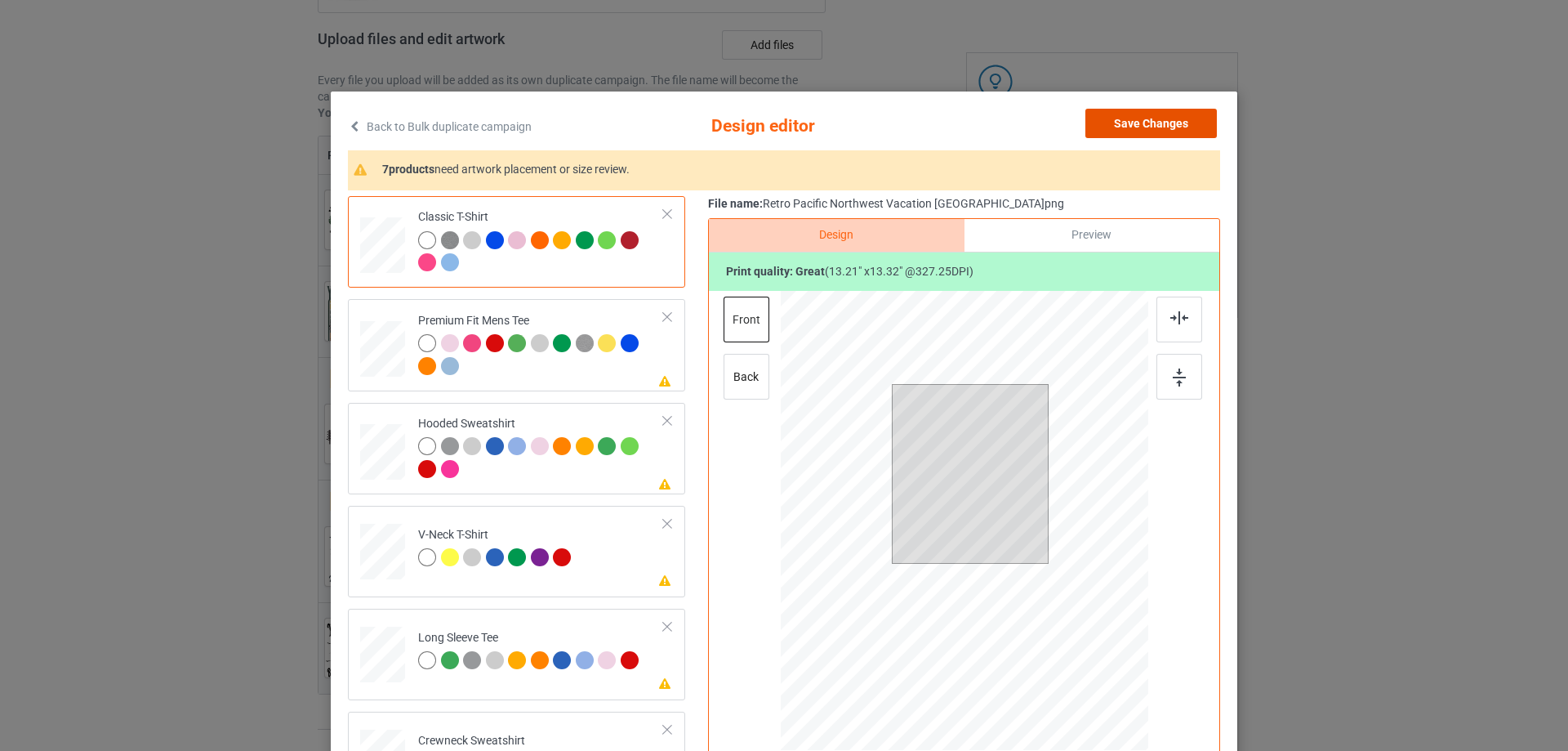
click at [1120, 127] on button "Save Changes" at bounding box center [1151, 124] width 131 height 29
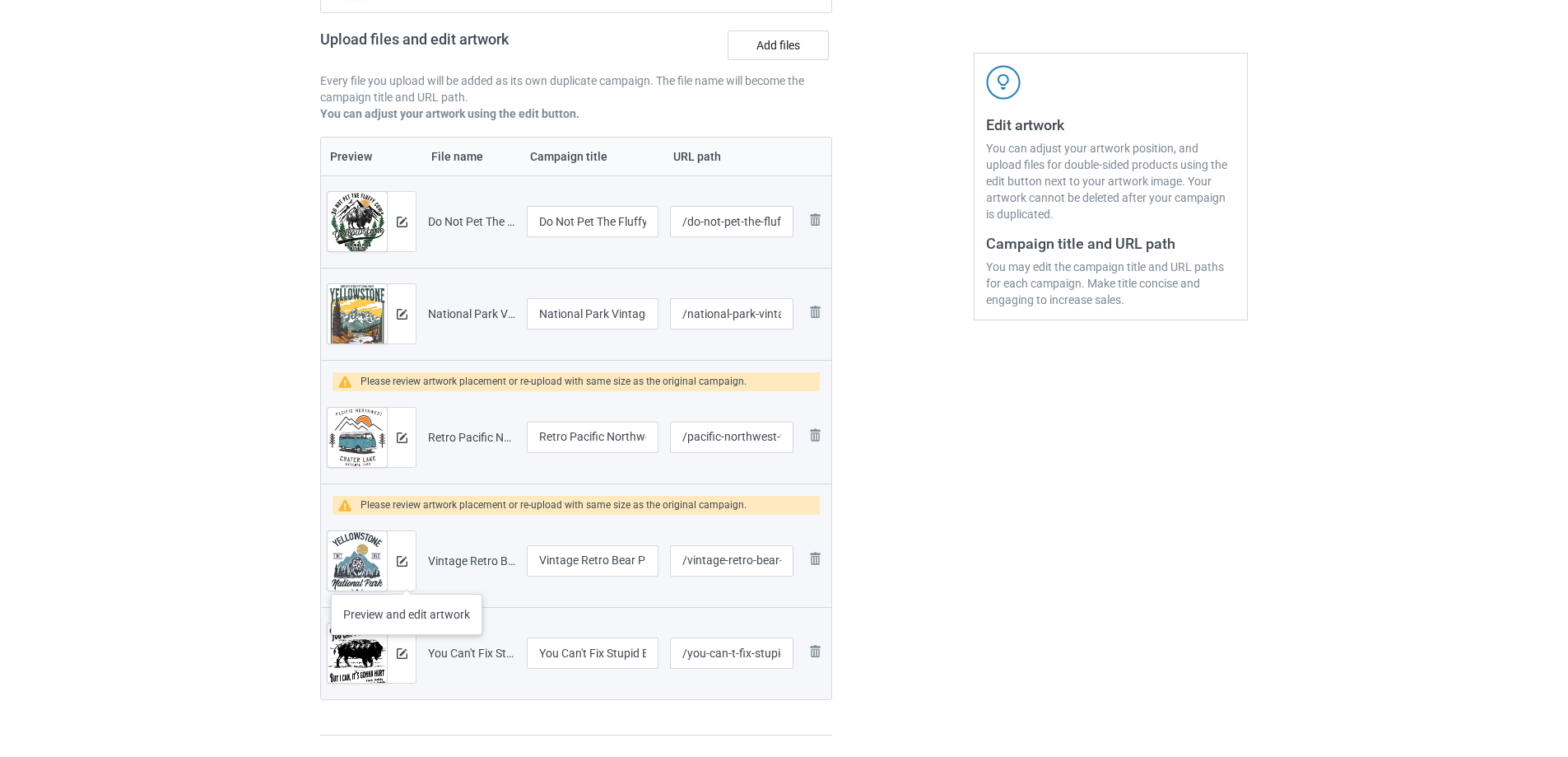
click at [406, 577] on div at bounding box center [400, 561] width 29 height 60
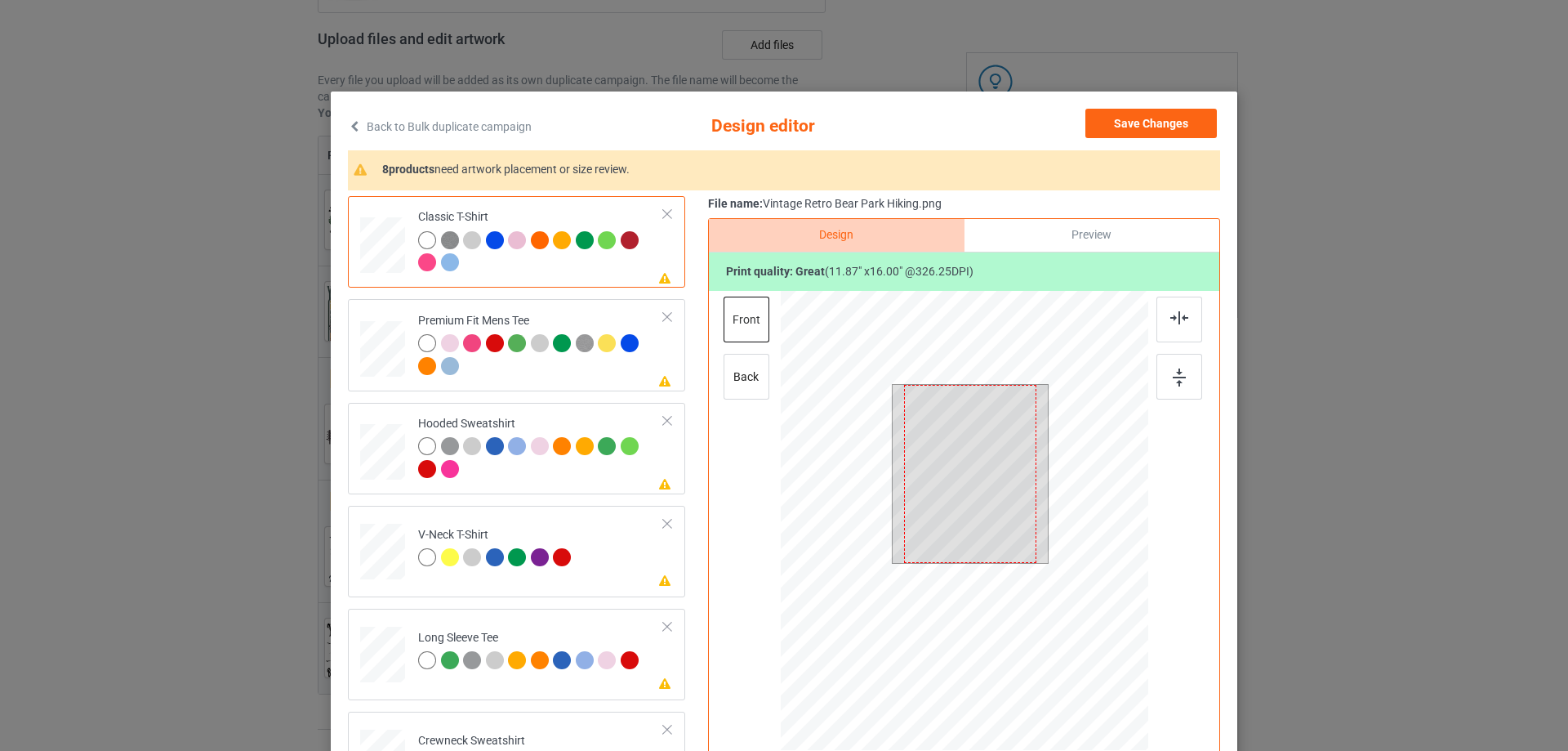
scroll to position [192, 0]
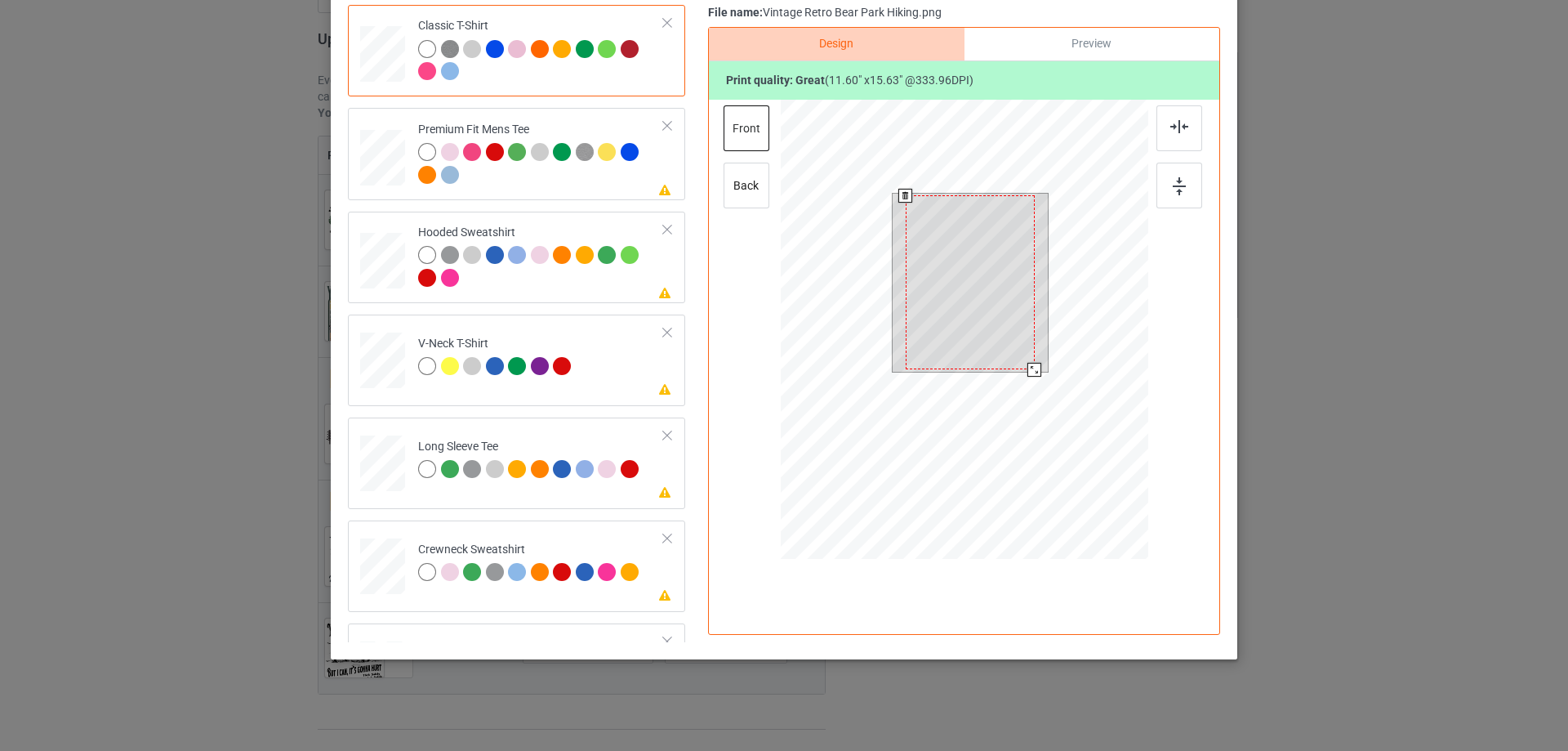
click at [1030, 367] on div at bounding box center [1034, 370] width 14 height 14
click at [1008, 266] on div at bounding box center [970, 282] width 129 height 174
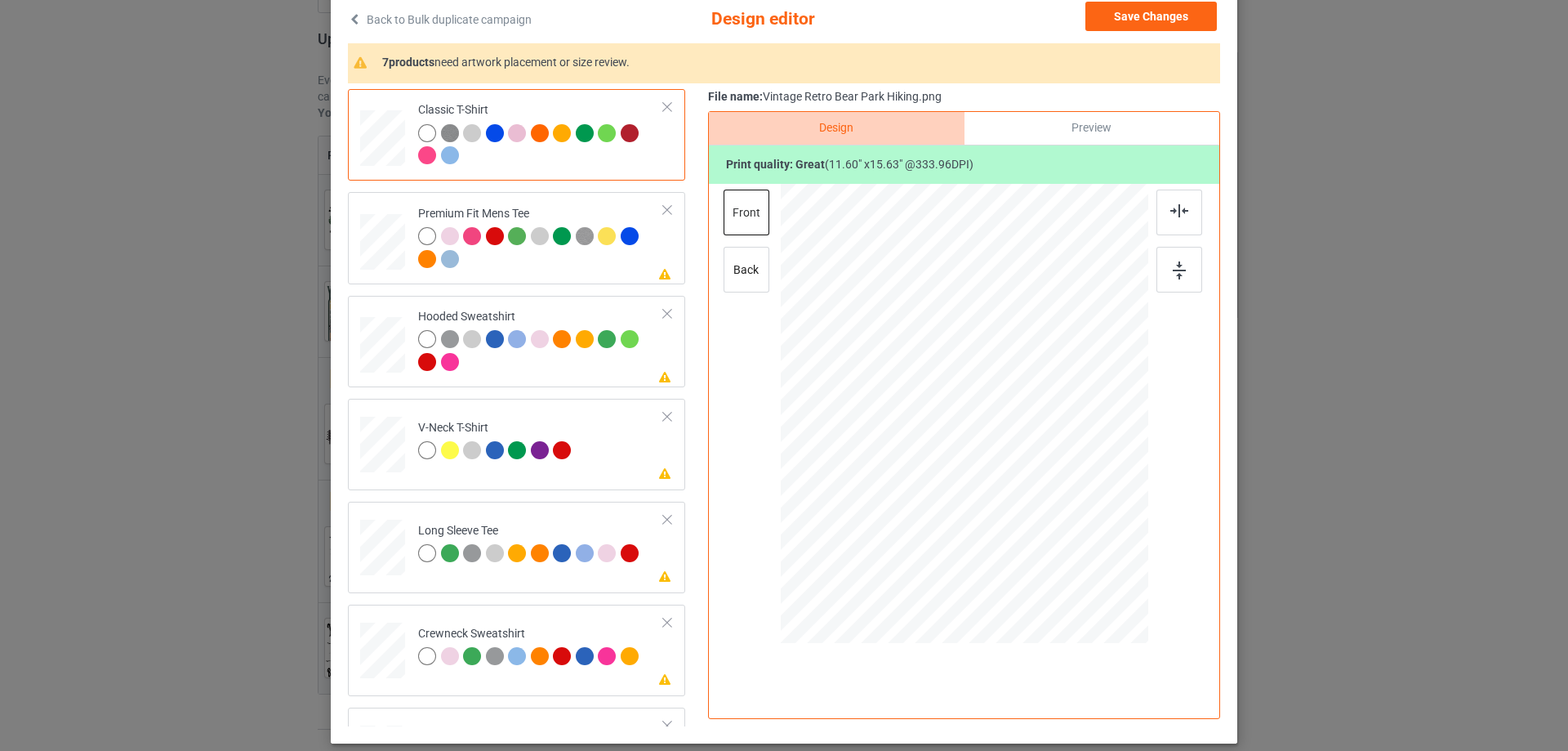
scroll to position [0, 0]
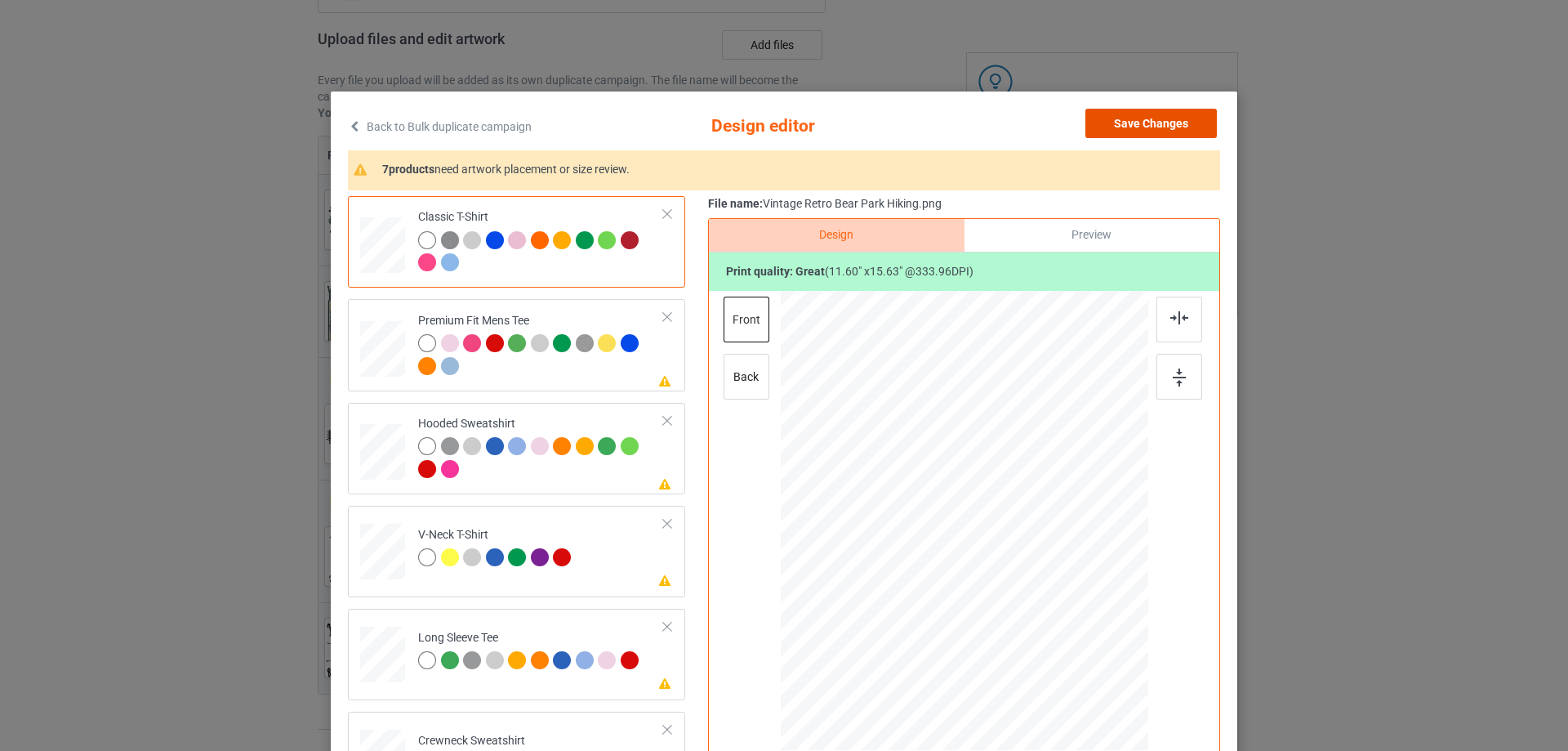
click at [1141, 112] on button "Save Changes" at bounding box center [1151, 124] width 131 height 29
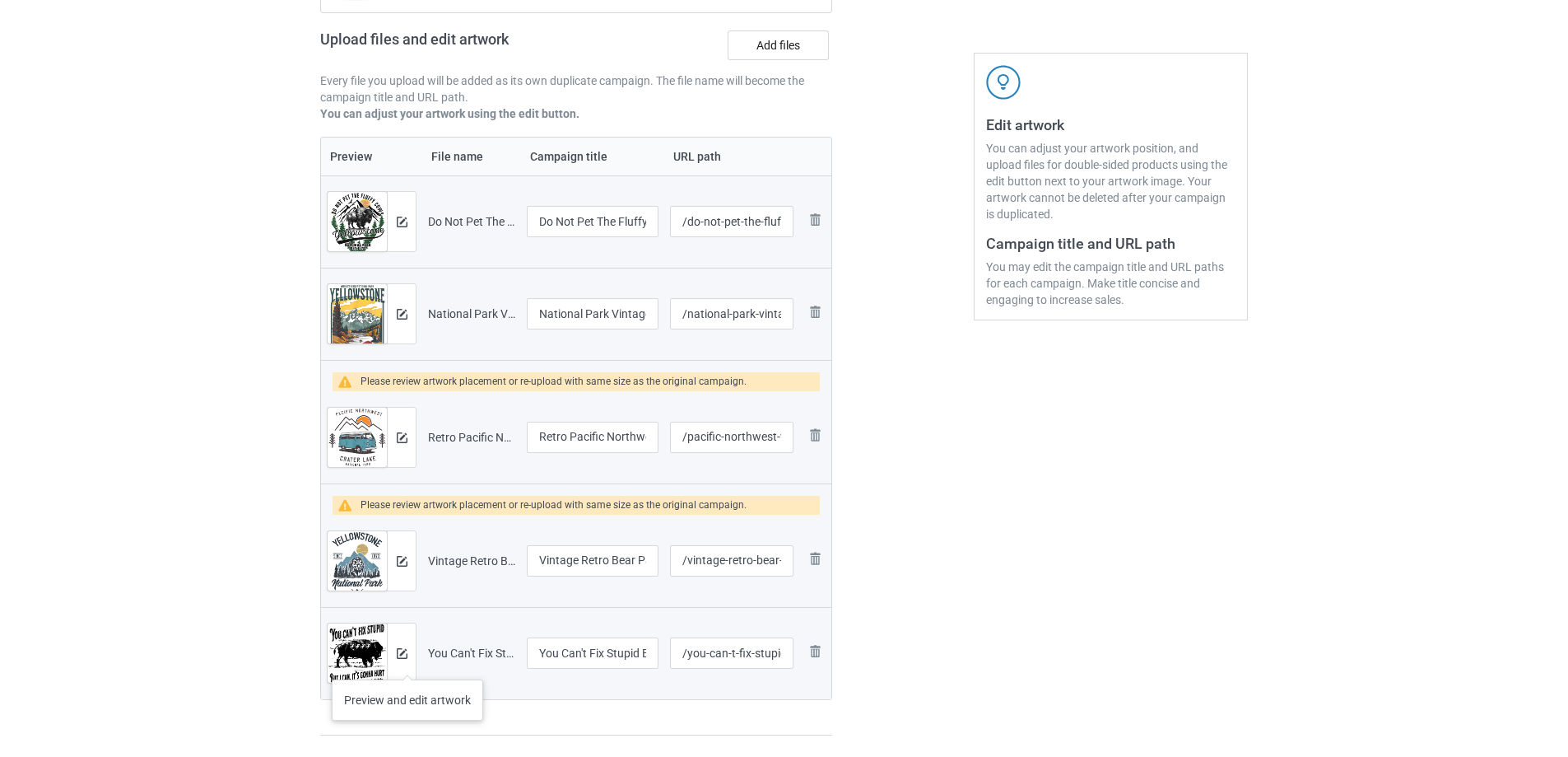
click at [408, 658] on div at bounding box center [400, 652] width 29 height 60
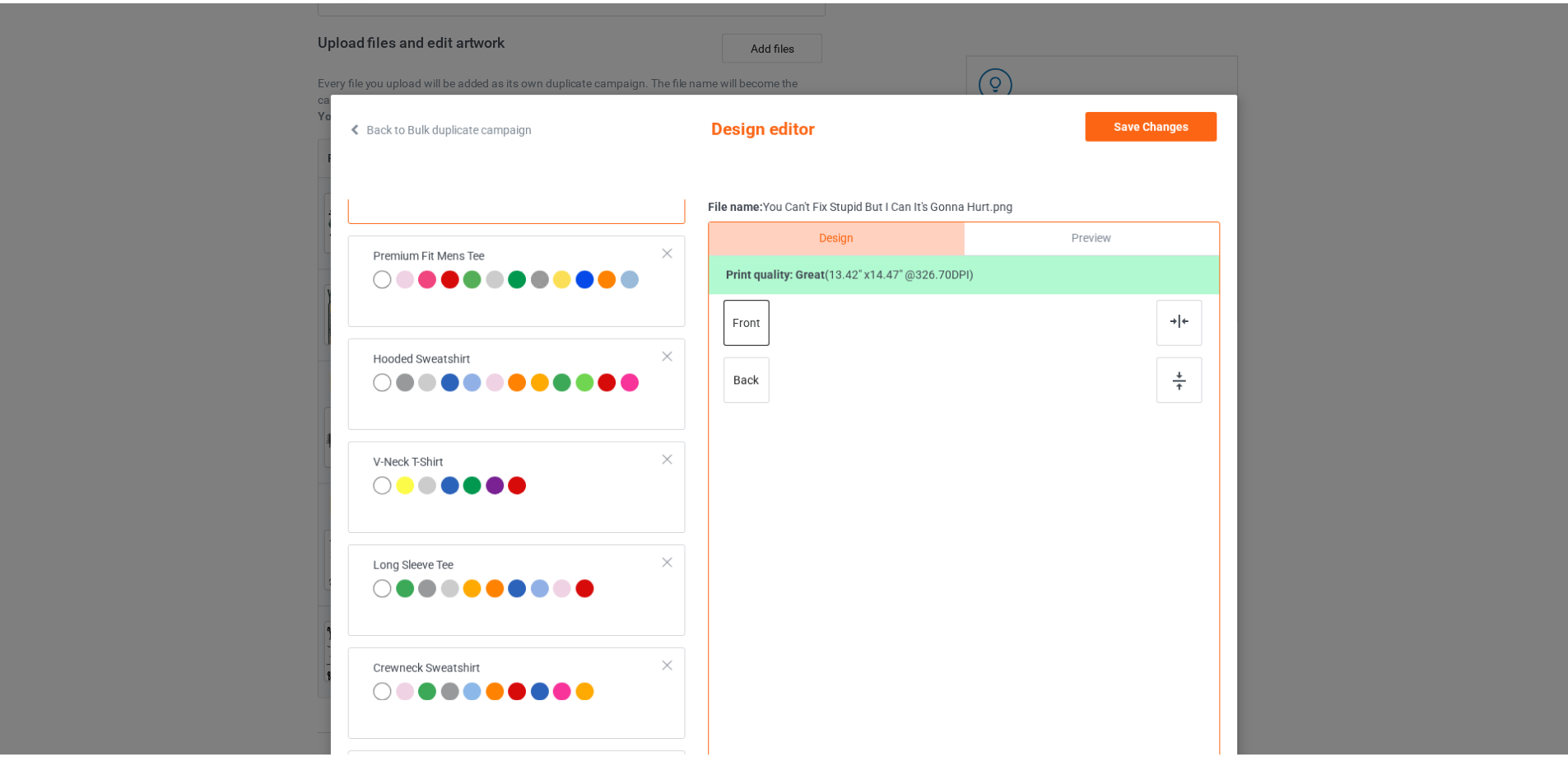
scroll to position [176, 0]
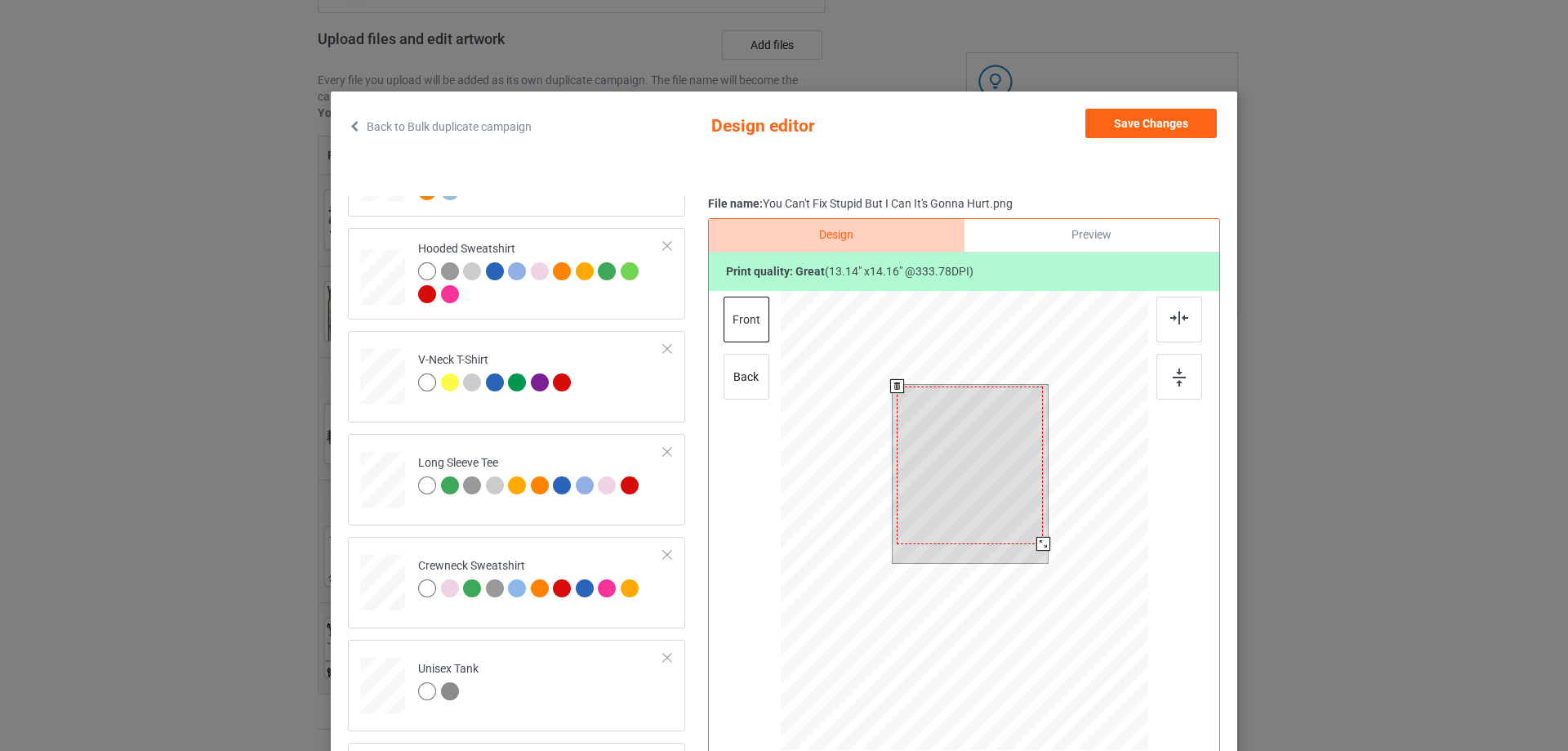
click at [1038, 543] on div at bounding box center [1044, 543] width 14 height 14
drag, startPoint x: 1010, startPoint y: 492, endPoint x: 1018, endPoint y: 409, distance: 83.4
click at [1017, 463] on div at bounding box center [970, 465] width 146 height 158
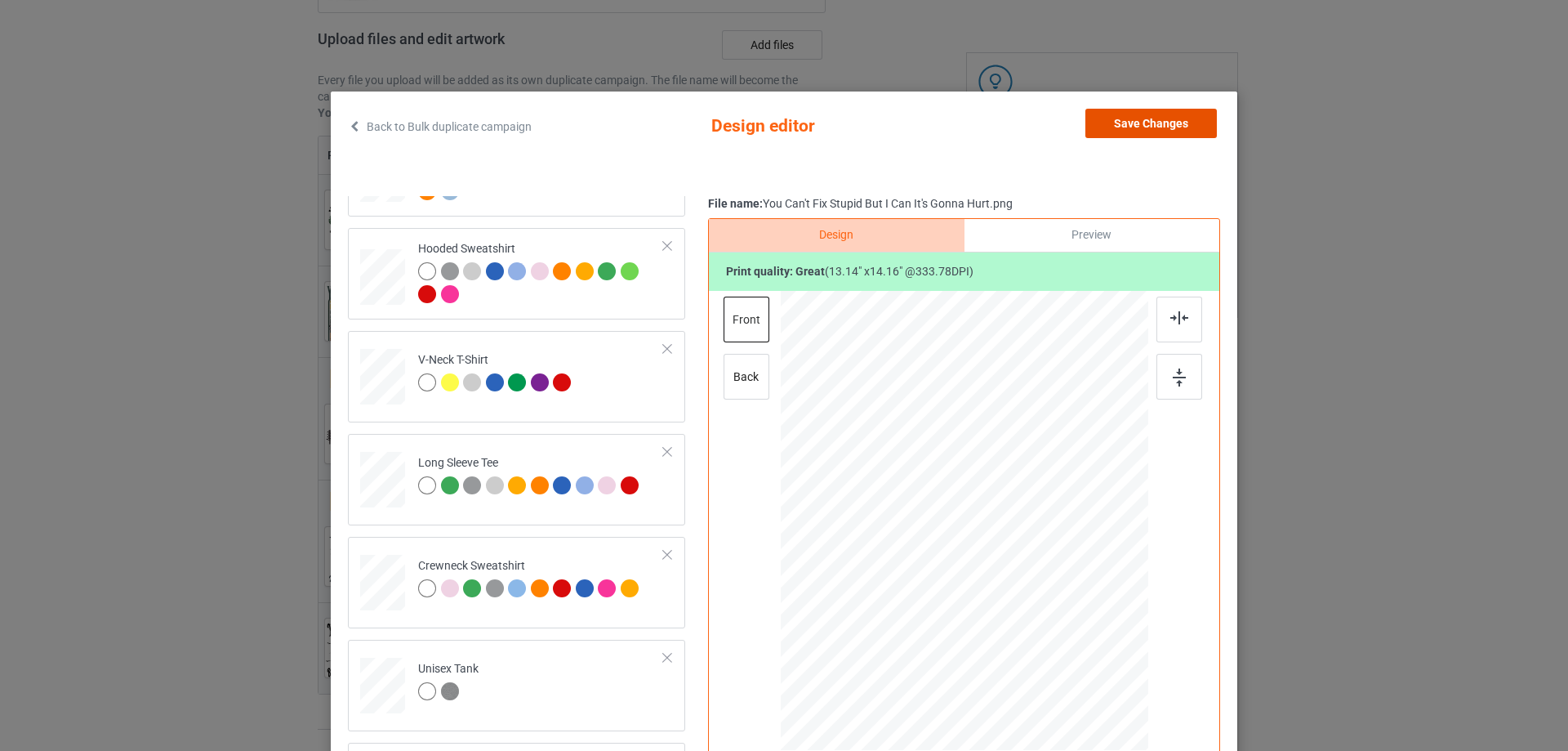
click at [1134, 124] on button "Save Changes" at bounding box center [1151, 124] width 131 height 29
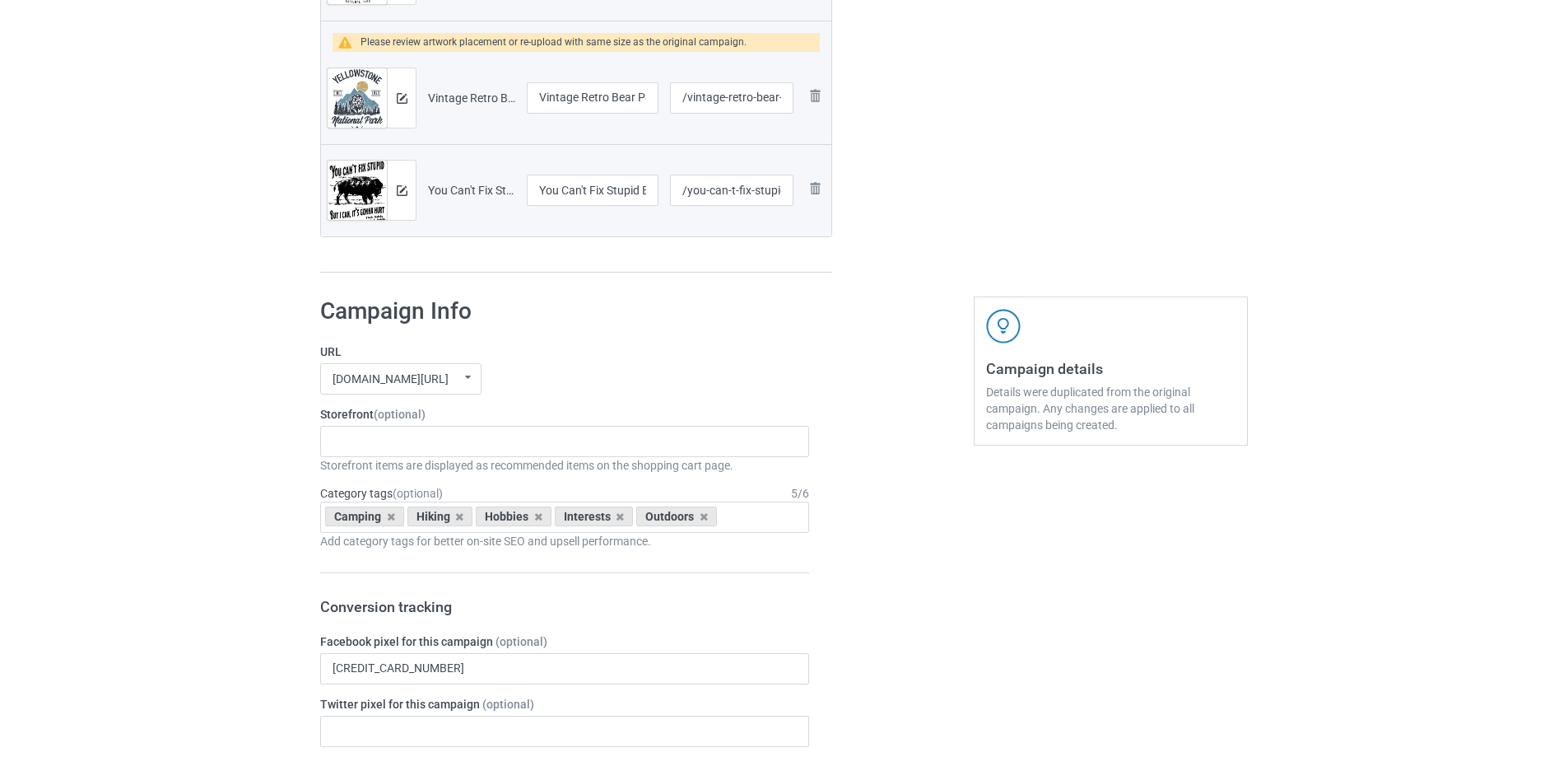
scroll to position [824, 0]
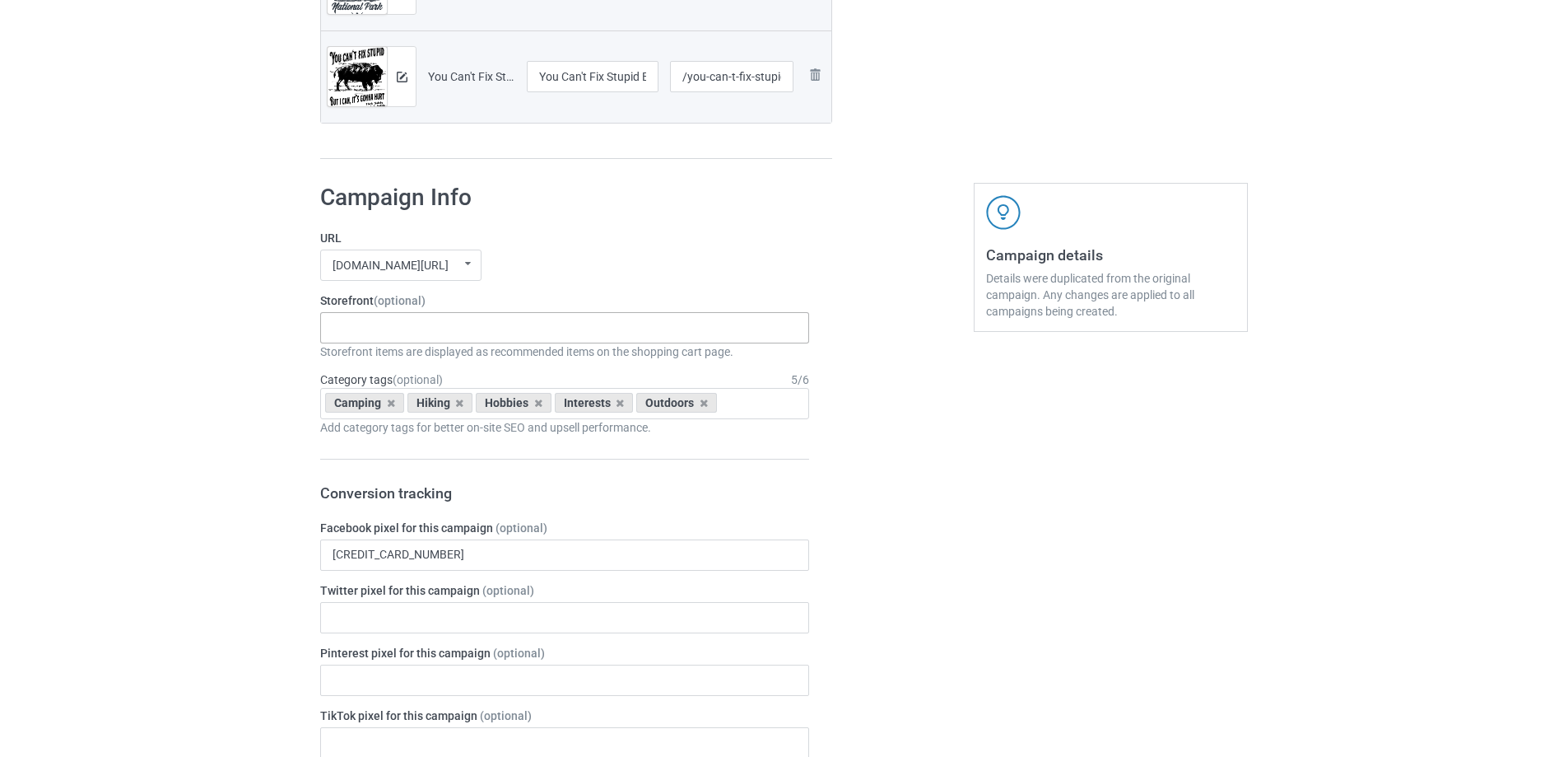
click at [411, 315] on div "Gifts For Hunter 2025 Gifts For Bikers No Hobby [DATE] Hide And Seek World Cham…" at bounding box center [564, 328] width 489 height 31
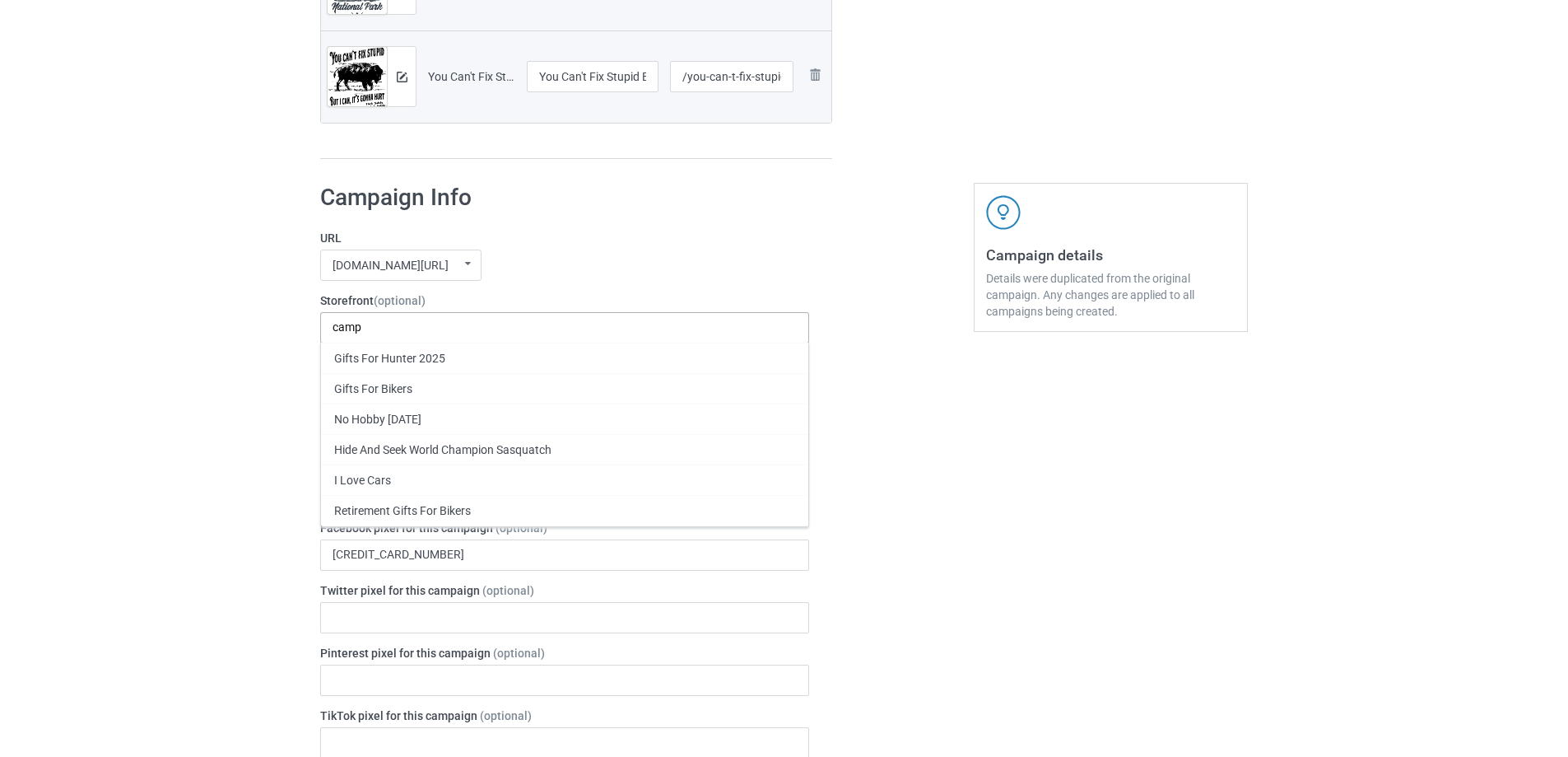
scroll to position [0, 0]
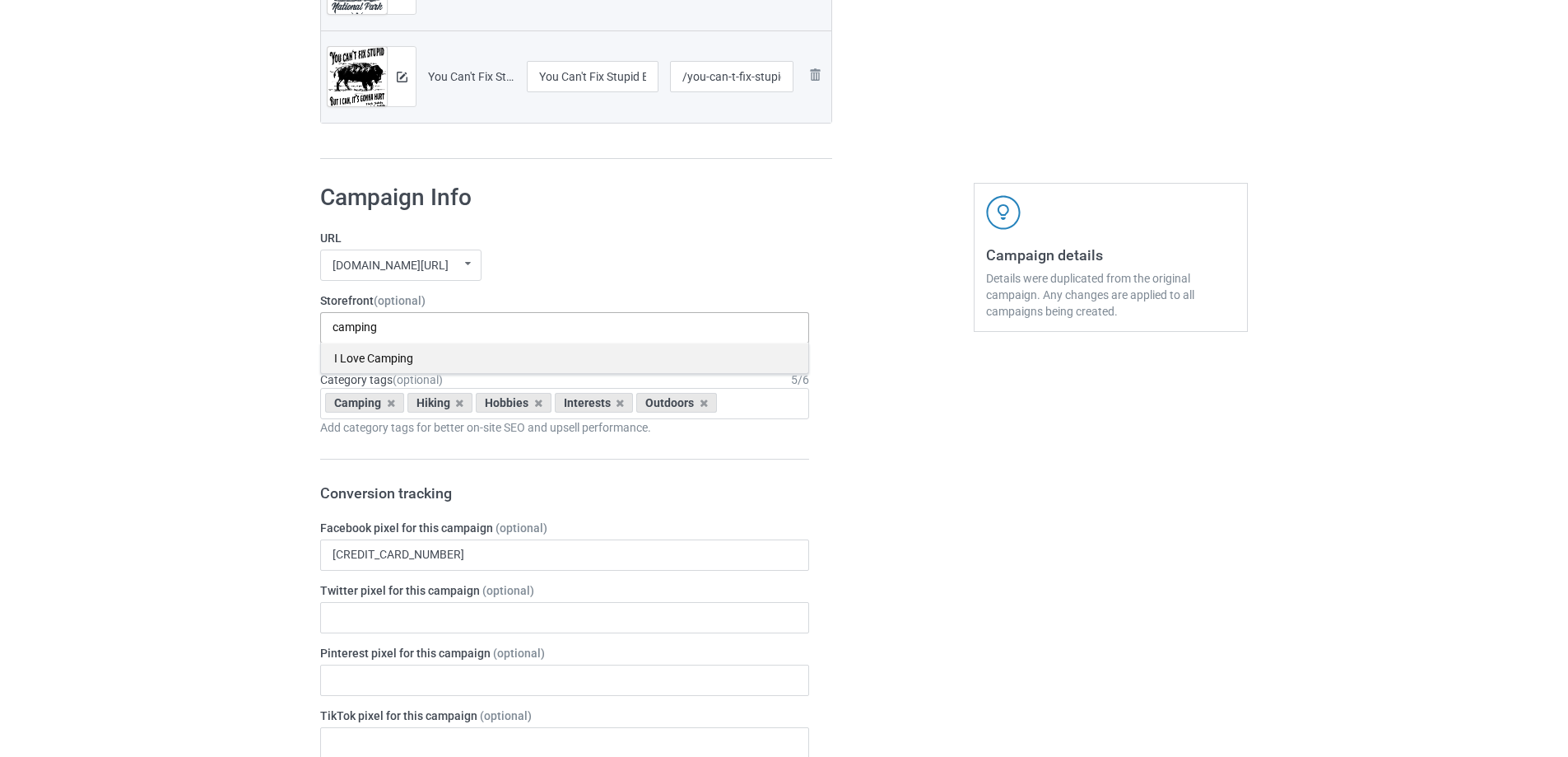
type input "camping"
click at [383, 356] on div "I Love Camping" at bounding box center [564, 357] width 487 height 30
type input "hiking"
click at [400, 362] on div "I Love Hiking" at bounding box center [564, 357] width 487 height 30
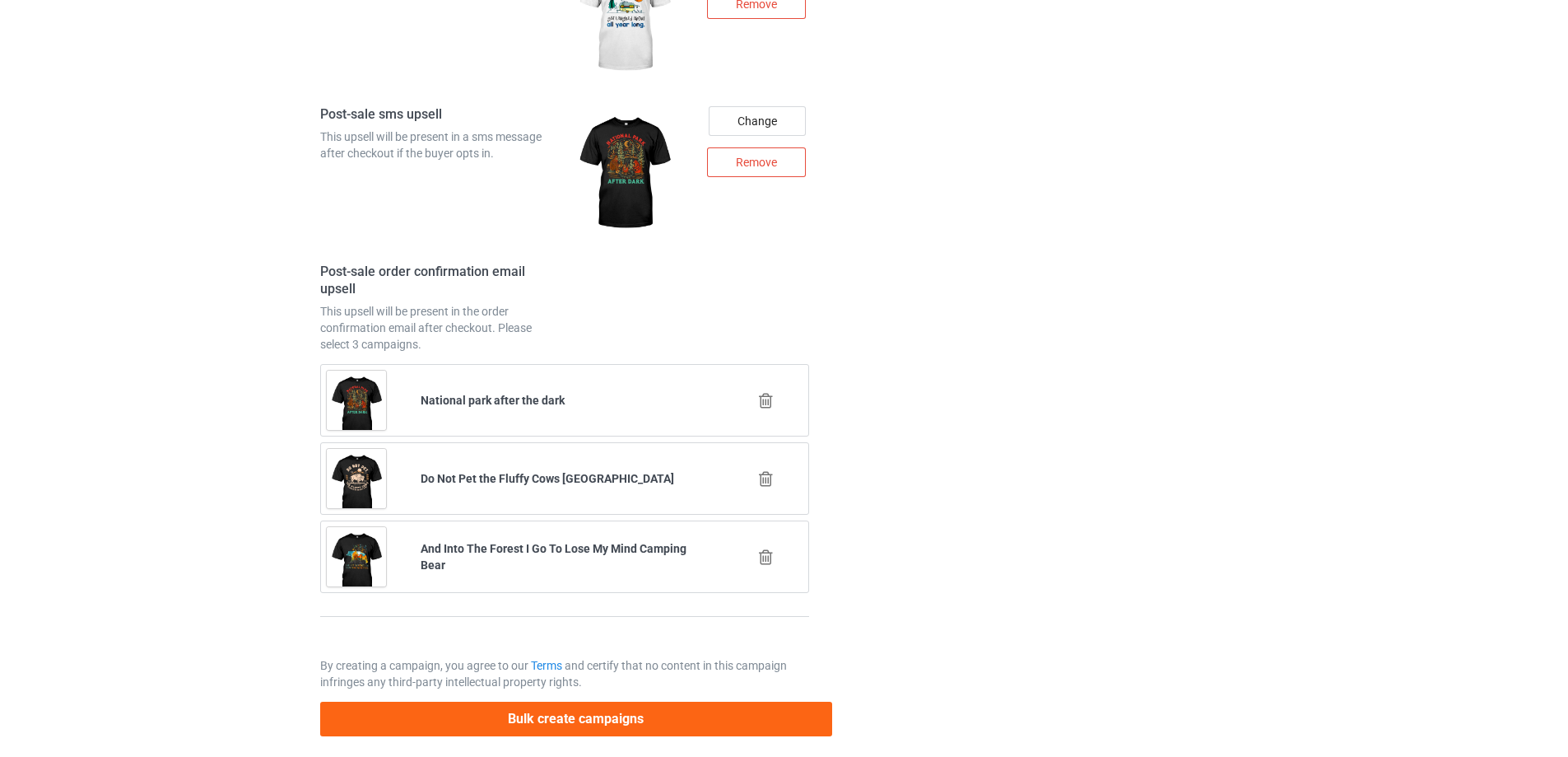
scroll to position [2730, 0]
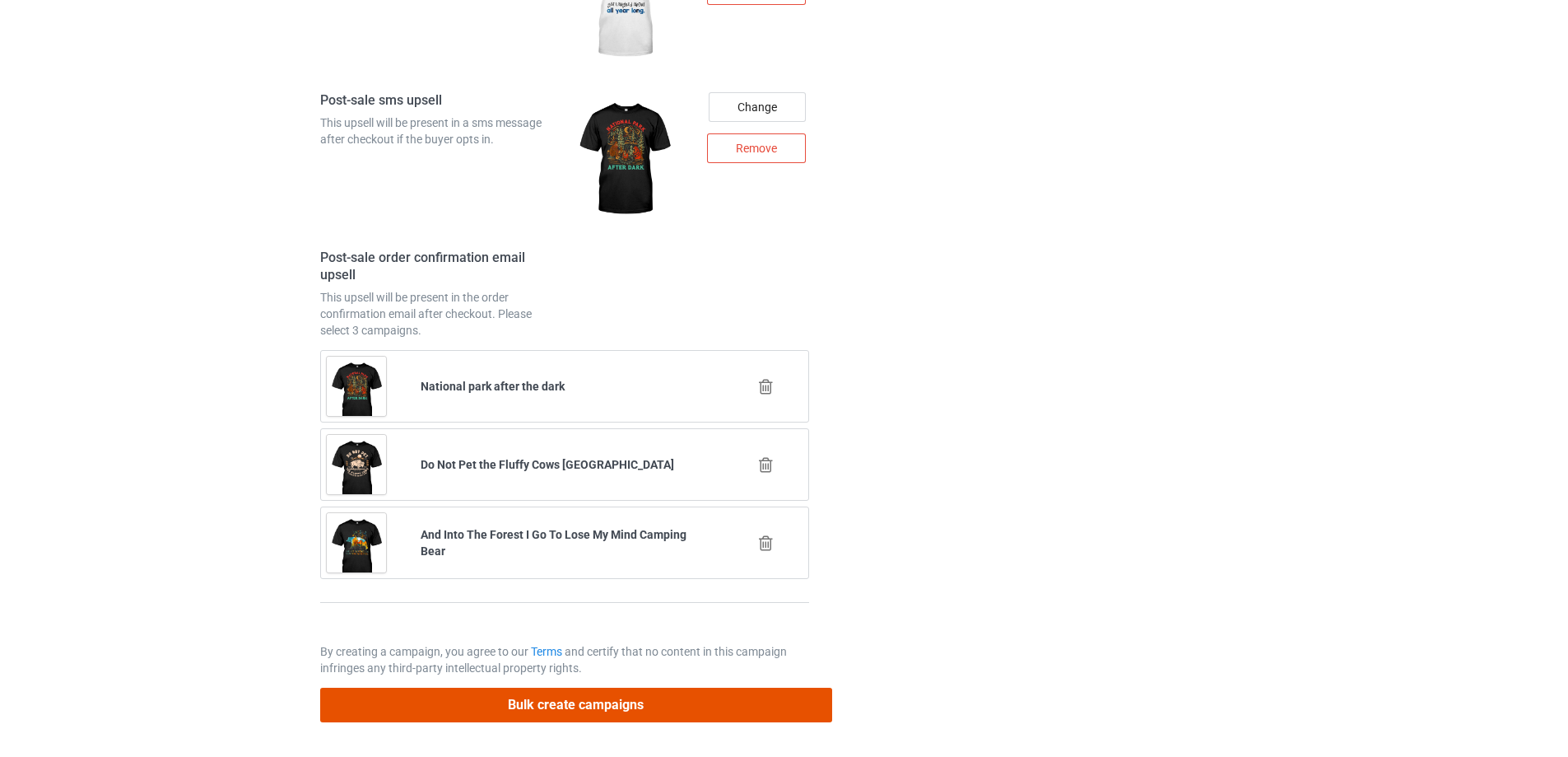
click at [611, 696] on button "Bulk create campaigns" at bounding box center [576, 704] width 512 height 34
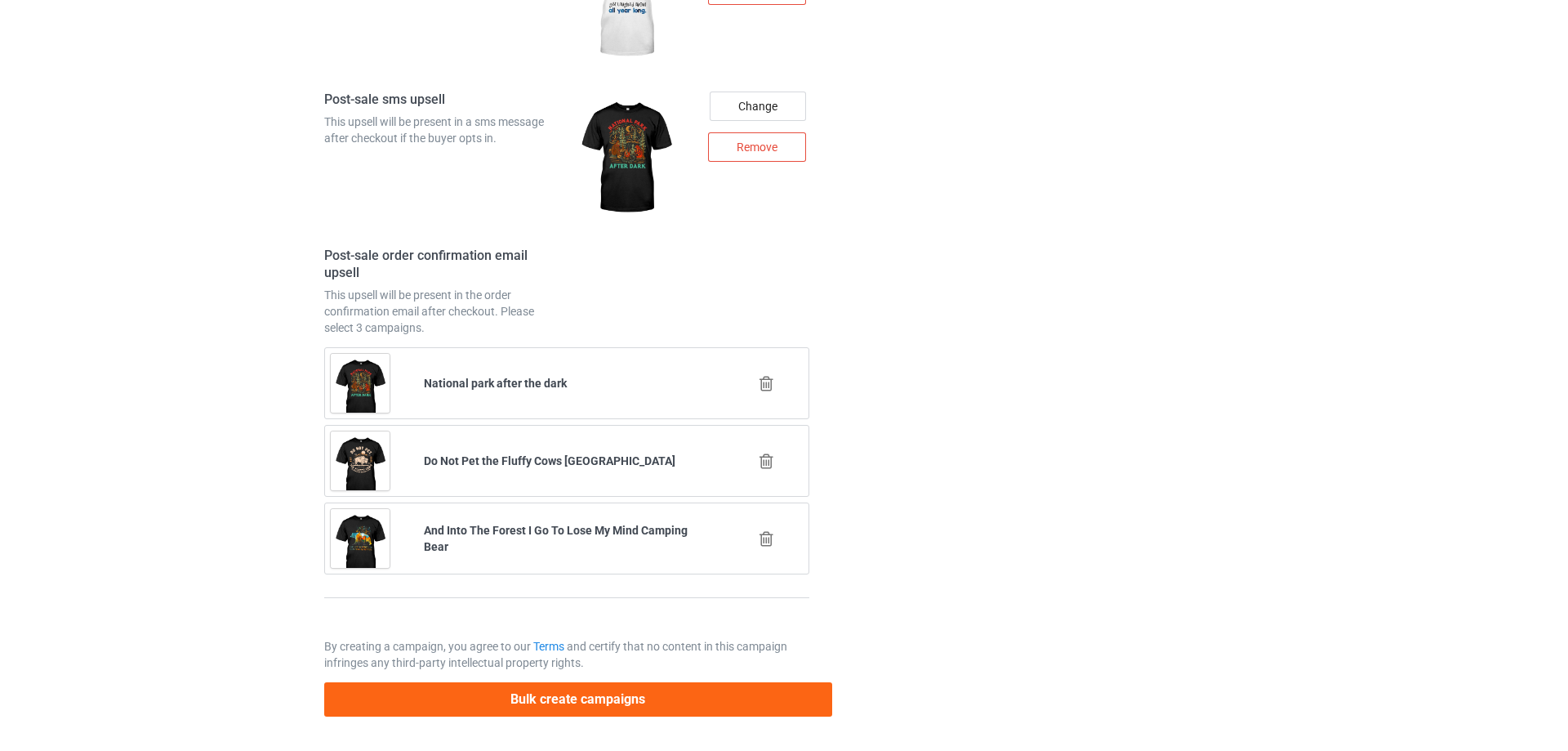
scroll to position [0, 0]
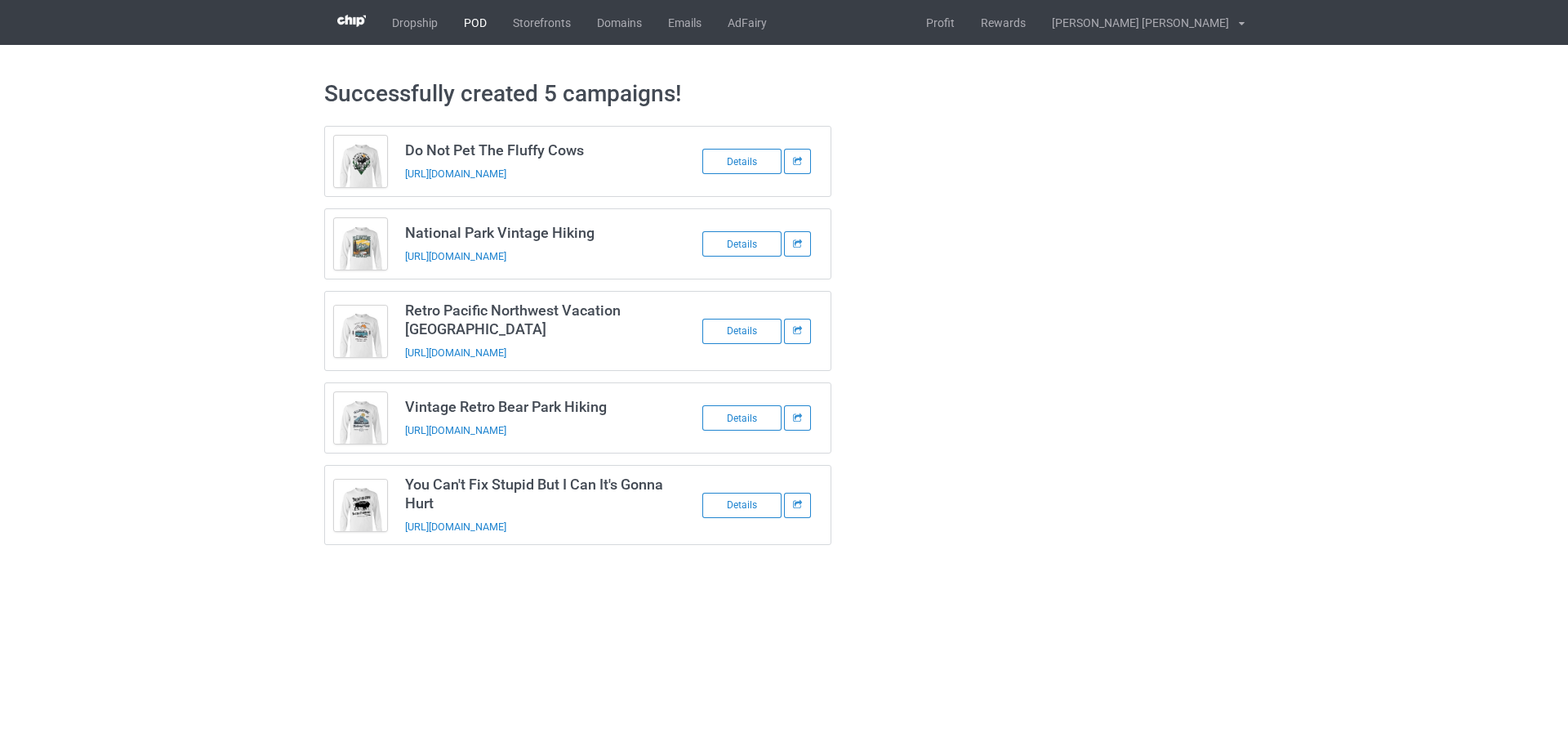
click at [475, 26] on link "POD" at bounding box center [475, 22] width 49 height 45
